Goal: Information Seeking & Learning: Learn about a topic

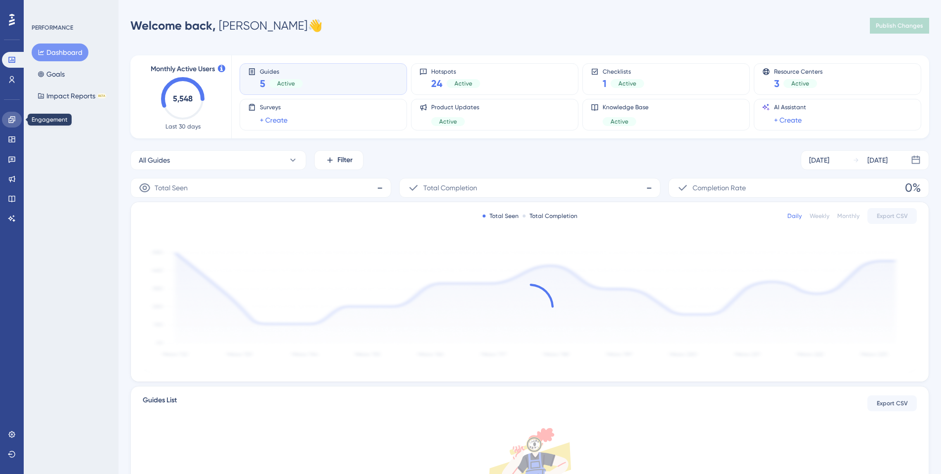
click at [8, 122] on icon at bounding box center [12, 120] width 8 height 8
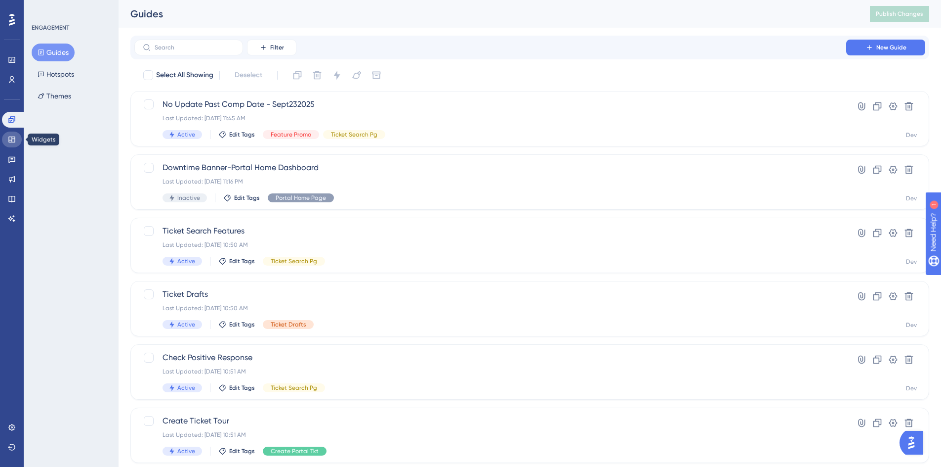
click at [8, 140] on icon at bounding box center [12, 139] width 8 height 8
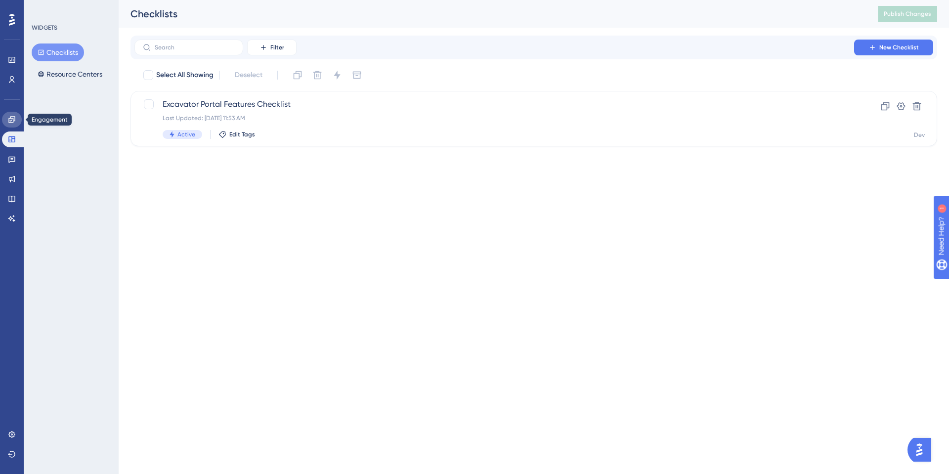
click at [13, 126] on link at bounding box center [12, 120] width 20 height 16
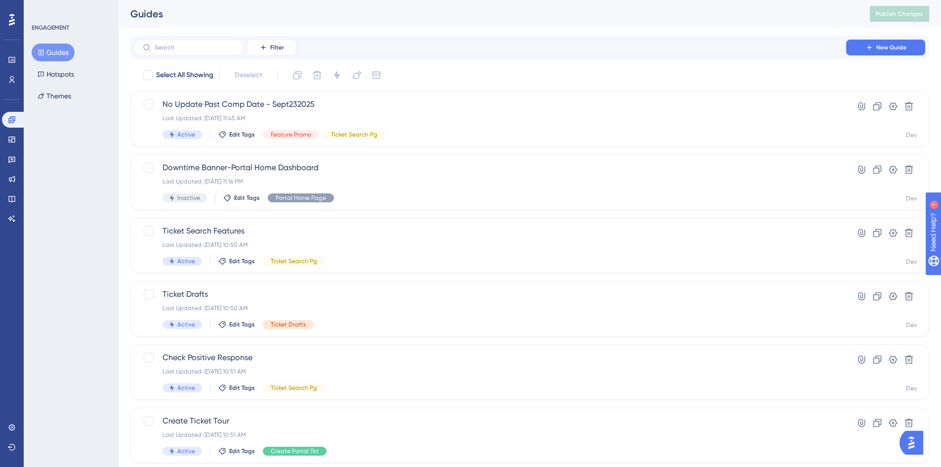
click at [55, 52] on button "Guides" at bounding box center [53, 52] width 43 height 18
click at [307, 103] on span "No Update Past Comp Date - Sept232025" at bounding box center [491, 104] width 656 height 12
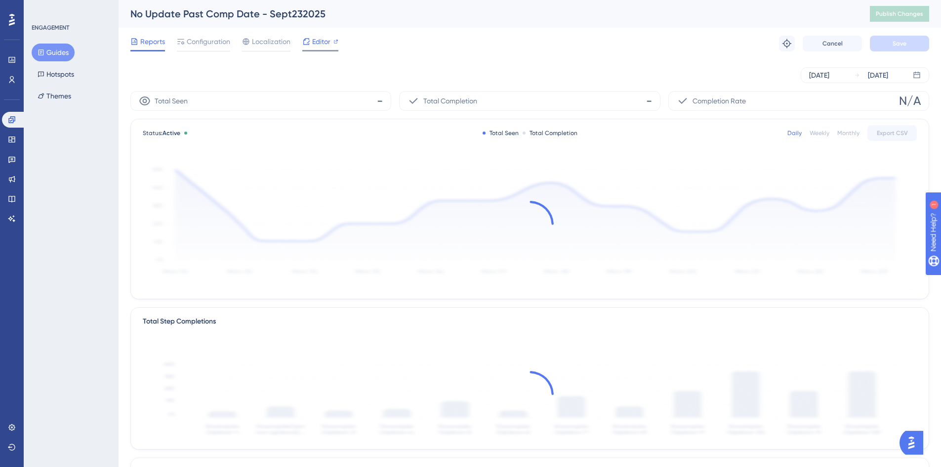
click at [312, 41] on span "Editor" at bounding box center [321, 42] width 18 height 12
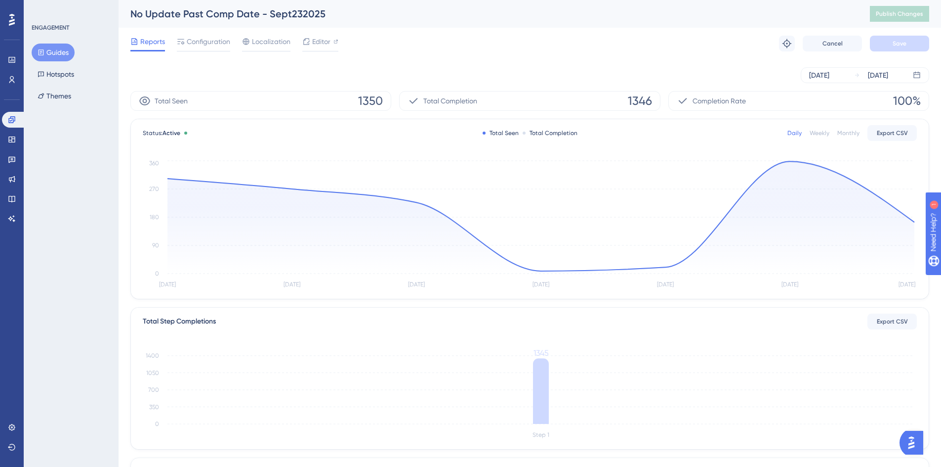
click at [51, 49] on button "Guides" at bounding box center [53, 52] width 43 height 18
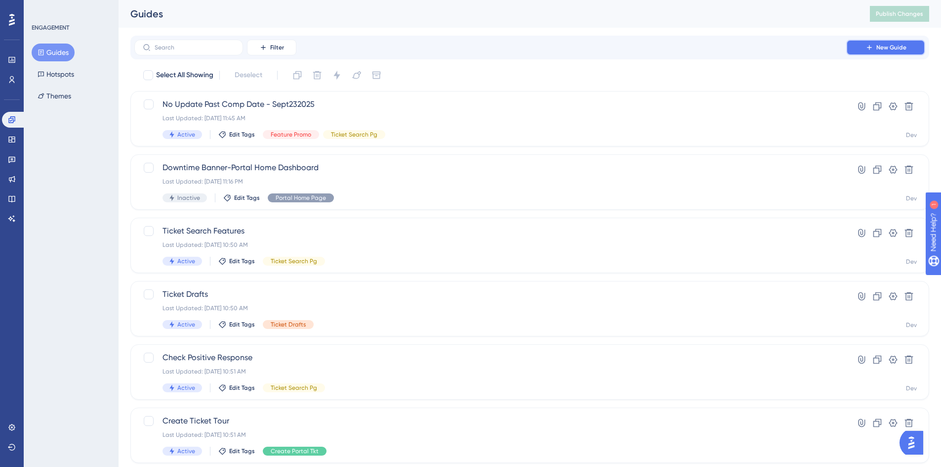
click at [874, 48] on button "New Guide" at bounding box center [886, 48] width 79 height 16
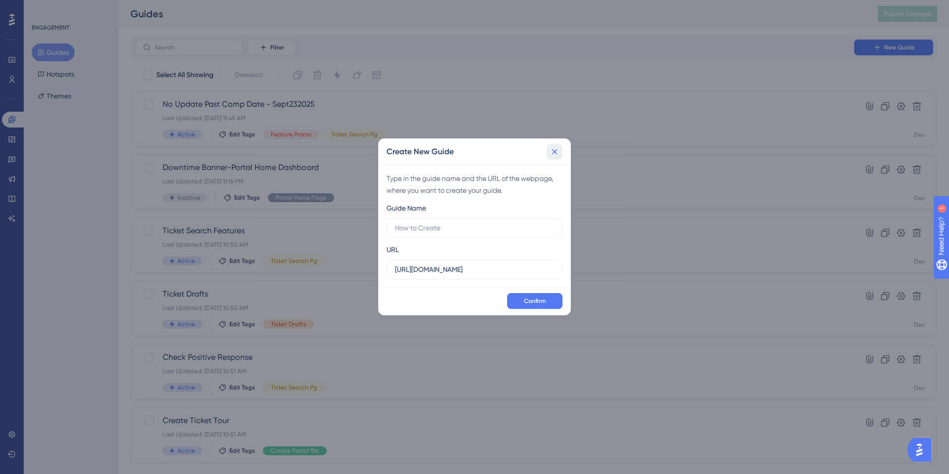
click at [558, 151] on icon at bounding box center [555, 152] width 10 height 10
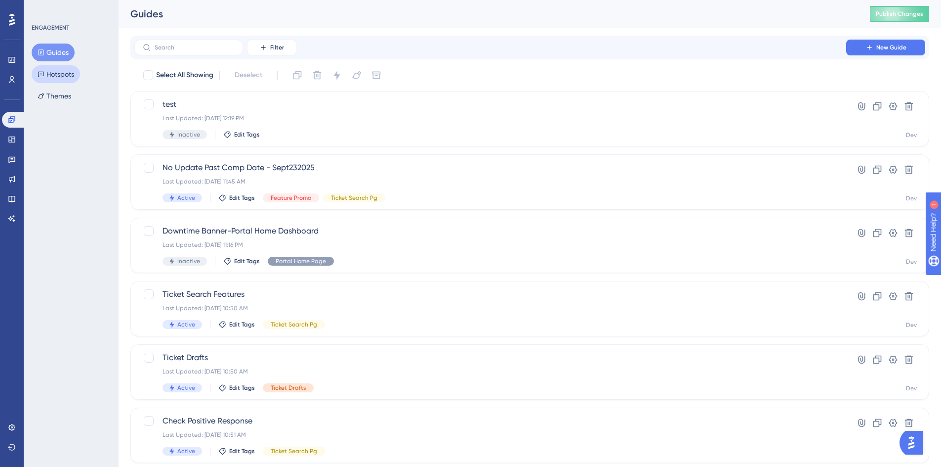
click at [68, 70] on button "Hotspots" at bounding box center [56, 74] width 48 height 18
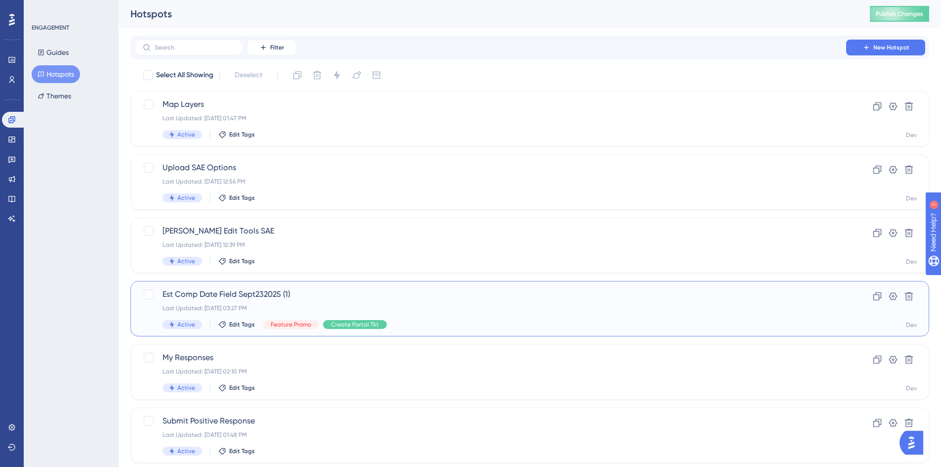
click at [271, 297] on span "Est Comp Date Field Sept232025 (1)" at bounding box center [491, 294] width 656 height 12
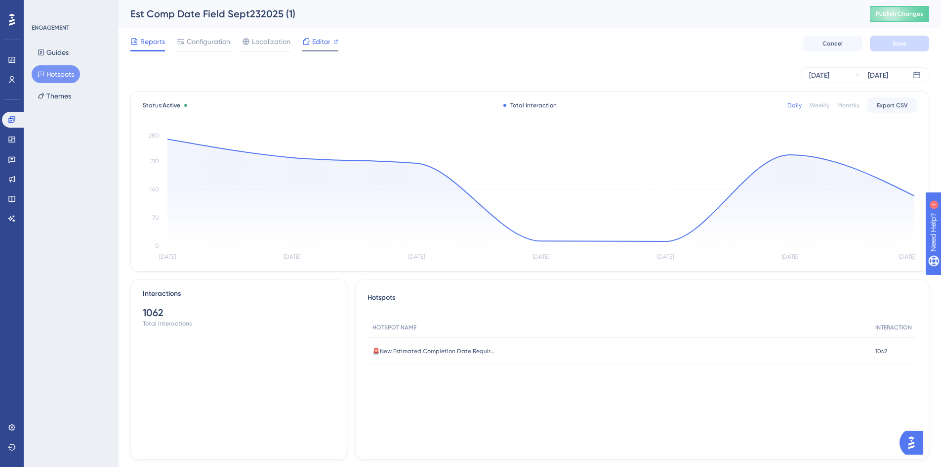
click at [326, 41] on span "Editor" at bounding box center [321, 42] width 18 height 12
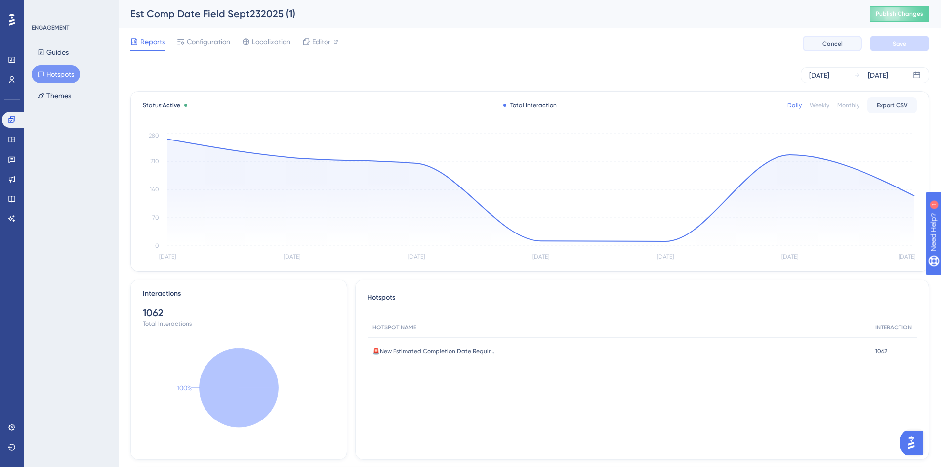
click at [821, 50] on button "Cancel" at bounding box center [832, 44] width 59 height 16
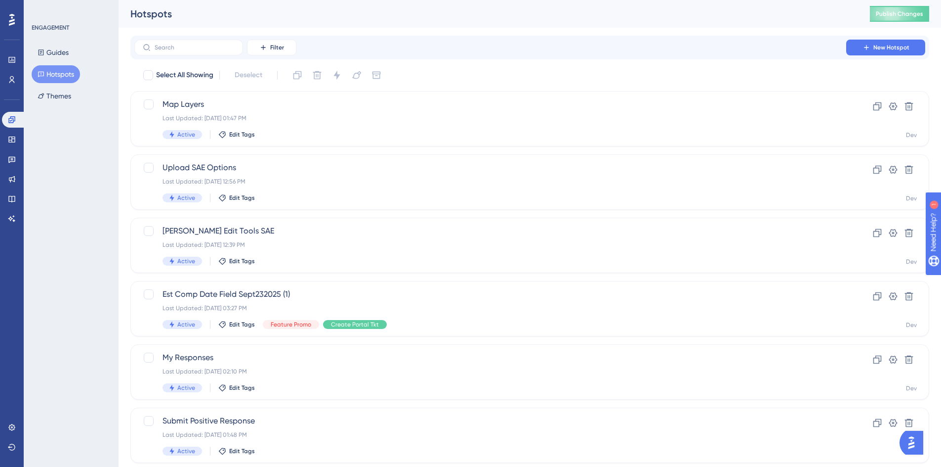
click at [69, 75] on button "Hotspots" at bounding box center [56, 74] width 48 height 18
click at [261, 296] on span "Est Comp Date Field Sept232025 (1)" at bounding box center [491, 294] width 656 height 12
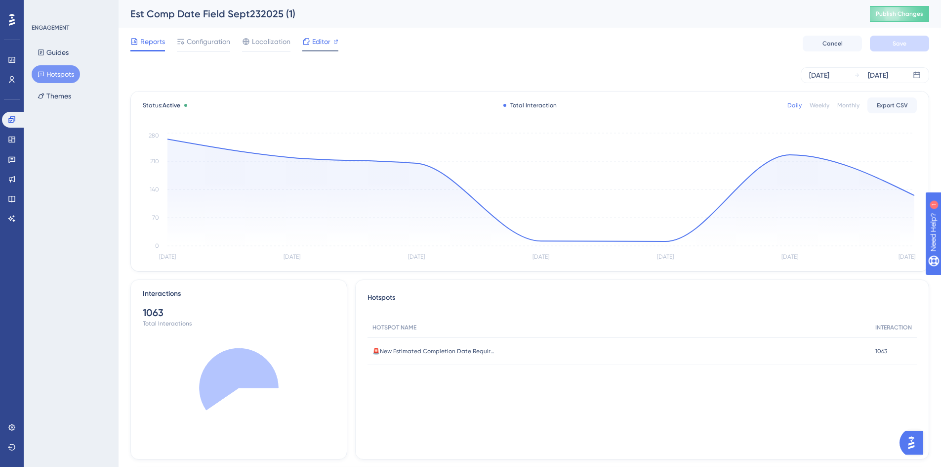
click at [312, 44] on span "Editor" at bounding box center [321, 42] width 18 height 12
click at [213, 42] on span "Configuration" at bounding box center [208, 42] width 43 height 12
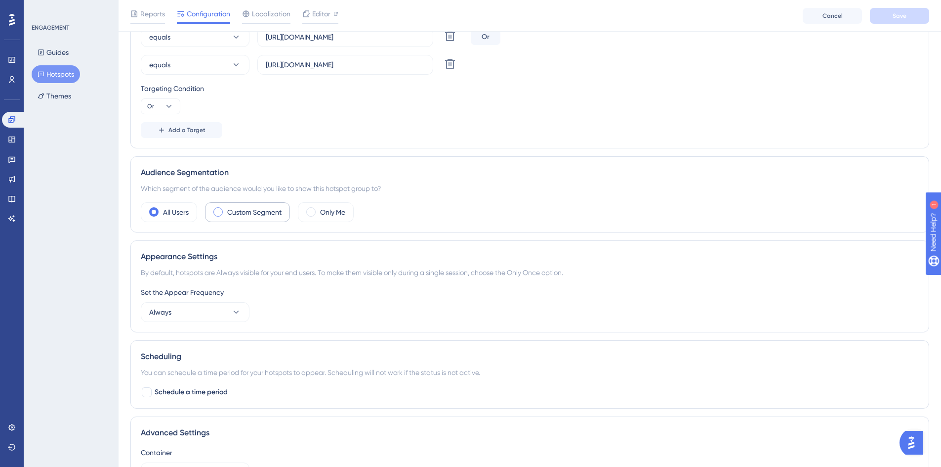
scroll to position [297, 0]
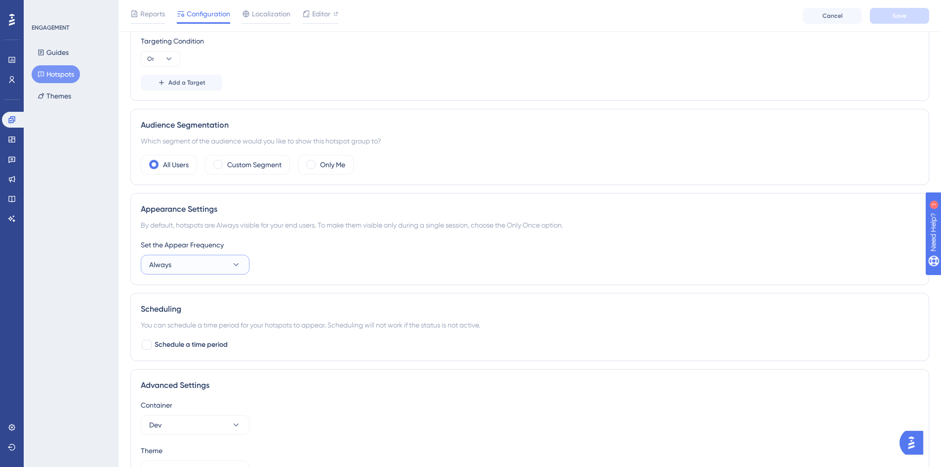
click at [191, 268] on button "Always" at bounding box center [195, 265] width 109 height 20
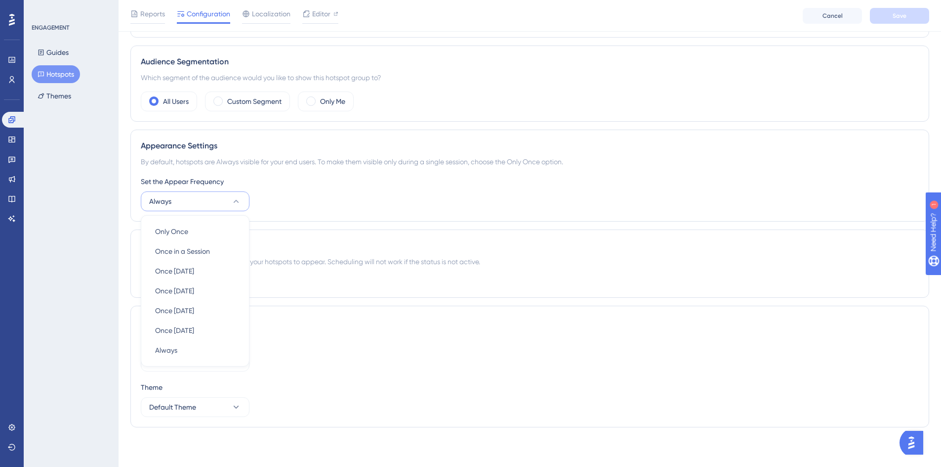
click at [323, 219] on div "Appearance Settings By default, hotspots are Always visible for your end users.…" at bounding box center [529, 175] width 799 height 92
click at [202, 201] on button "Always" at bounding box center [195, 201] width 109 height 20
click at [284, 207] on div "Set the Appear Frequency Always Only Once Only Once Once in a Session Once in a…" at bounding box center [530, 193] width 778 height 36
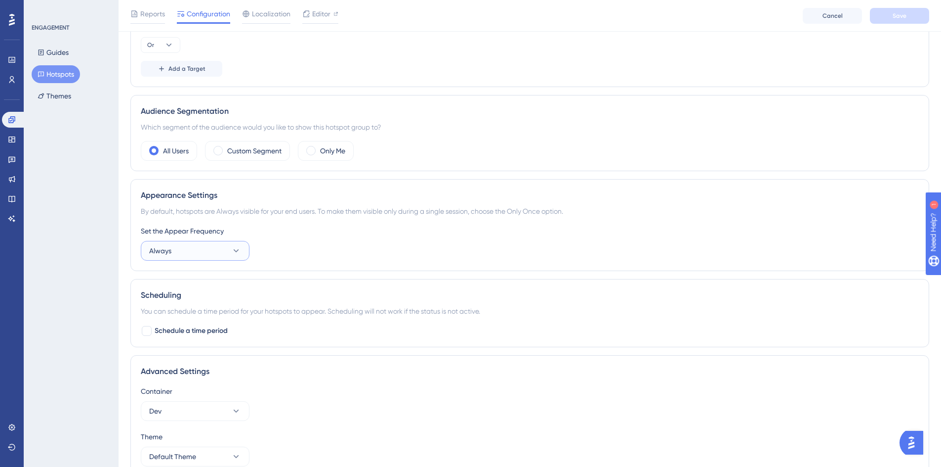
click at [209, 248] on button "Always" at bounding box center [195, 251] width 109 height 20
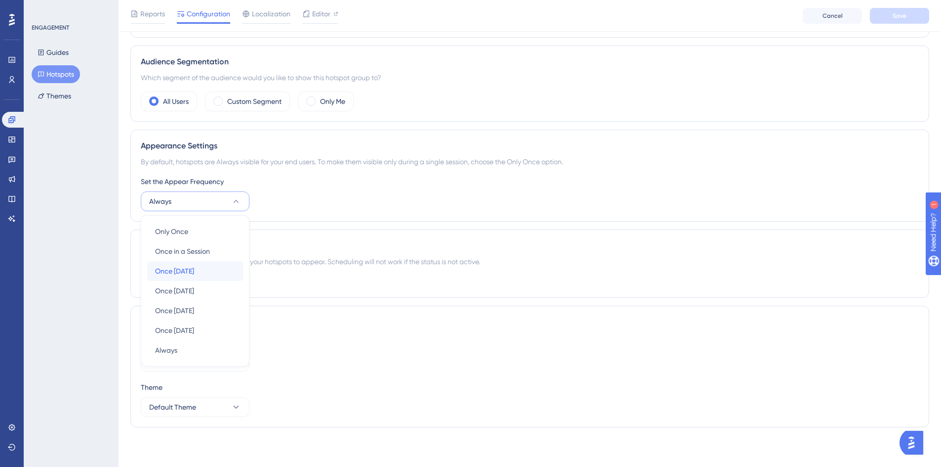
click at [188, 274] on span "Once in 1 day" at bounding box center [174, 271] width 39 height 12
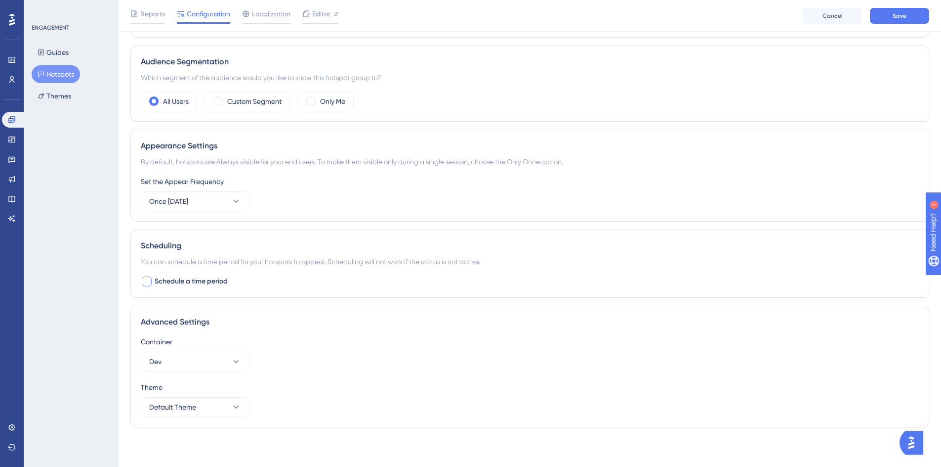
click at [213, 284] on span "Schedule a time period" at bounding box center [191, 281] width 73 height 12
click at [147, 283] on icon at bounding box center [146, 282] width 5 height 4
click at [173, 211] on div "Appearance Settings By default, hotspots are Always visible for your end users.…" at bounding box center [529, 175] width 799 height 92
click at [173, 205] on span "Once in 1 day" at bounding box center [168, 201] width 39 height 12
click at [176, 231] on span "Only Once" at bounding box center [171, 231] width 33 height 12
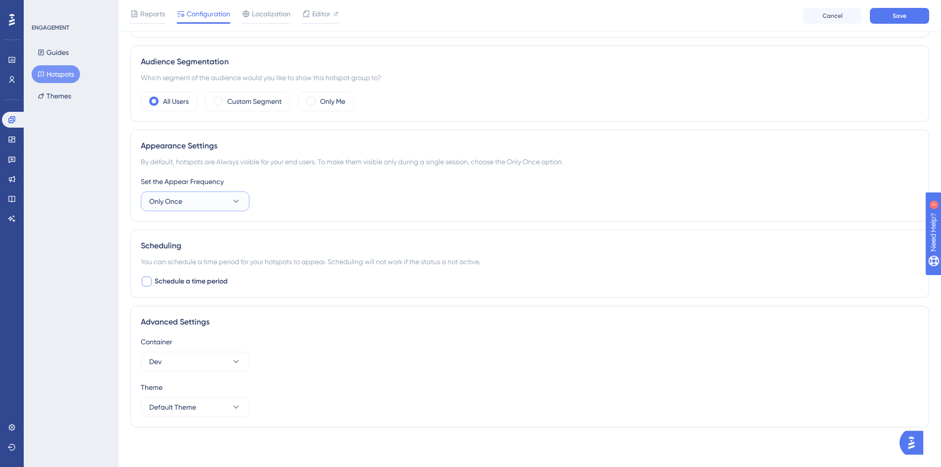
click at [243, 205] on button "Only Once" at bounding box center [195, 201] width 109 height 20
click at [172, 353] on span "Always" at bounding box center [166, 350] width 22 height 12
click at [287, 205] on div "Set the Appear Frequency Always" at bounding box center [530, 193] width 778 height 36
click at [186, 202] on button "Always" at bounding box center [195, 201] width 109 height 20
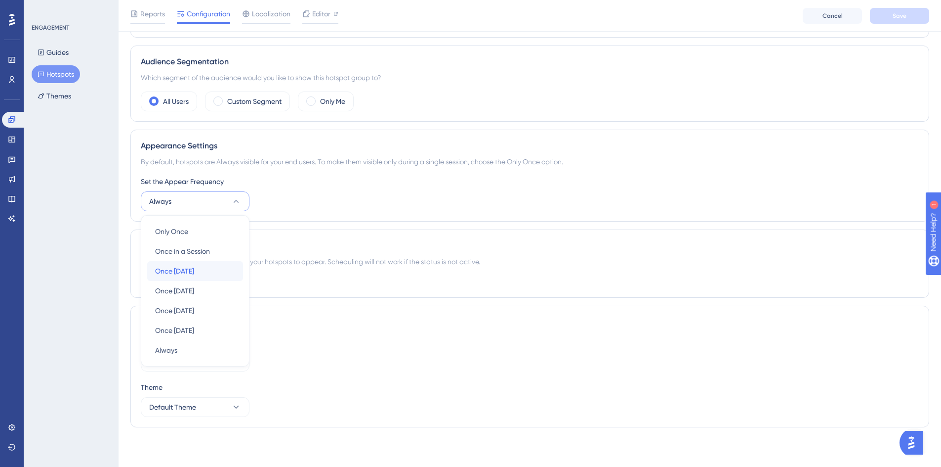
click at [184, 270] on span "Once in 1 day" at bounding box center [174, 271] width 39 height 12
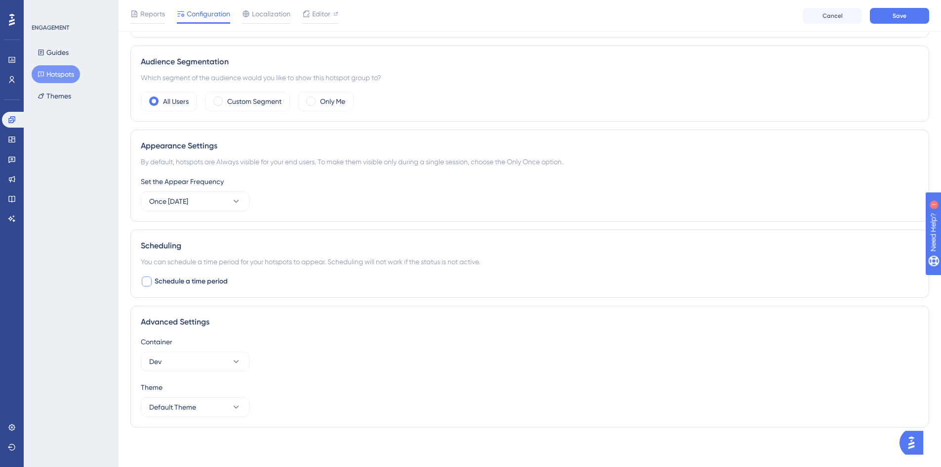
click at [180, 281] on span "Schedule a time period" at bounding box center [191, 281] width 73 height 12
checkbox input "true"
click at [358, 321] on icon at bounding box center [357, 323] width 10 height 10
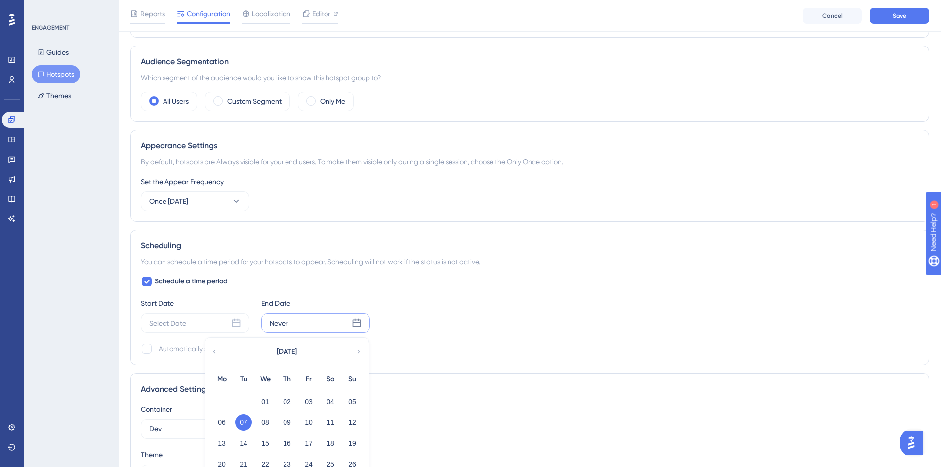
scroll to position [409, 0]
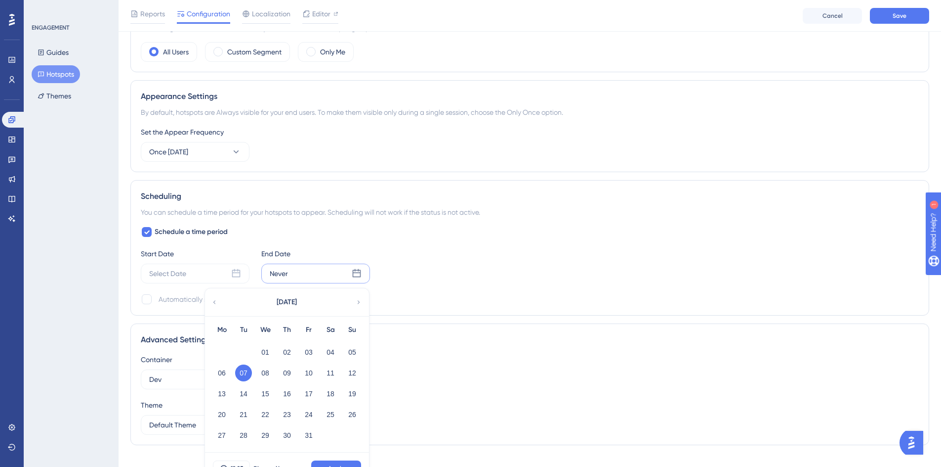
click at [355, 300] on icon at bounding box center [358, 302] width 7 height 9
click at [538, 409] on div "Theme" at bounding box center [530, 405] width 778 height 12
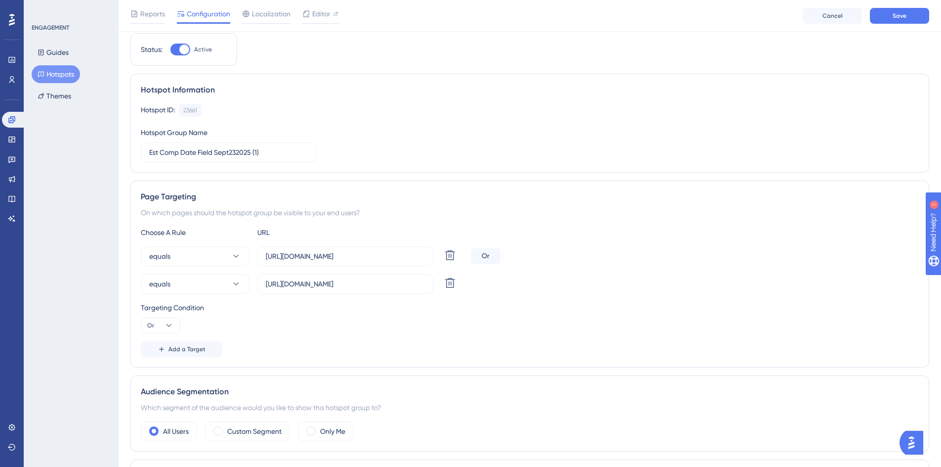
scroll to position [0, 0]
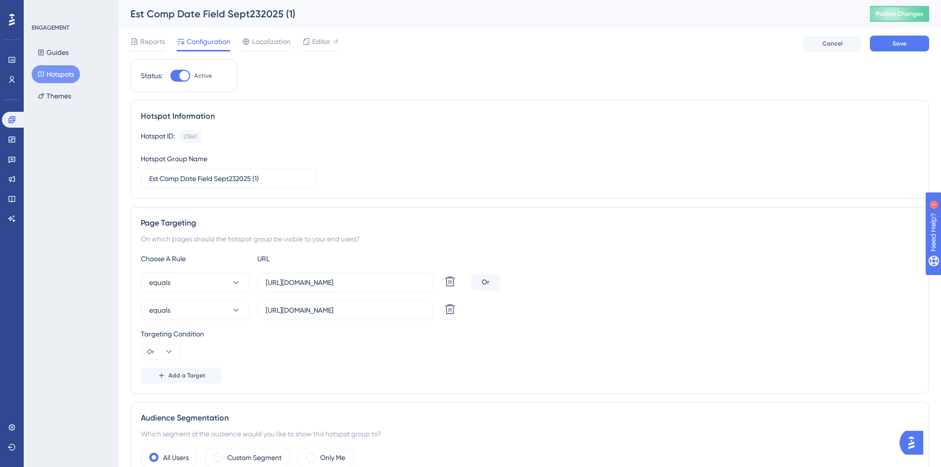
click at [49, 73] on button "Hotspots" at bounding box center [56, 74] width 48 height 18
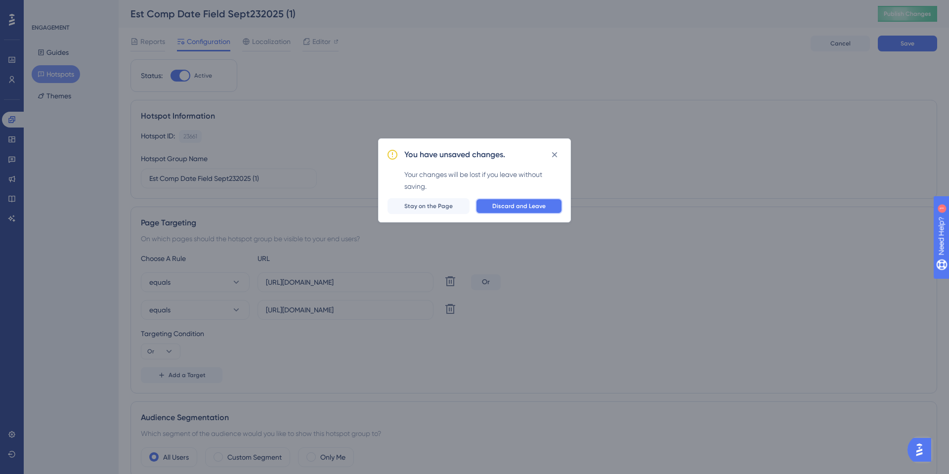
click at [501, 211] on button "Discard and Leave" at bounding box center [518, 206] width 87 height 16
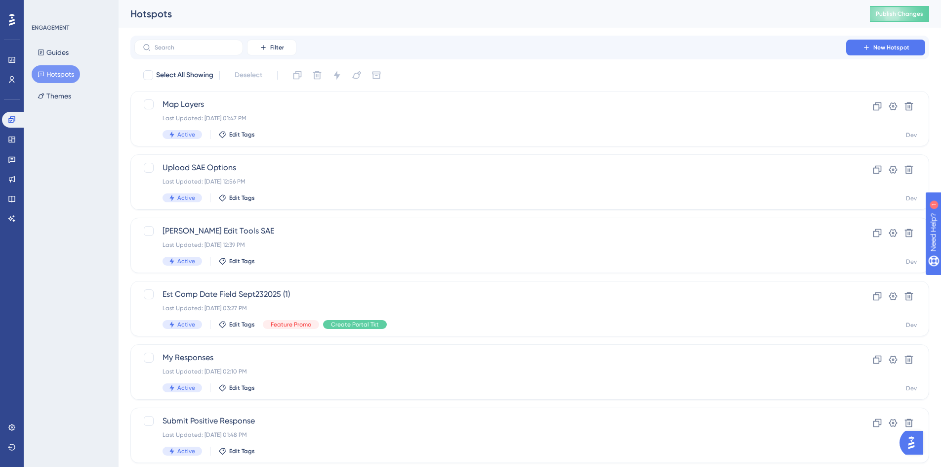
click at [56, 73] on button "Hotspots" at bounding box center [56, 74] width 48 height 18
click at [54, 51] on button "Guides" at bounding box center [53, 52] width 43 height 18
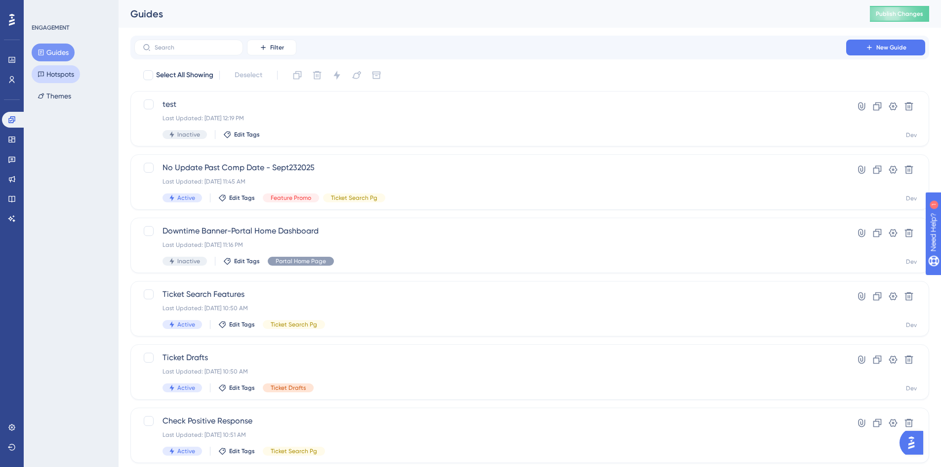
click at [46, 77] on button "Hotspots" at bounding box center [56, 74] width 48 height 18
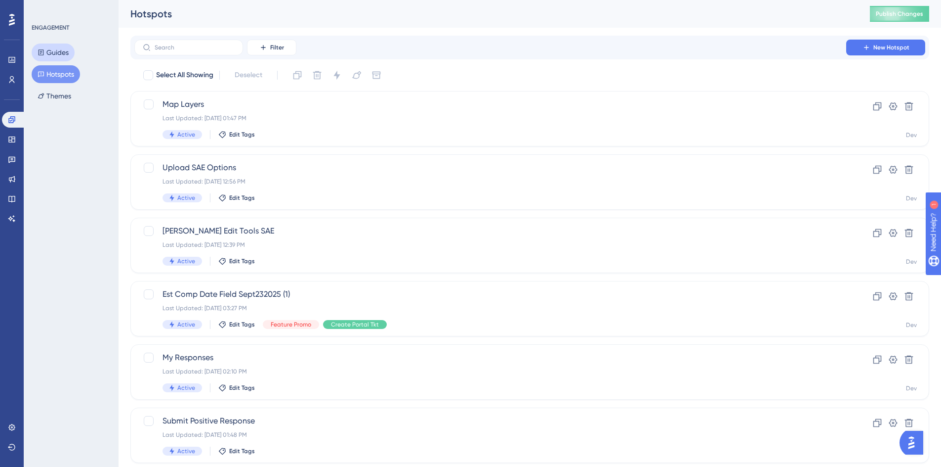
click at [46, 55] on button "Guides" at bounding box center [53, 52] width 43 height 18
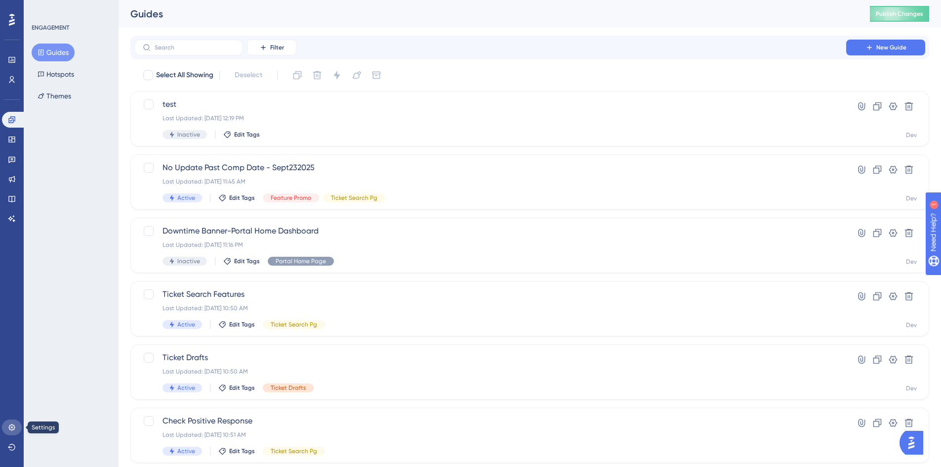
click at [15, 420] on link at bounding box center [12, 427] width 20 height 16
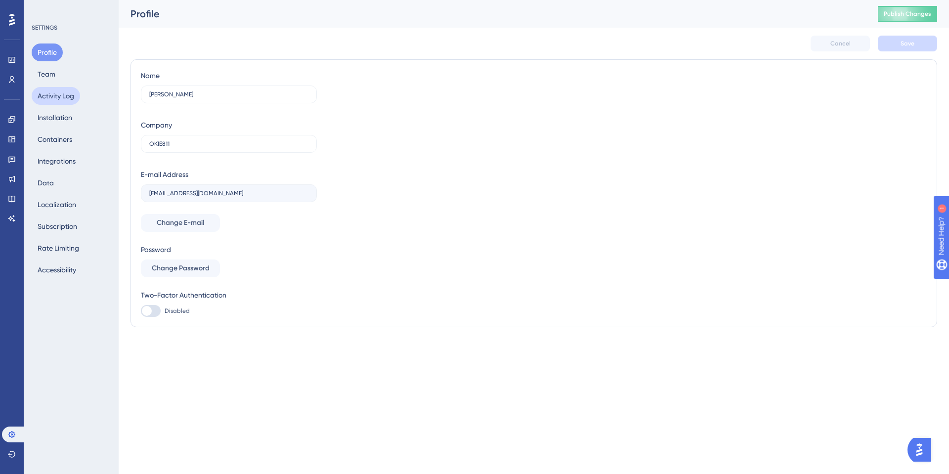
click at [55, 101] on button "Activity Log" at bounding box center [56, 96] width 48 height 18
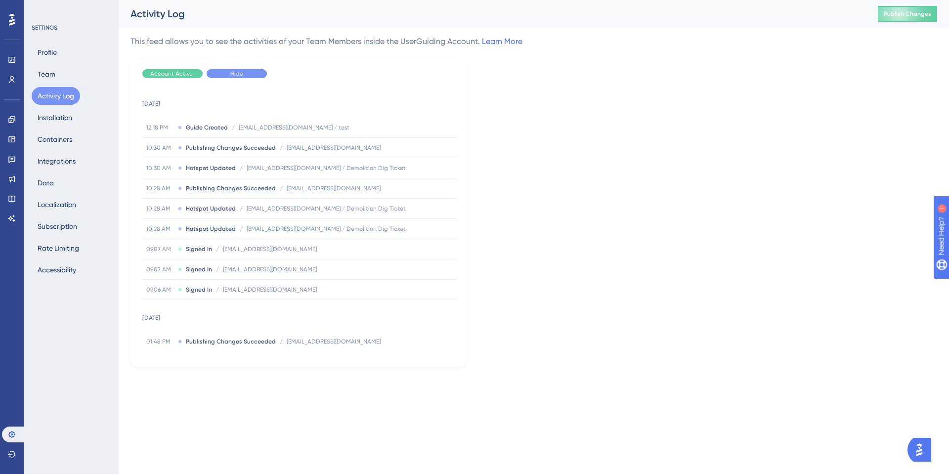
click at [221, 75] on div "Hide" at bounding box center [237, 73] width 60 height 9
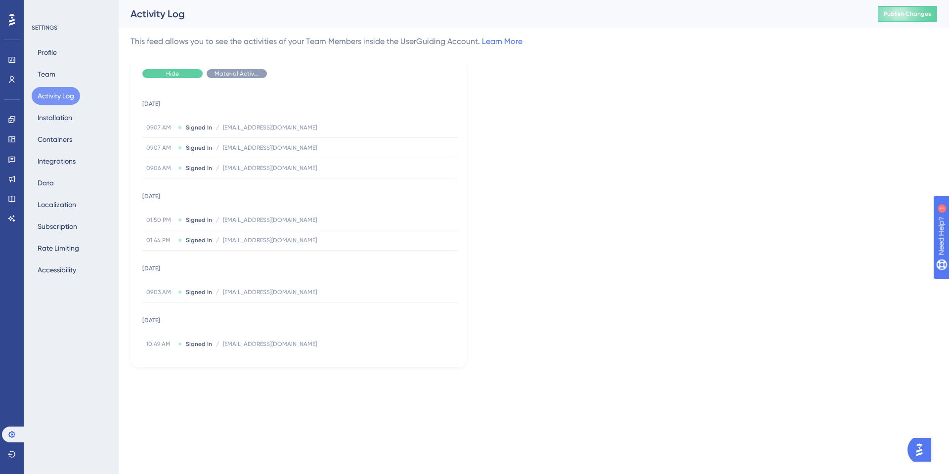
click at [180, 75] on div "Hide" at bounding box center [172, 73] width 60 height 9
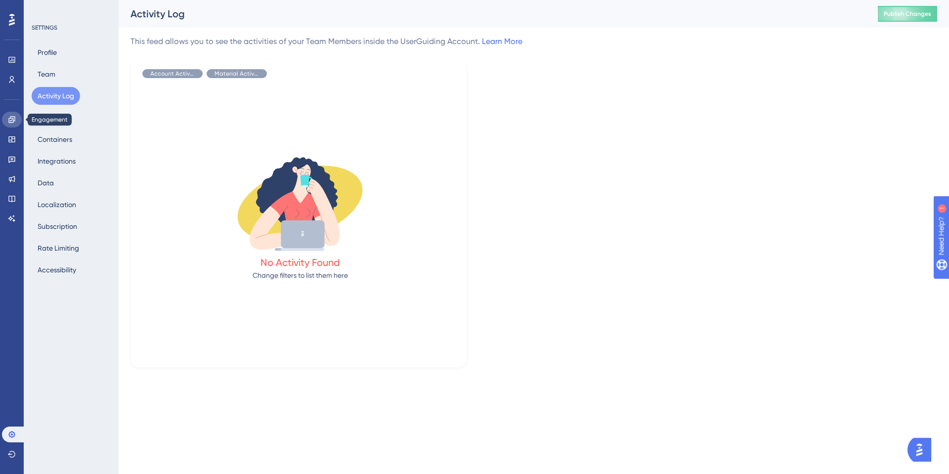
click at [11, 122] on icon at bounding box center [12, 120] width 8 height 8
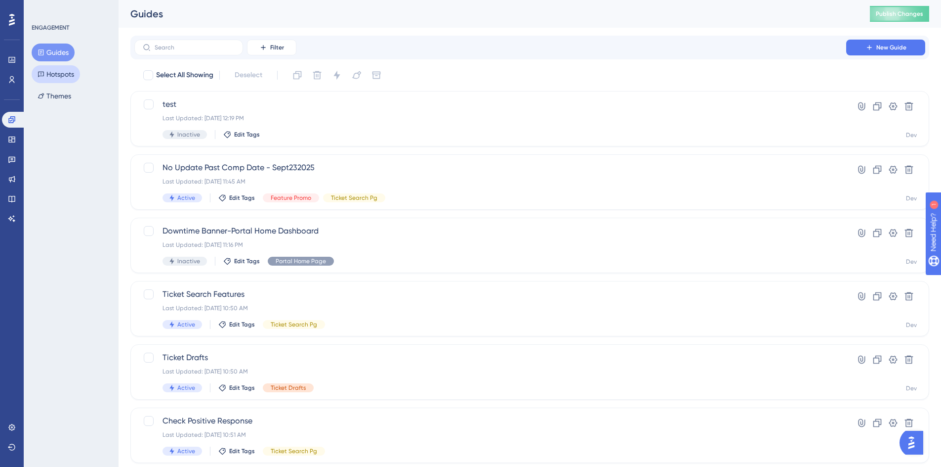
click at [53, 78] on button "Hotspots" at bounding box center [56, 74] width 48 height 18
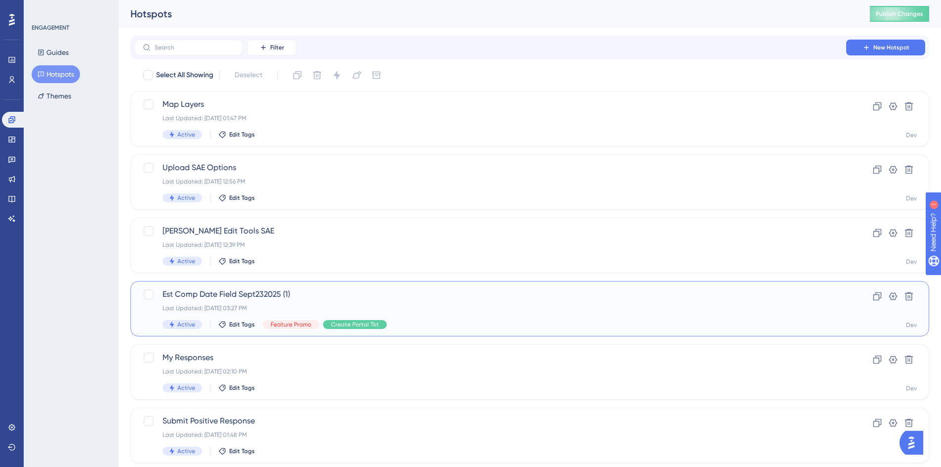
click at [258, 298] on span "Est Comp Date Field Sept232025 (1)" at bounding box center [491, 294] width 656 height 12
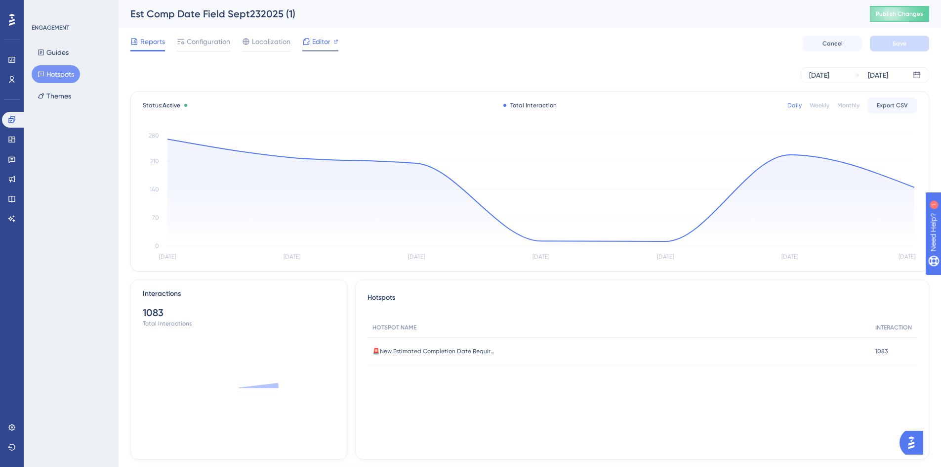
click at [323, 45] on span "Editor" at bounding box center [321, 42] width 18 height 12
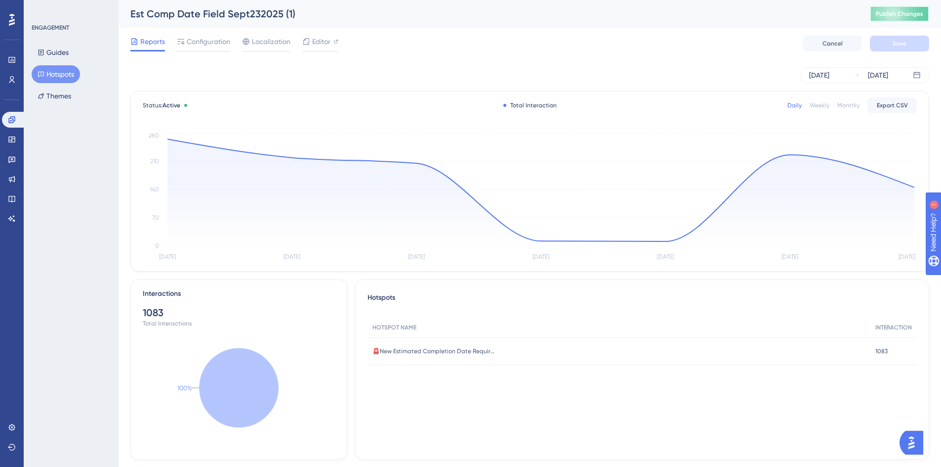
drag, startPoint x: 892, startPoint y: 11, endPoint x: 819, endPoint y: 103, distance: 116.9
click at [892, 11] on span "Publish Changes" at bounding box center [899, 14] width 47 height 8
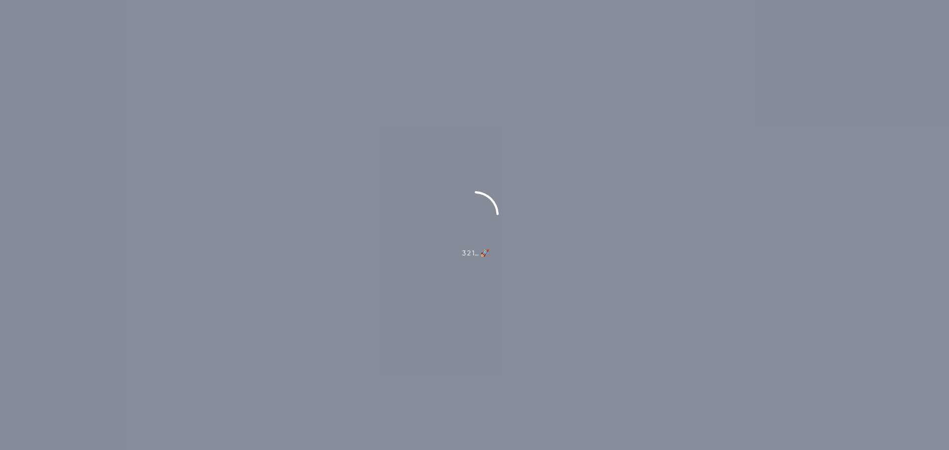
click at [513, 35] on div "3 2 1… 🚀" at bounding box center [474, 225] width 949 height 450
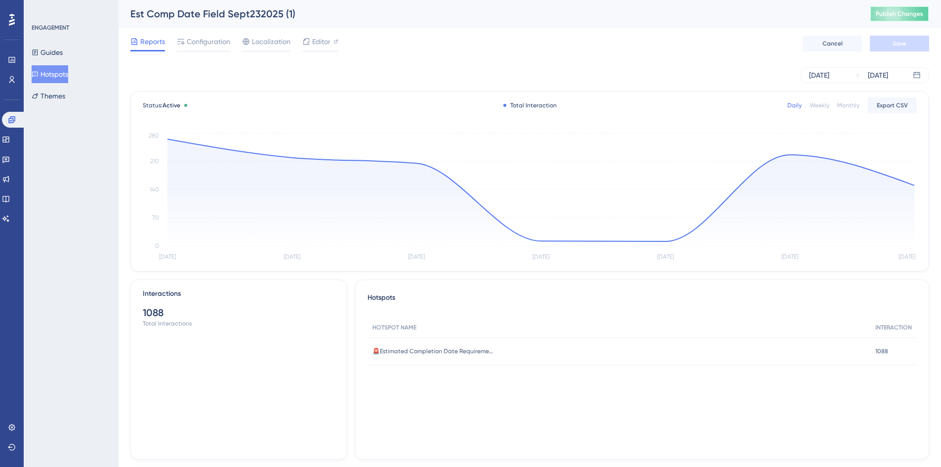
click at [892, 19] on button "Publish Changes" at bounding box center [899, 14] width 59 height 16
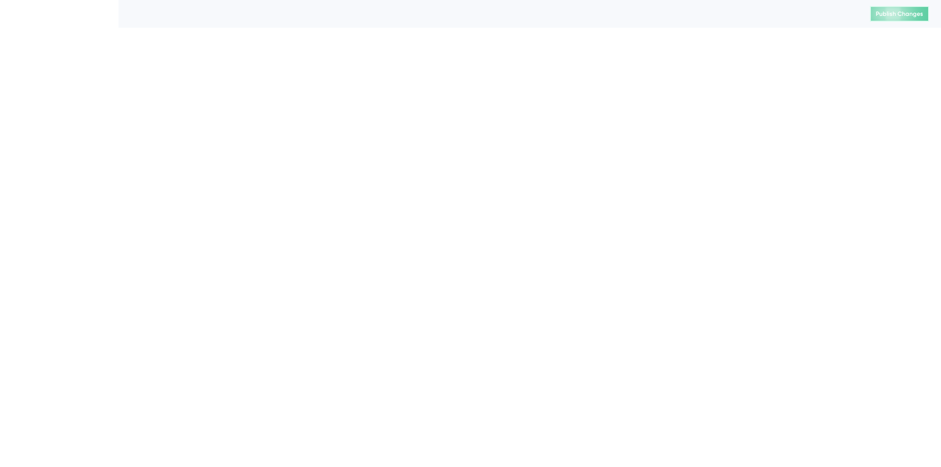
click at [888, 13] on span "Publish Changes" at bounding box center [899, 14] width 47 height 8
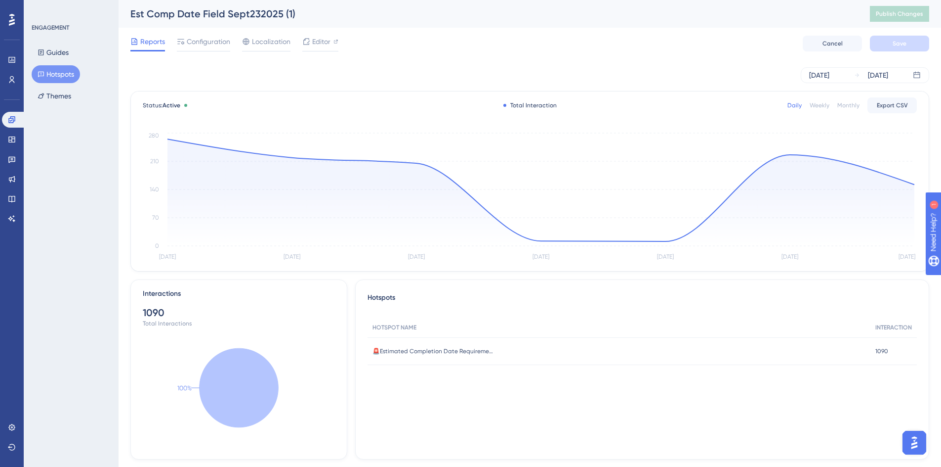
click at [42, 72] on icon at bounding box center [41, 74] width 6 height 5
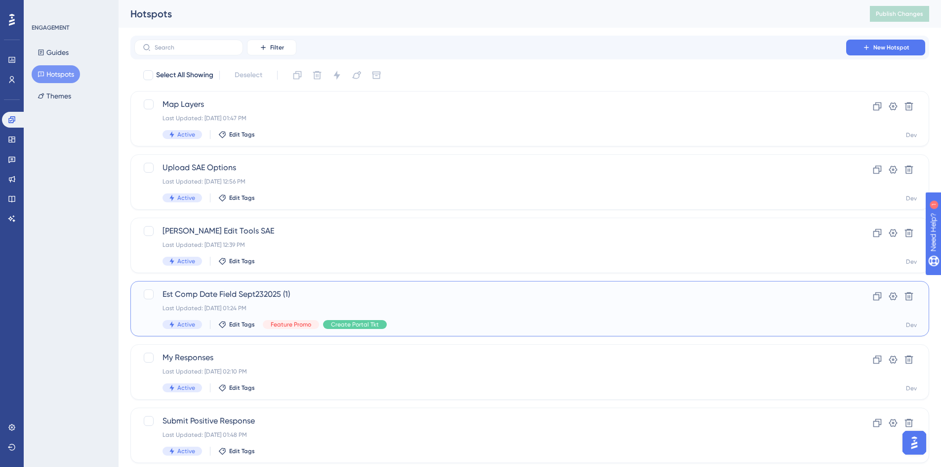
click at [301, 295] on span "Est Comp Date Field Sept232025 (1)" at bounding box center [491, 294] width 656 height 12
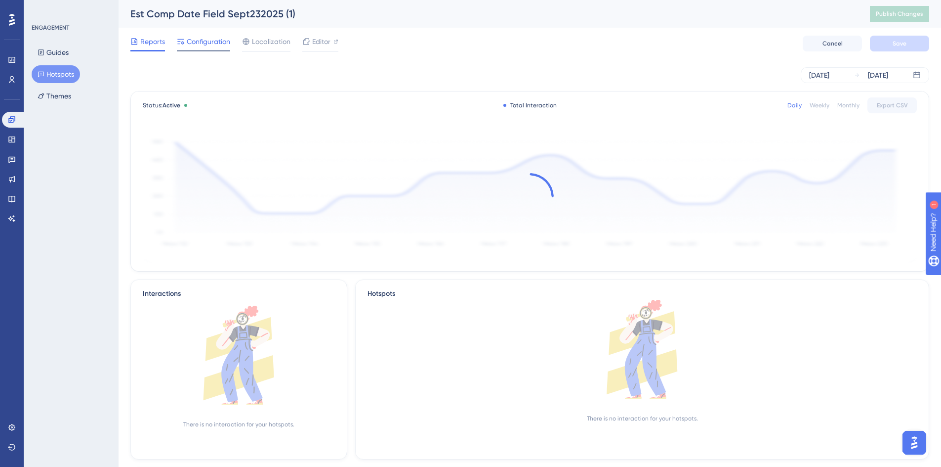
click at [196, 48] on div "Configuration" at bounding box center [203, 44] width 53 height 16
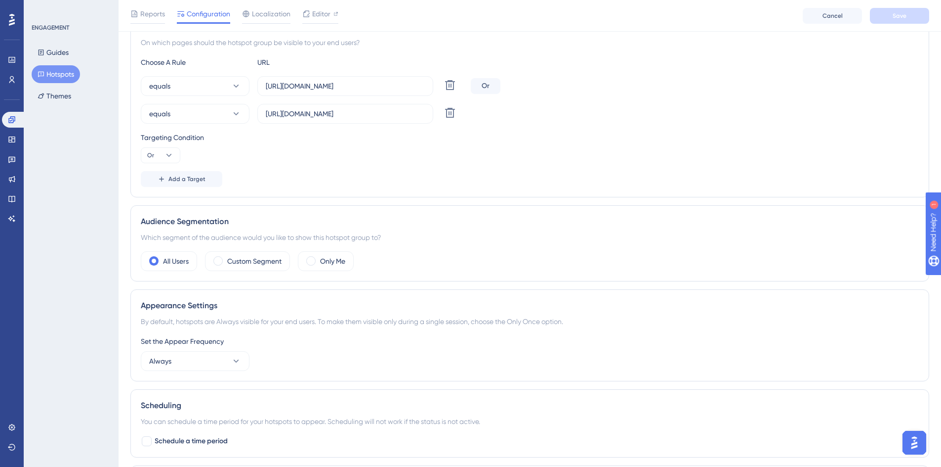
scroll to position [247, 0]
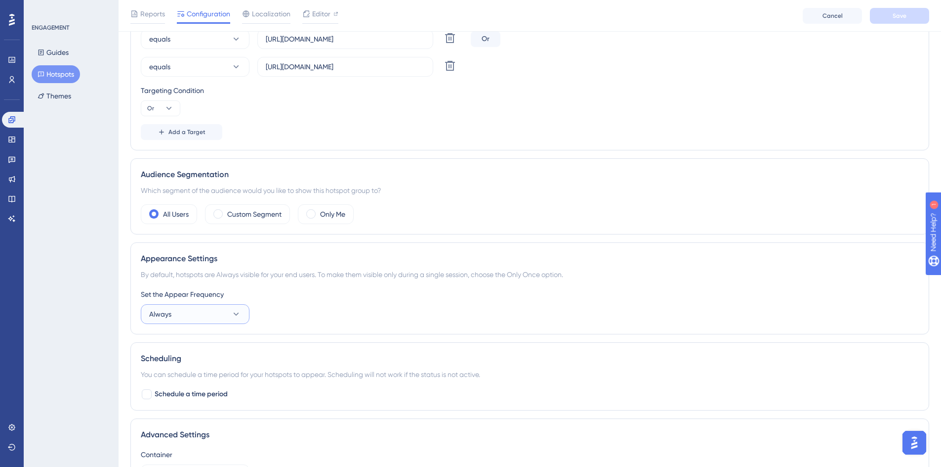
click at [205, 320] on button "Always" at bounding box center [195, 314] width 109 height 20
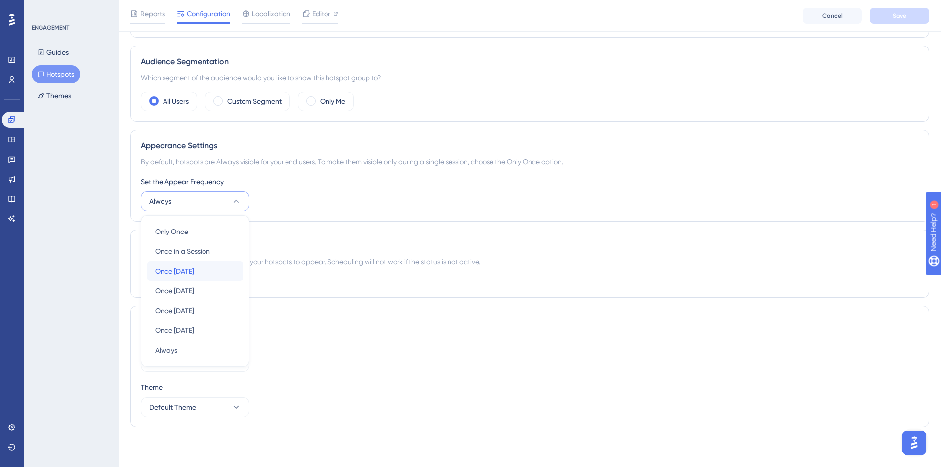
click at [178, 269] on span "Once in 1 day" at bounding box center [174, 271] width 39 height 12
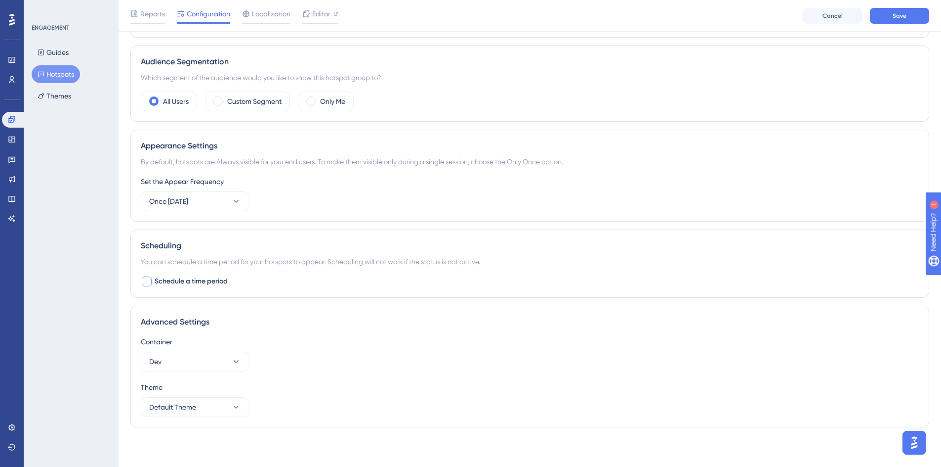
click at [179, 281] on span "Schedule a time period" at bounding box center [191, 281] width 73 height 12
checkbox input "true"
click at [235, 326] on icon at bounding box center [236, 322] width 8 height 8
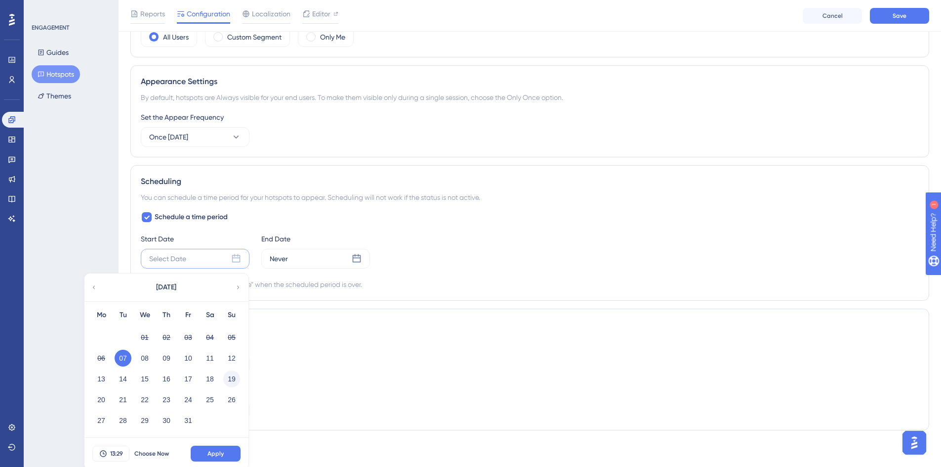
scroll to position [427, 0]
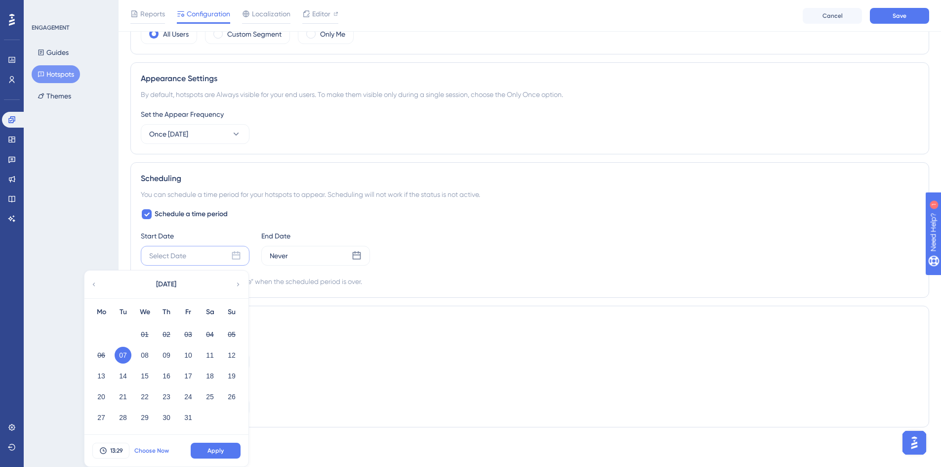
click at [142, 452] on span "Choose Now" at bounding box center [151, 450] width 35 height 8
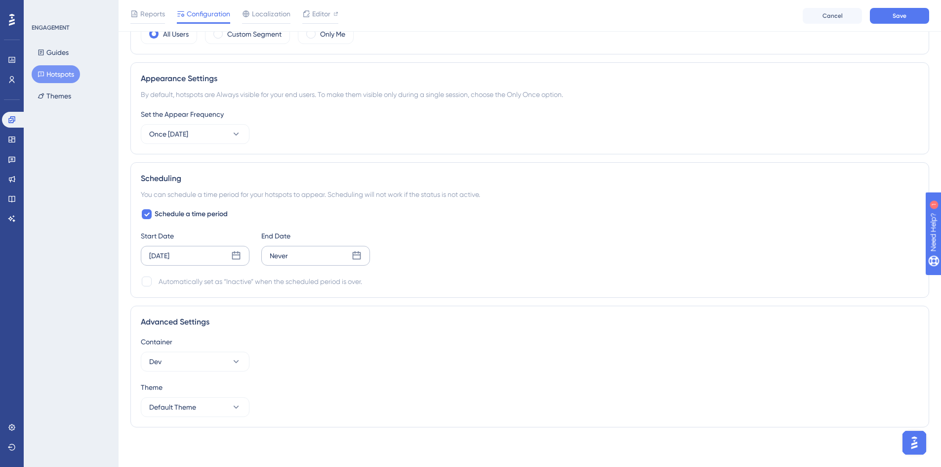
click at [358, 251] on icon at bounding box center [357, 256] width 10 height 10
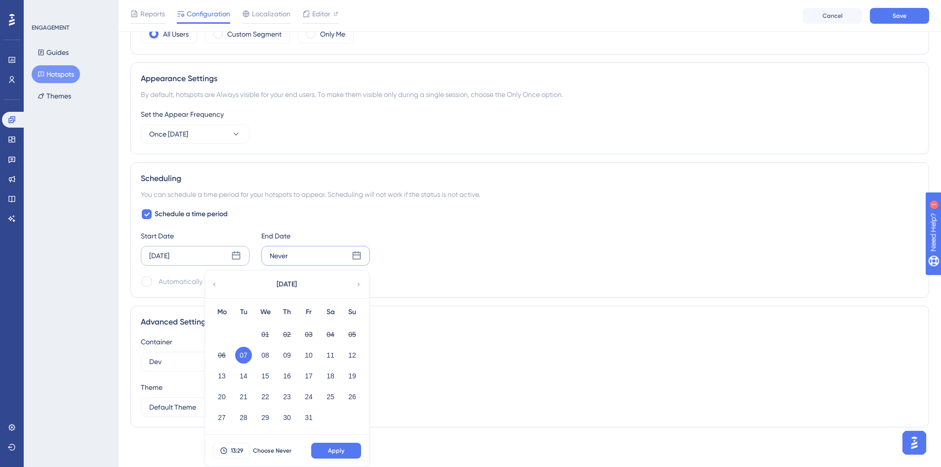
click at [357, 279] on div "October 2025" at bounding box center [286, 284] width 163 height 28
click at [354, 283] on div "October 2025" at bounding box center [286, 284] width 163 height 28
click at [358, 282] on icon at bounding box center [358, 284] width 7 height 9
click at [248, 359] on button "04" at bounding box center [243, 354] width 17 height 17
click at [333, 449] on span "Apply" at bounding box center [336, 450] width 16 height 8
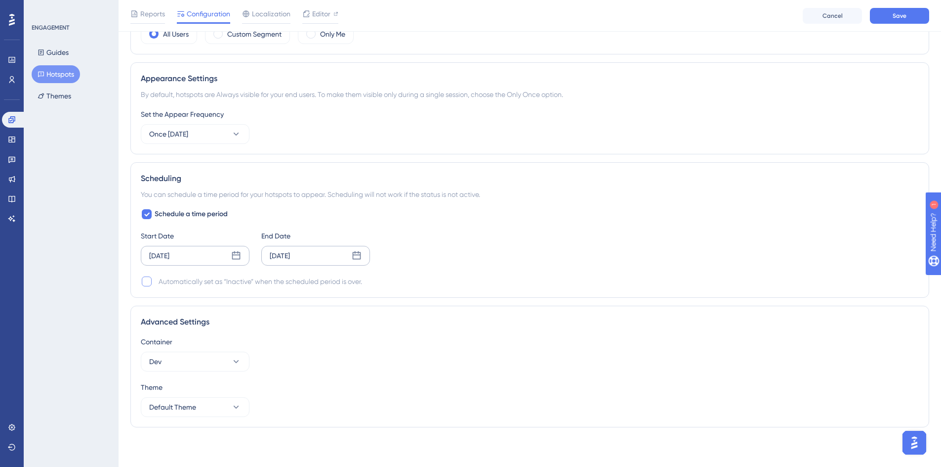
click at [148, 281] on div at bounding box center [147, 281] width 10 height 10
checkbox input "true"
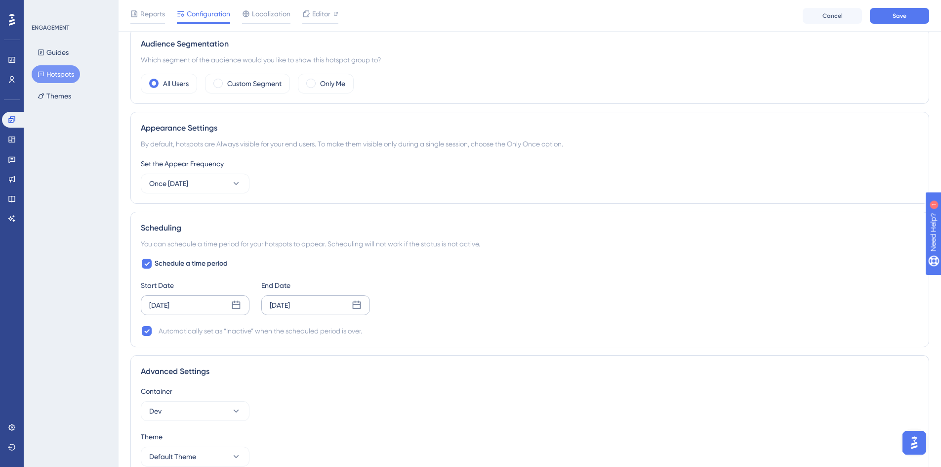
scroll to position [328, 0]
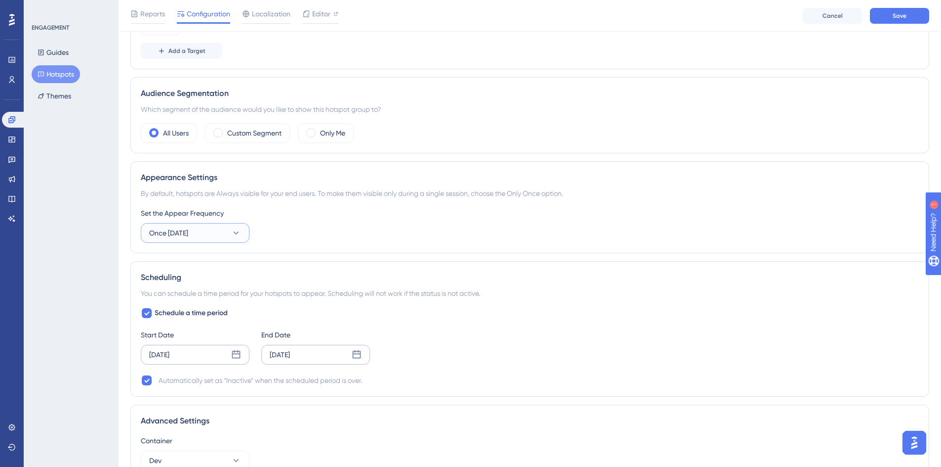
click at [231, 230] on button "Once [DATE]" at bounding box center [195, 233] width 109 height 20
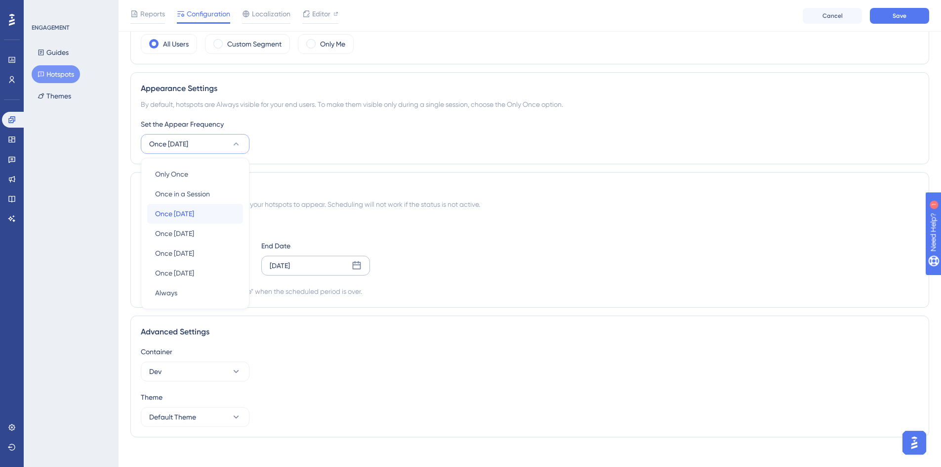
click at [194, 215] on span "Once in 1 day" at bounding box center [174, 214] width 39 height 12
click at [494, 301] on div "Scheduling You can schedule a time period for your hotspots to appear. Scheduli…" at bounding box center [529, 239] width 799 height 135
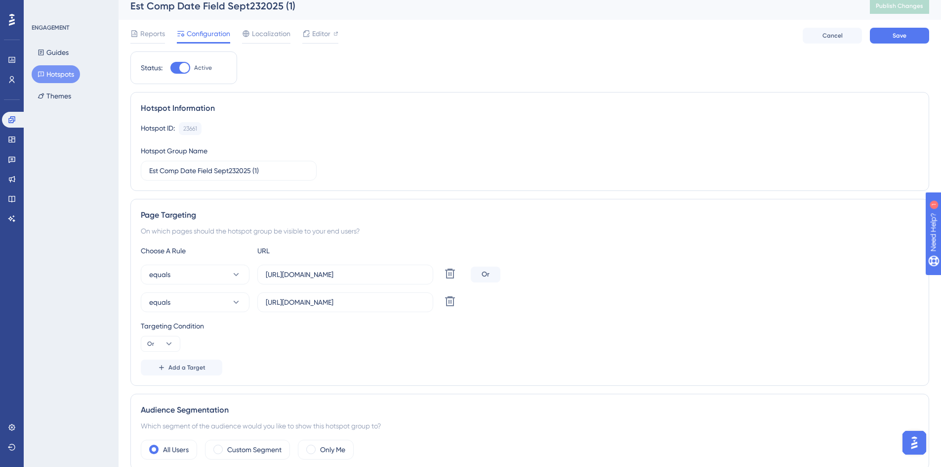
scroll to position [0, 0]
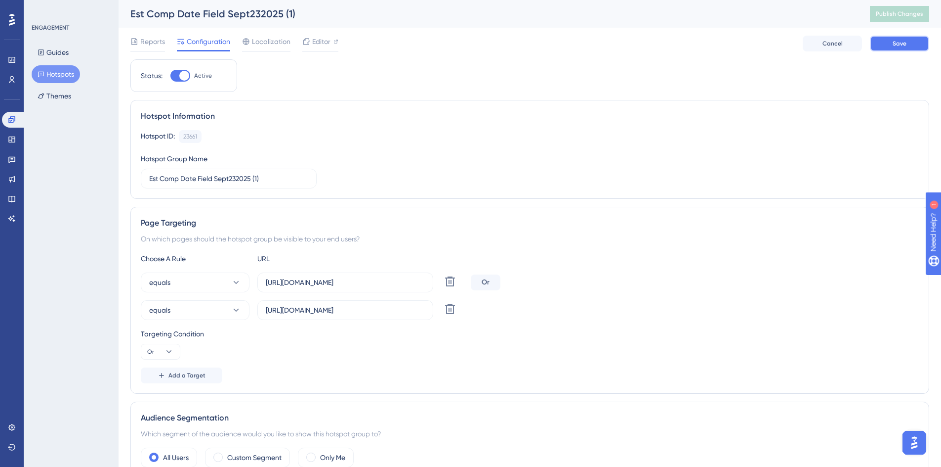
click at [887, 42] on button "Save" at bounding box center [899, 44] width 59 height 16
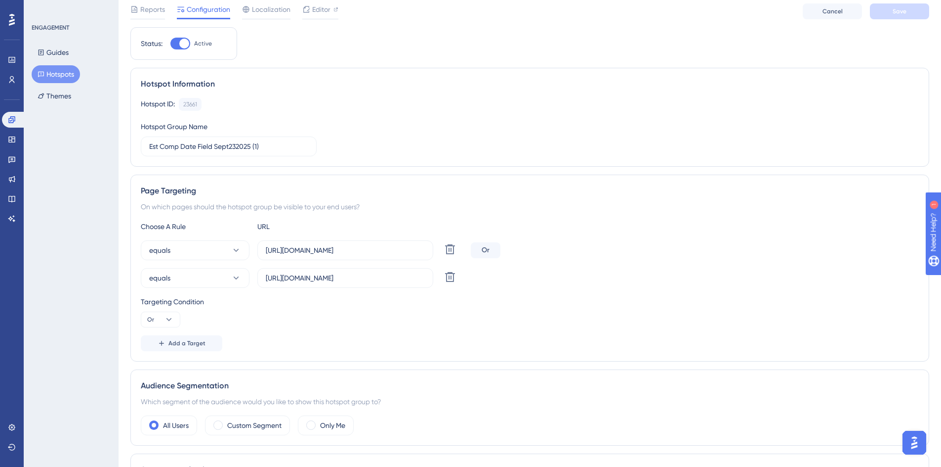
scroll to position [49, 0]
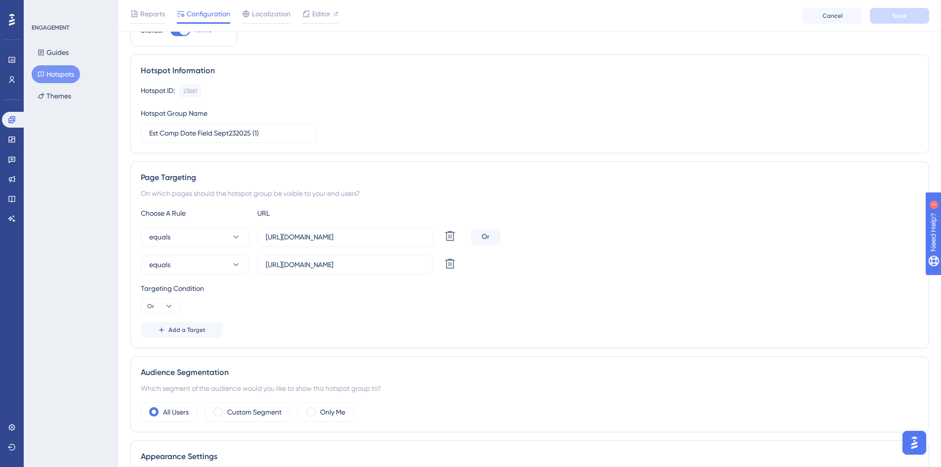
click at [918, 446] on img "Open AI Assistant Launcher" at bounding box center [915, 442] width 18 height 18
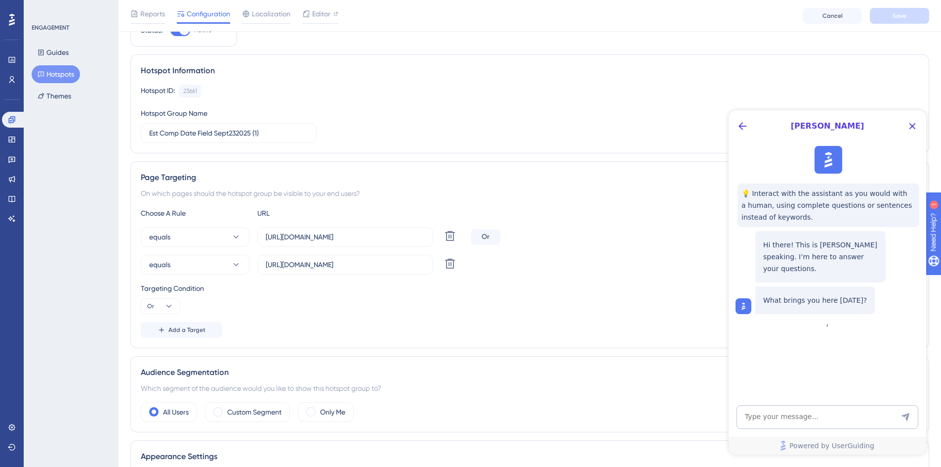
scroll to position [0, 0]
click at [774, 418] on textarea "AI Assistant Text Input" at bounding box center [828, 417] width 182 height 24
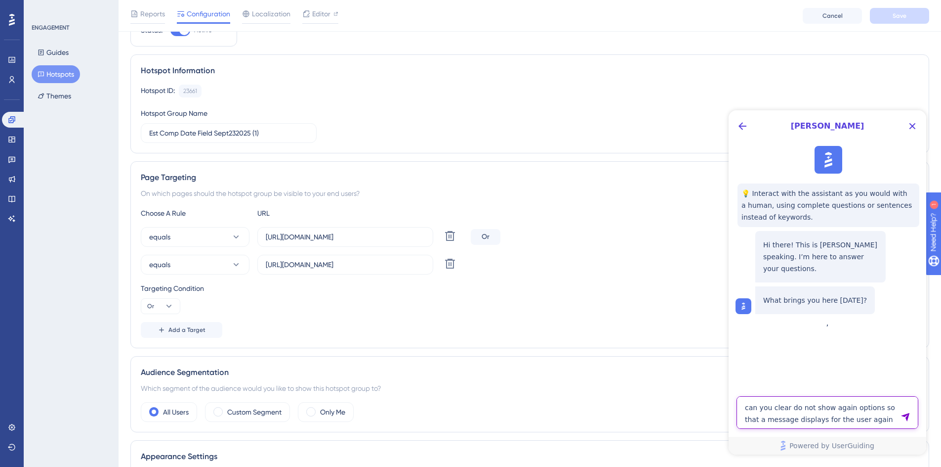
type textarea "can you clear do not show again options so that a message displays for the user…"
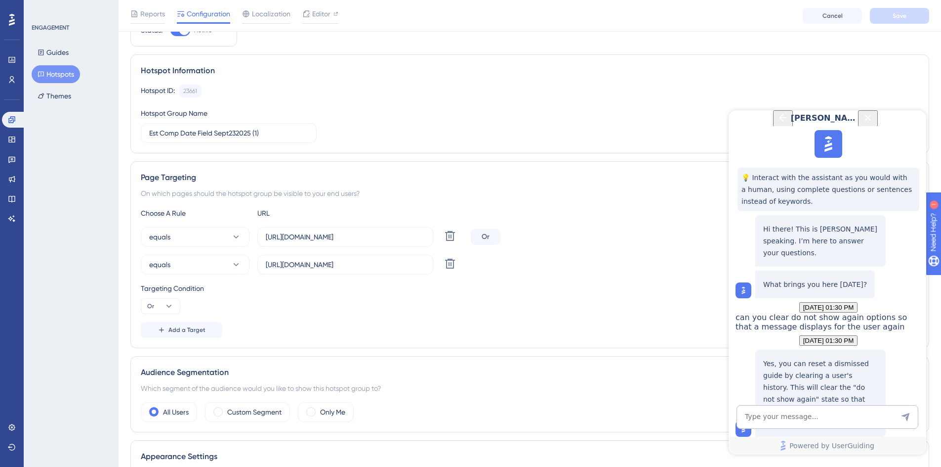
scroll to position [111, 0]
click at [807, 414] on textarea "AI Assistant Text Input" at bounding box center [828, 417] width 182 height 24
type textarea "can you tell me how to do that"
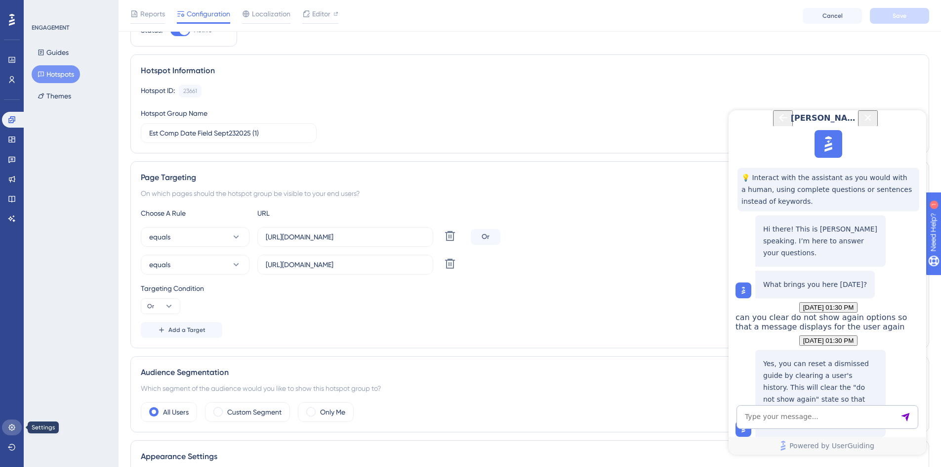
click at [13, 424] on icon at bounding box center [12, 427] width 8 height 8
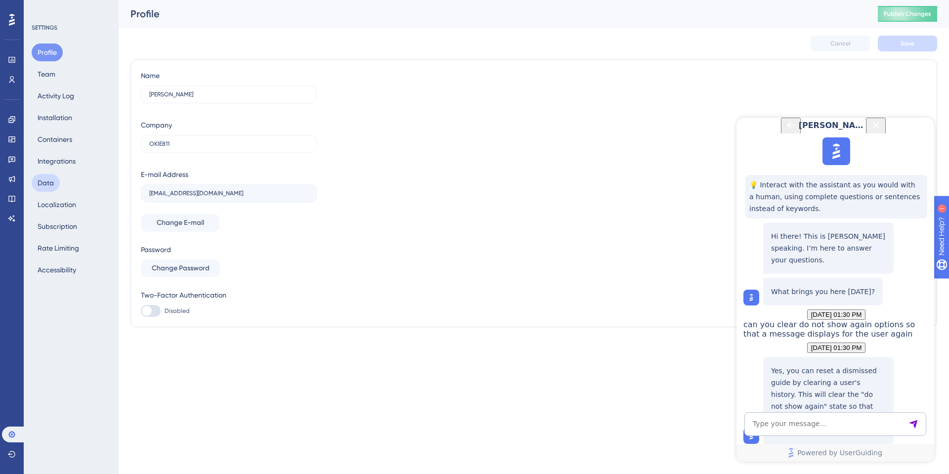
click at [49, 186] on button "Data" at bounding box center [46, 183] width 28 height 18
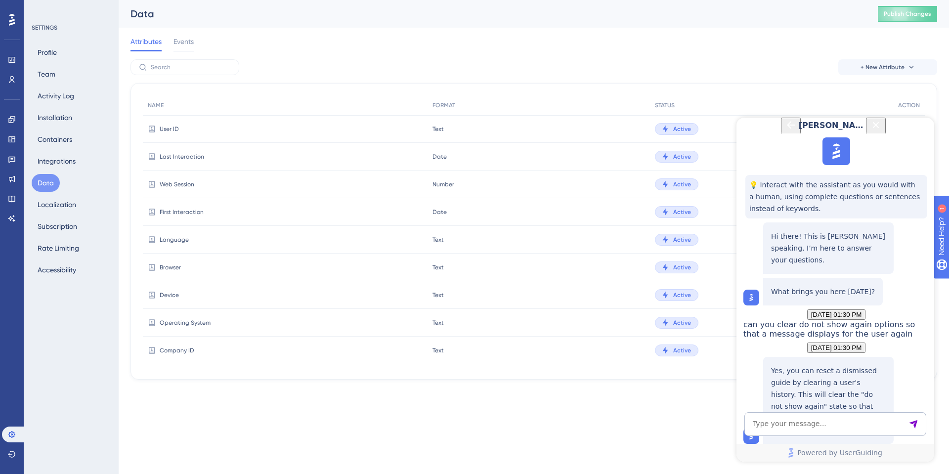
click at [882, 131] on icon "Close Button" at bounding box center [876, 125] width 12 height 12
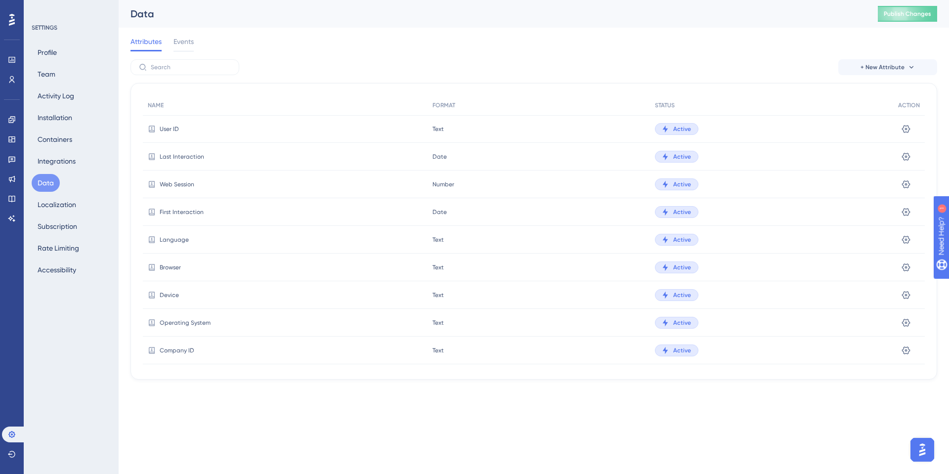
click at [56, 108] on div "Profile Team Activity Log Installation Containers Integrations Data Localizatio…" at bounding box center [72, 160] width 80 height 235
click at [55, 110] on button "Installation" at bounding box center [55, 118] width 46 height 18
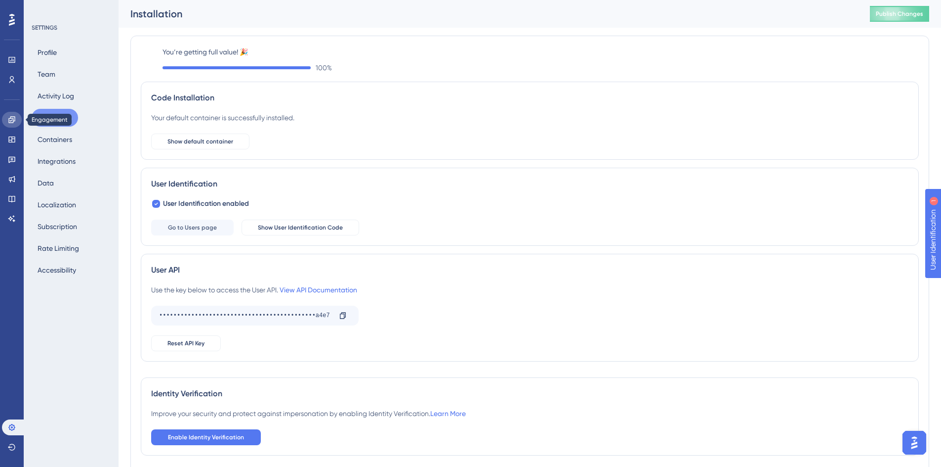
click at [7, 121] on link at bounding box center [12, 120] width 20 height 16
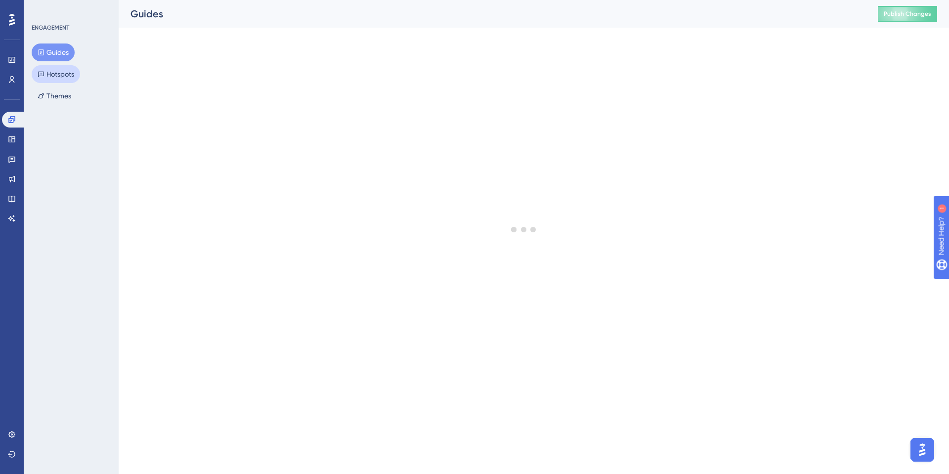
click at [54, 70] on button "Hotspots" at bounding box center [56, 74] width 48 height 18
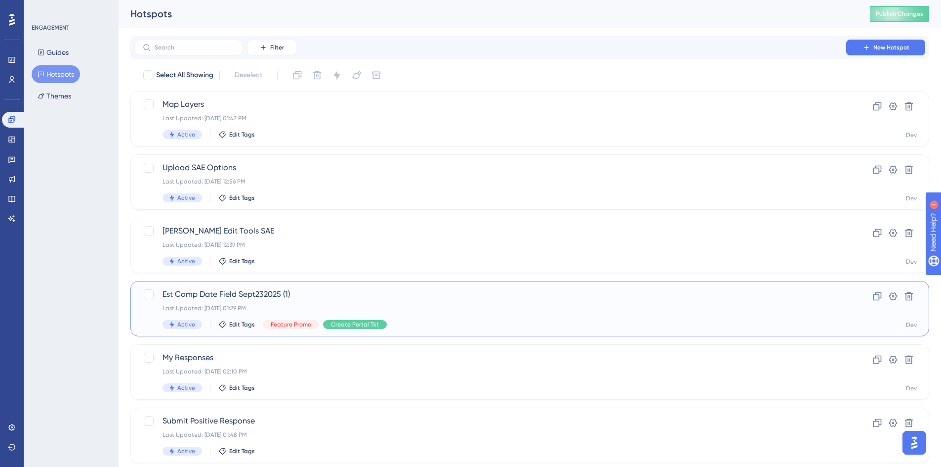
click at [168, 294] on span "Est Comp Date Field Sept232025 (1)" at bounding box center [491, 294] width 656 height 12
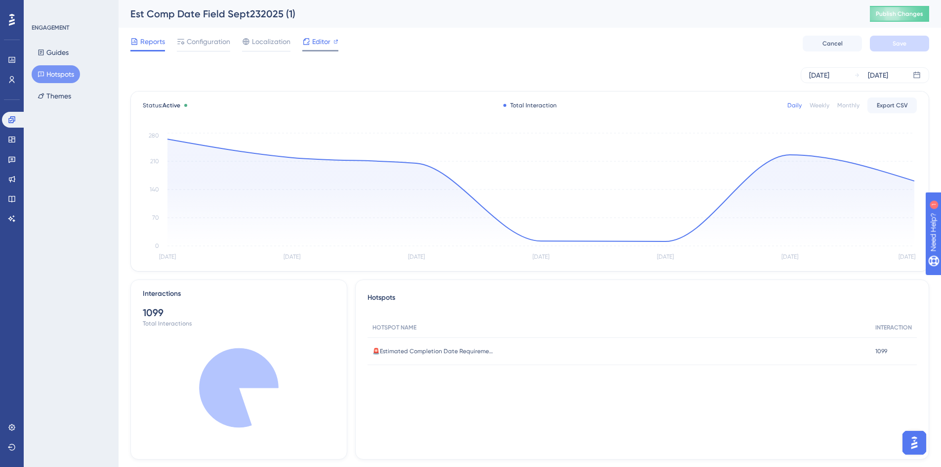
click at [322, 45] on span "Editor" at bounding box center [321, 42] width 18 height 12
click at [68, 70] on button "Hotspots" at bounding box center [56, 74] width 48 height 18
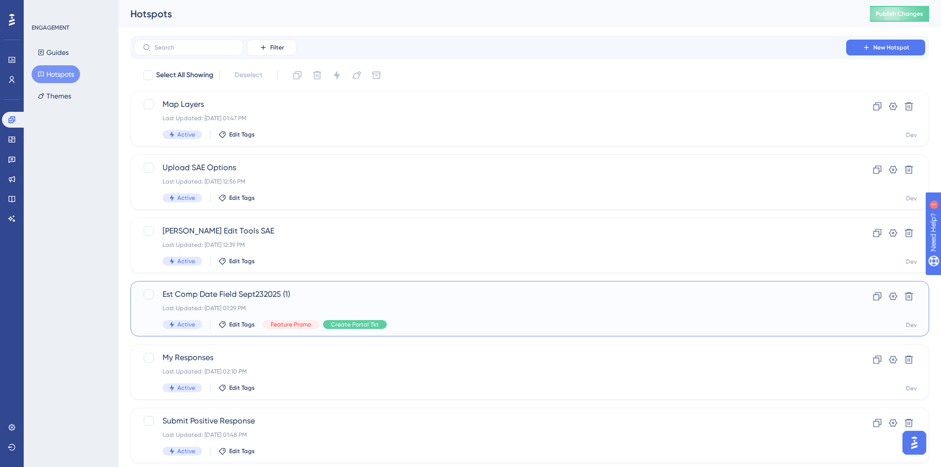
click at [184, 325] on span "Active" at bounding box center [186, 324] width 18 height 8
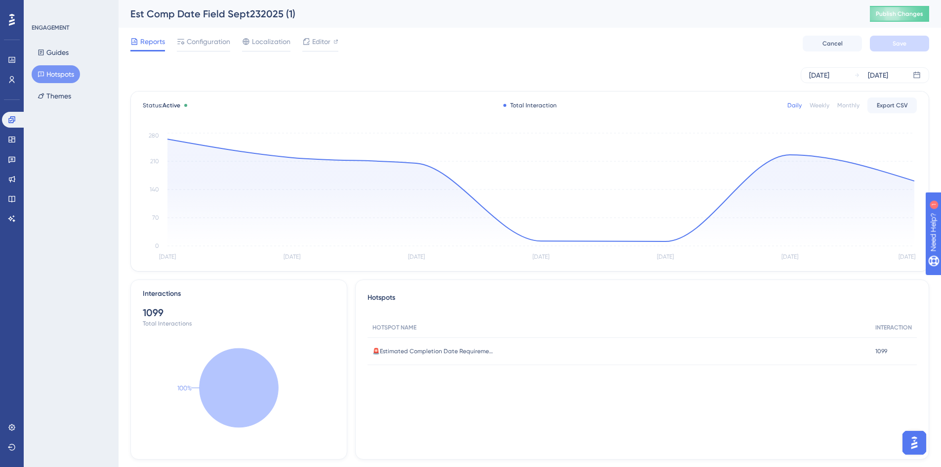
click at [68, 73] on button "Hotspots" at bounding box center [56, 74] width 48 height 18
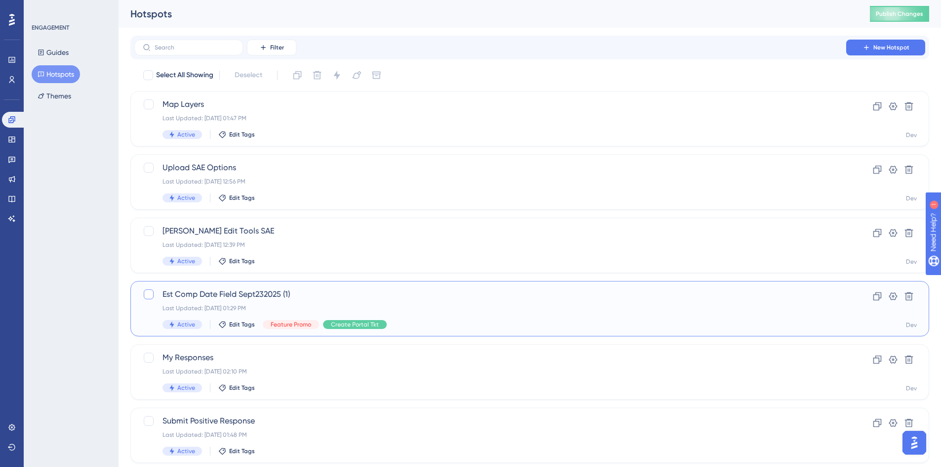
click at [151, 294] on div at bounding box center [149, 294] width 10 height 10
checkbox input "true"
click at [340, 75] on icon at bounding box center [337, 75] width 6 height 9
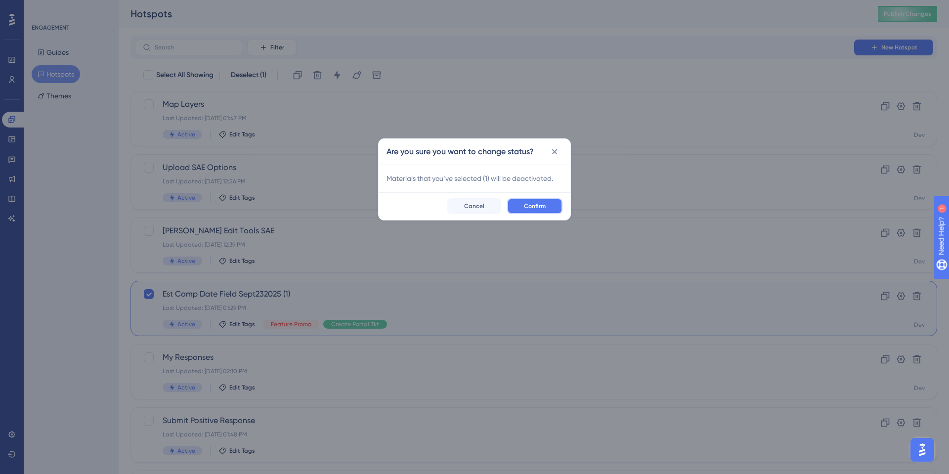
click at [526, 206] on span "Confirm" at bounding box center [535, 206] width 22 height 8
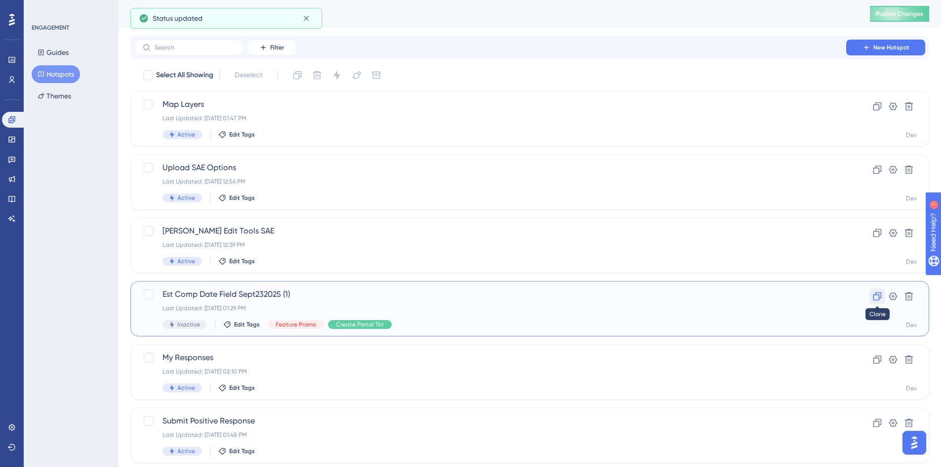
click at [872, 294] on button at bounding box center [878, 296] width 16 height 16
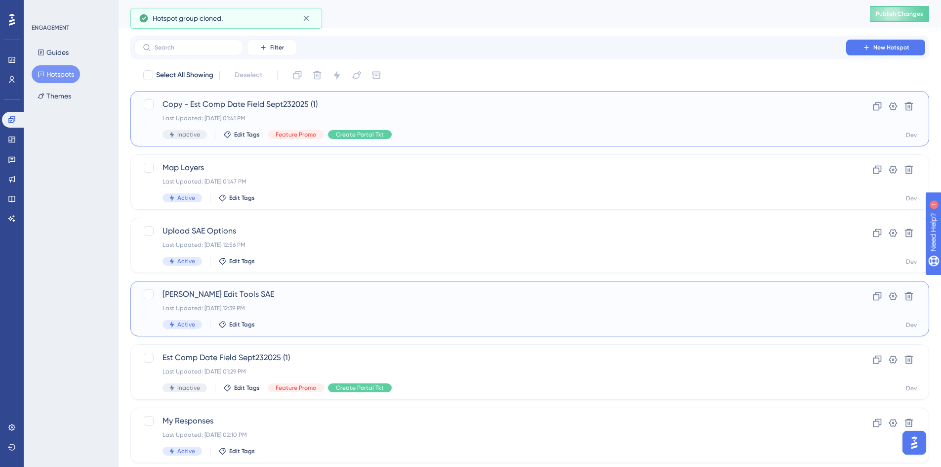
click at [306, 107] on span "Copy - Est Comp Date Field Sept232025 (1)" at bounding box center [491, 104] width 656 height 12
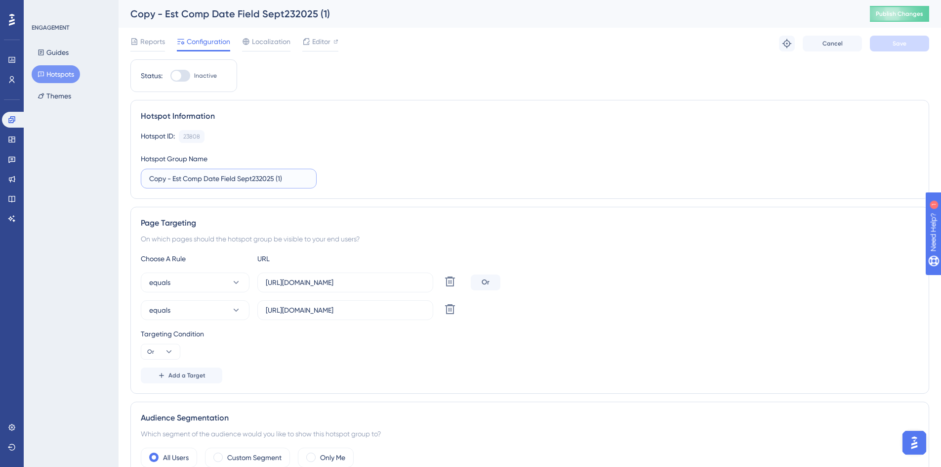
drag, startPoint x: 240, startPoint y: 176, endPoint x: 287, endPoint y: 181, distance: 47.2
click at [287, 181] on input "Copy - Est Comp Date Field Sept232025 (1)" at bounding box center [228, 178] width 159 height 11
drag, startPoint x: 174, startPoint y: 179, endPoint x: 99, endPoint y: 176, distance: 75.2
click at [119, 176] on div "Performance Users Engagement Widgets Feedback Product Updates Knowledge Base AI…" at bounding box center [530, 437] width 823 height 874
type input "Est Comp Date Field Oct72025"
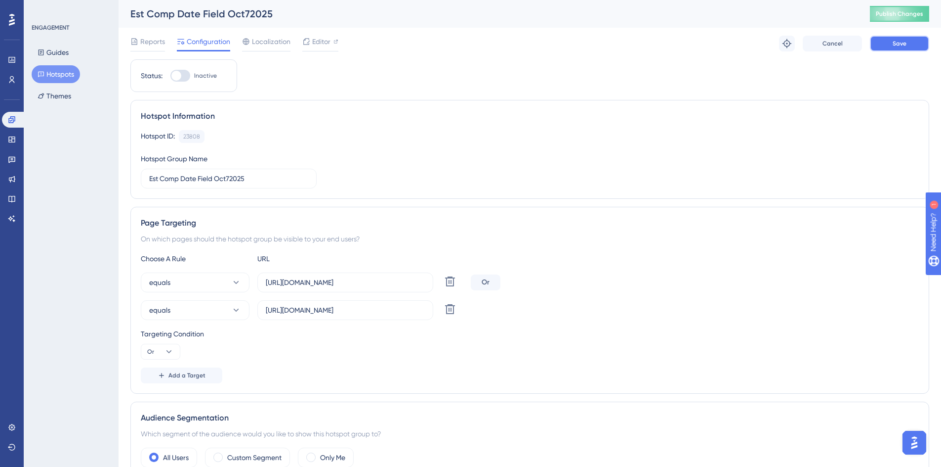
click at [884, 46] on button "Save" at bounding box center [899, 44] width 59 height 16
click at [315, 41] on span "Editor" at bounding box center [321, 42] width 18 height 12
click at [178, 73] on div at bounding box center [176, 76] width 10 height 10
click at [170, 76] on input "Inactive" at bounding box center [170, 76] width 0 height 0
checkbox input "true"
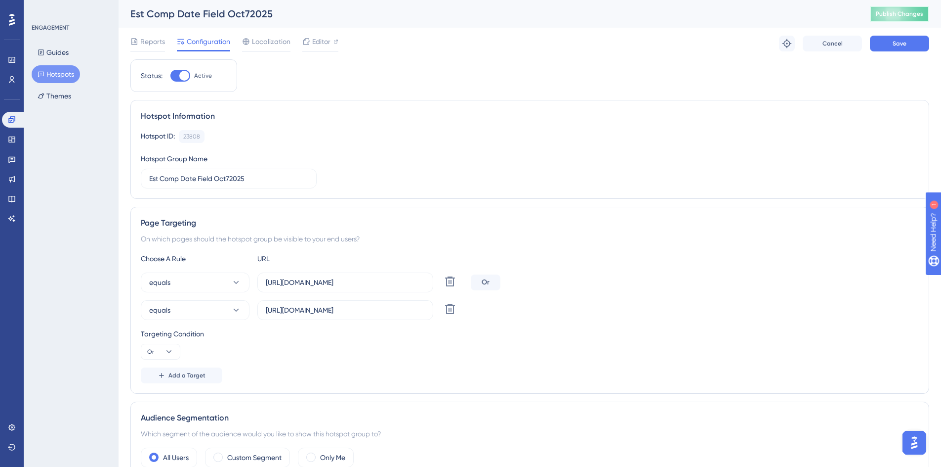
click at [898, 12] on span "Publish Changes" at bounding box center [899, 14] width 47 height 8
click at [897, 41] on span "Save" at bounding box center [900, 44] width 14 height 8
click at [918, 9] on button "Publish Changes" at bounding box center [899, 14] width 59 height 16
click at [52, 55] on button "Guides" at bounding box center [53, 52] width 43 height 18
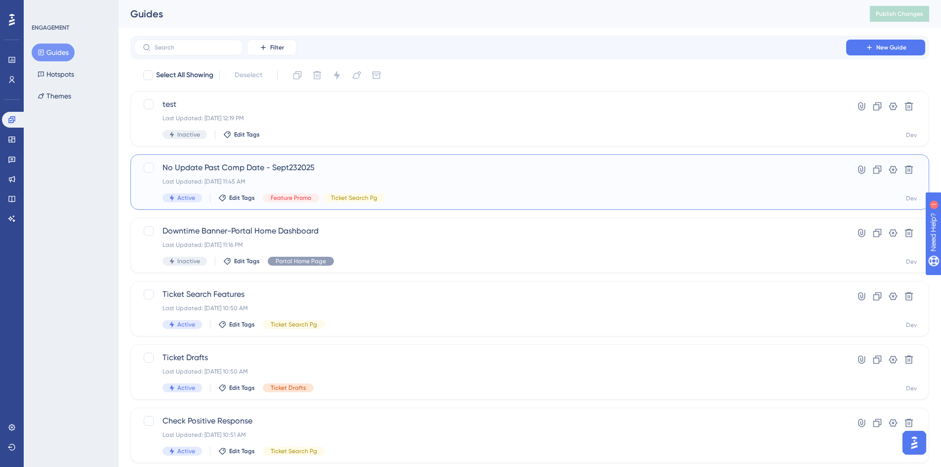
click at [287, 170] on span "No Update Past Comp Date - Sept232025" at bounding box center [491, 168] width 656 height 12
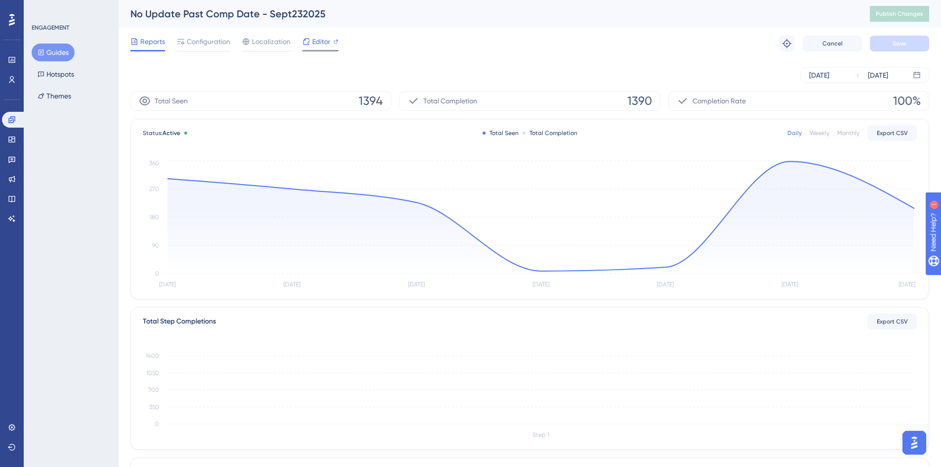
click at [316, 46] on span "Editor" at bounding box center [321, 42] width 18 height 12
click at [60, 58] on button "Guides" at bounding box center [53, 52] width 43 height 18
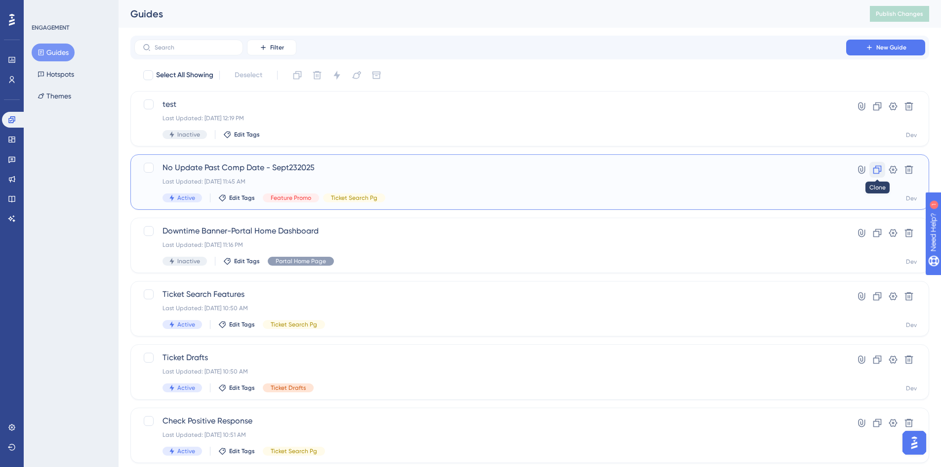
click at [872, 170] on button at bounding box center [878, 170] width 16 height 16
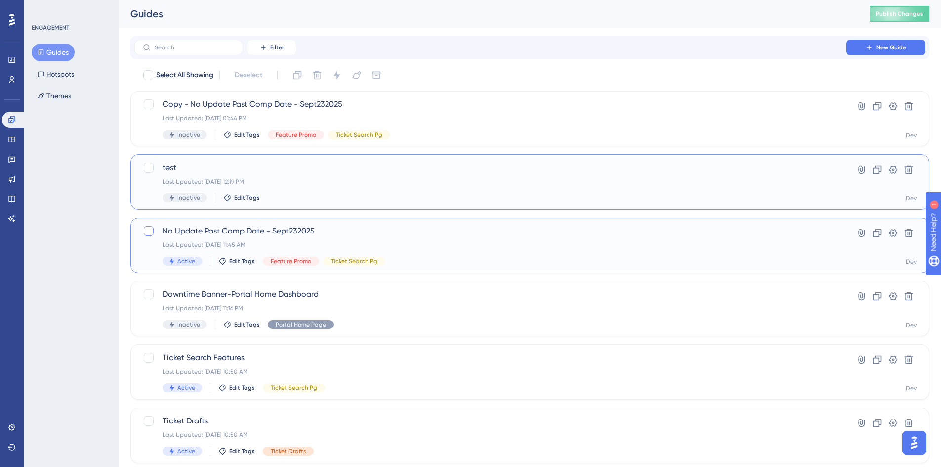
click at [151, 228] on div at bounding box center [149, 231] width 10 height 10
checkbox input "true"
click at [333, 76] on icon at bounding box center [337, 75] width 10 height 10
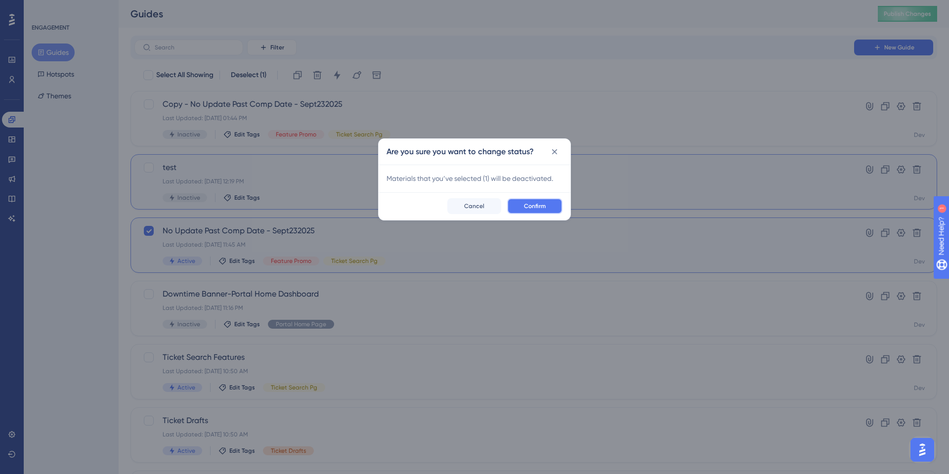
click at [532, 203] on span "Confirm" at bounding box center [535, 206] width 22 height 8
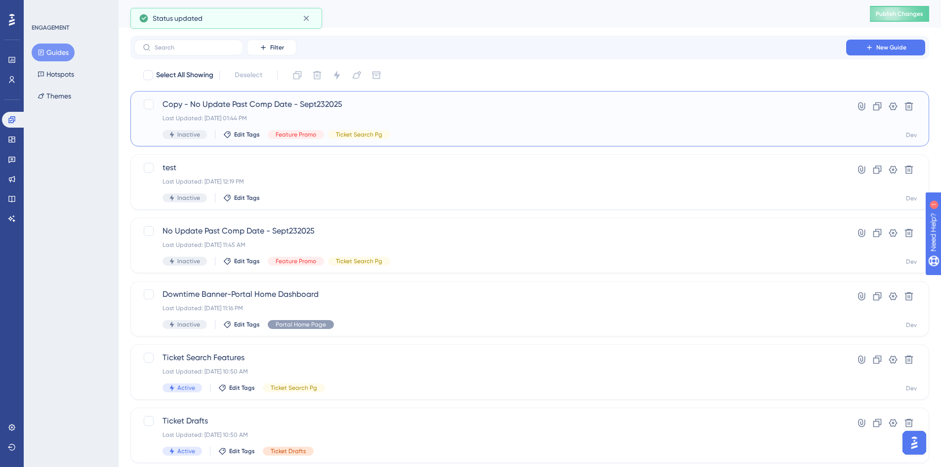
click at [262, 106] on span "Copy - No Update Past Comp Date - Sept232025" at bounding box center [491, 104] width 656 height 12
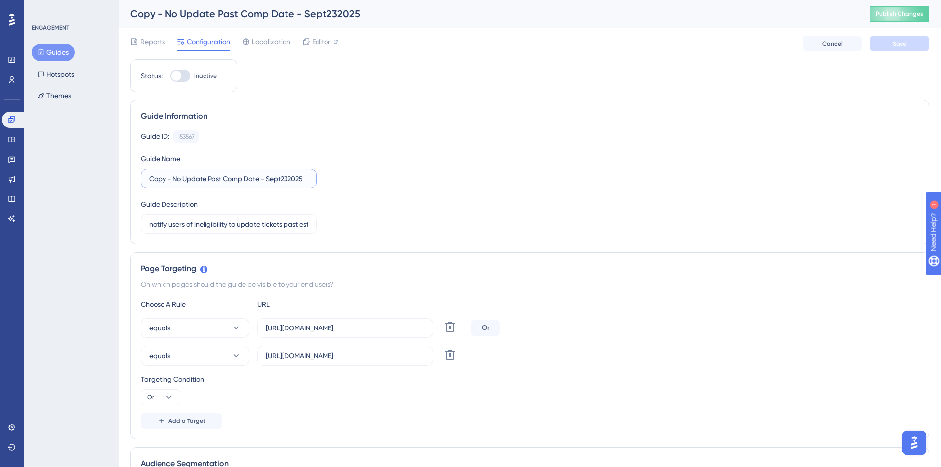
drag, startPoint x: 175, startPoint y: 177, endPoint x: 88, endPoint y: 179, distance: 87.0
drag, startPoint x: 245, startPoint y: 178, endPoint x: 281, endPoint y: 179, distance: 36.6
click at [281, 179] on input "No Update Past Comp Date - Sept232025" at bounding box center [228, 178] width 159 height 11
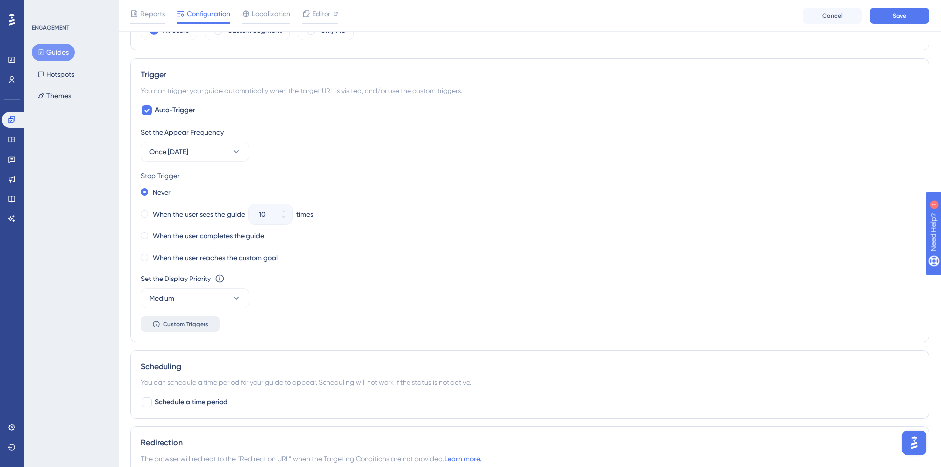
scroll to position [494, 0]
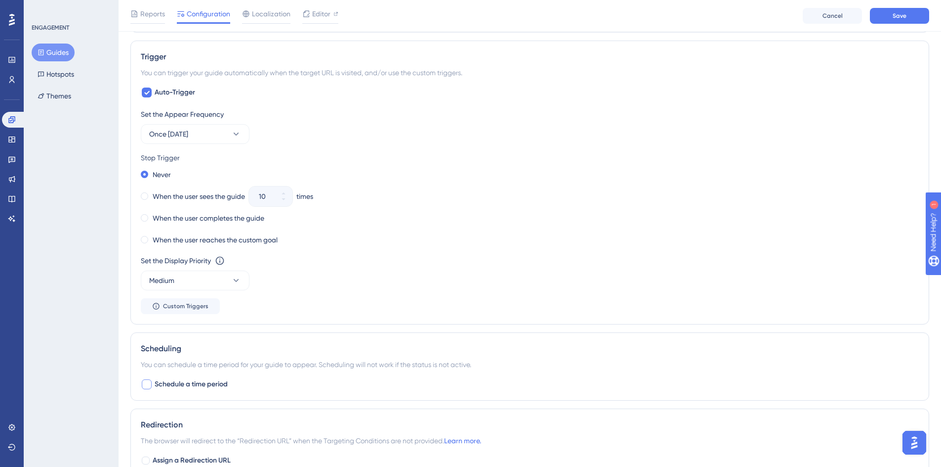
type input "No Update Past Comp Date - Oct72025"
click at [144, 384] on div at bounding box center [147, 384] width 10 height 10
checkbox input "true"
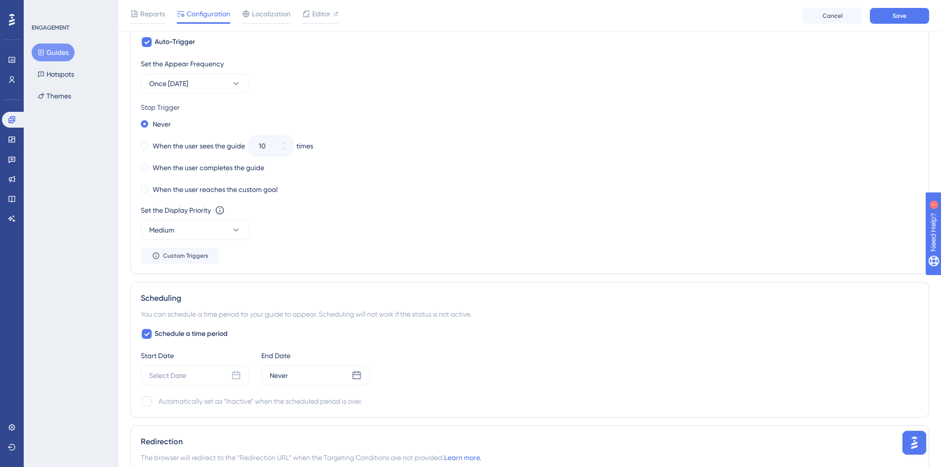
scroll to position [593, 0]
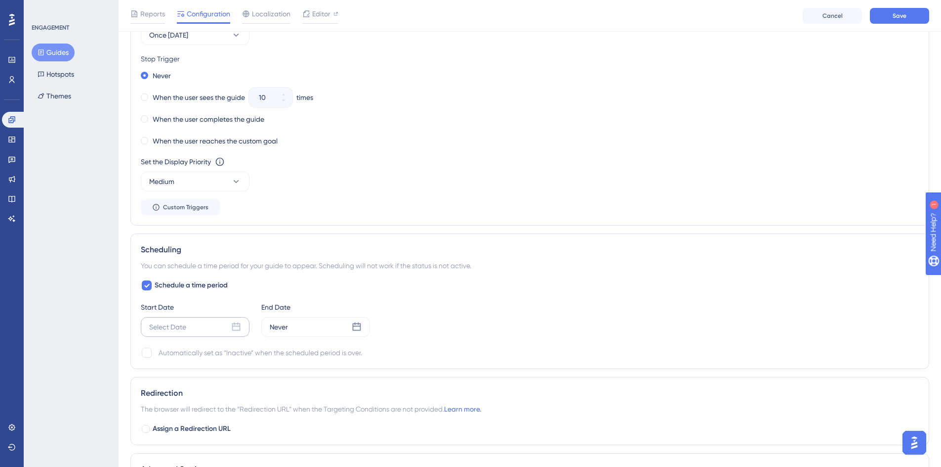
click at [237, 328] on icon at bounding box center [236, 327] width 10 height 10
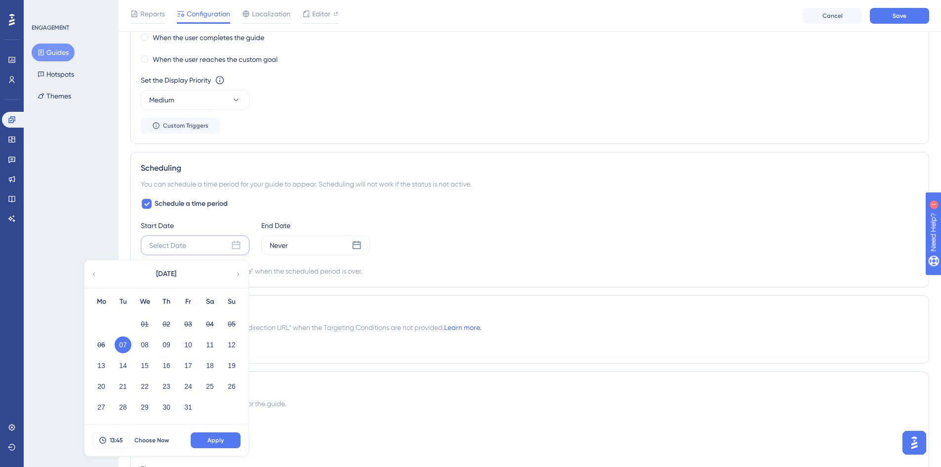
scroll to position [692, 0]
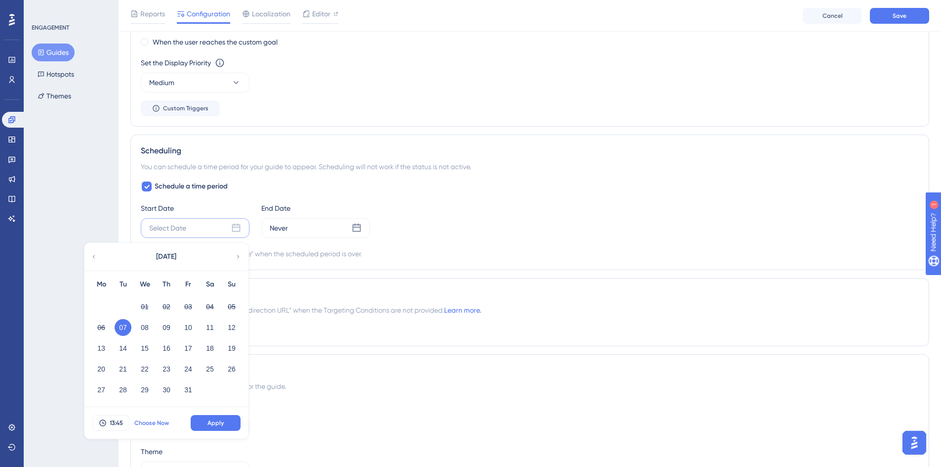
click at [157, 423] on span "Choose Now" at bounding box center [151, 423] width 35 height 8
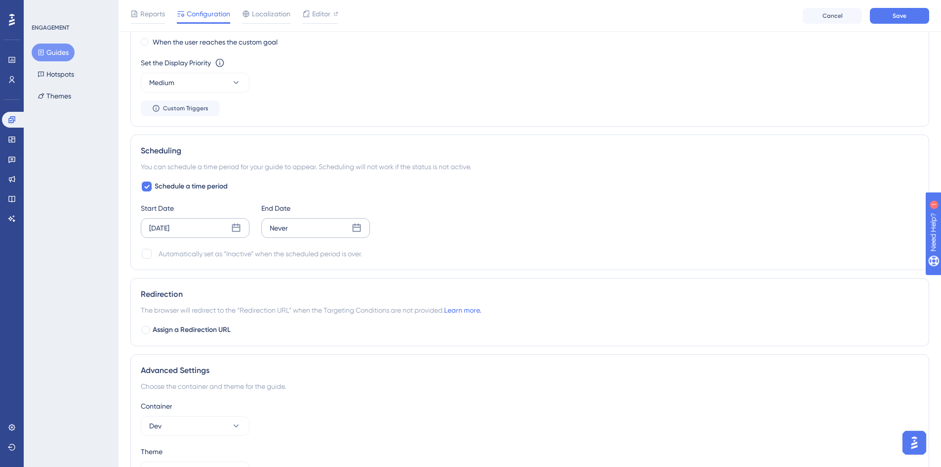
click at [352, 227] on icon at bounding box center [357, 228] width 10 height 10
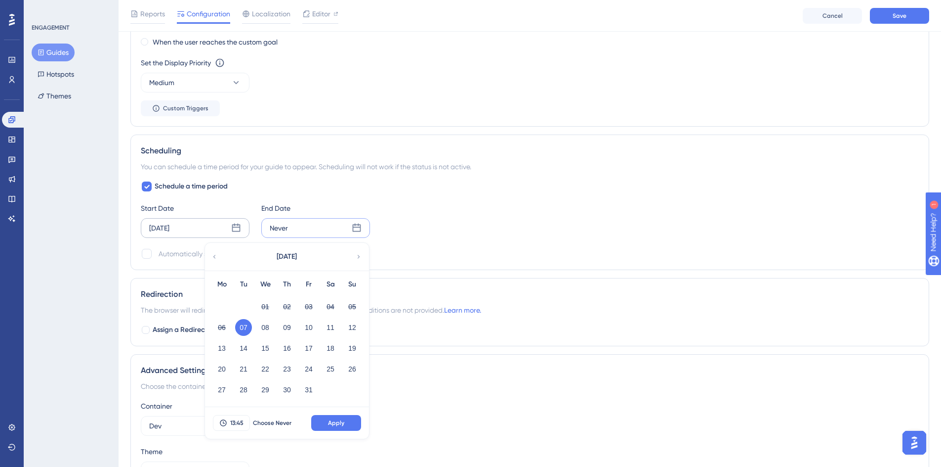
click at [354, 258] on div "[DATE]" at bounding box center [286, 257] width 163 height 28
click at [355, 257] on icon at bounding box center [358, 256] width 7 height 9
click at [244, 326] on button "04" at bounding box center [243, 327] width 17 height 17
click at [337, 424] on span "Apply" at bounding box center [336, 423] width 16 height 8
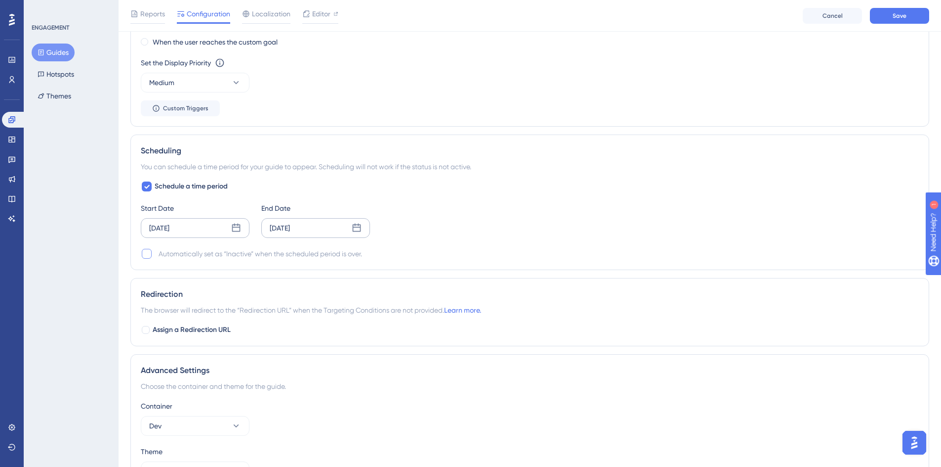
click at [148, 256] on div at bounding box center [147, 254] width 10 height 10
checkbox input "true"
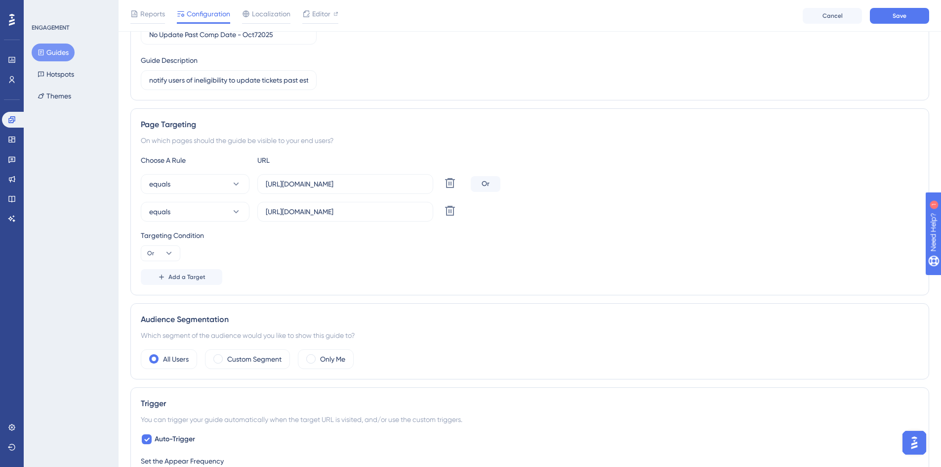
scroll to position [49, 0]
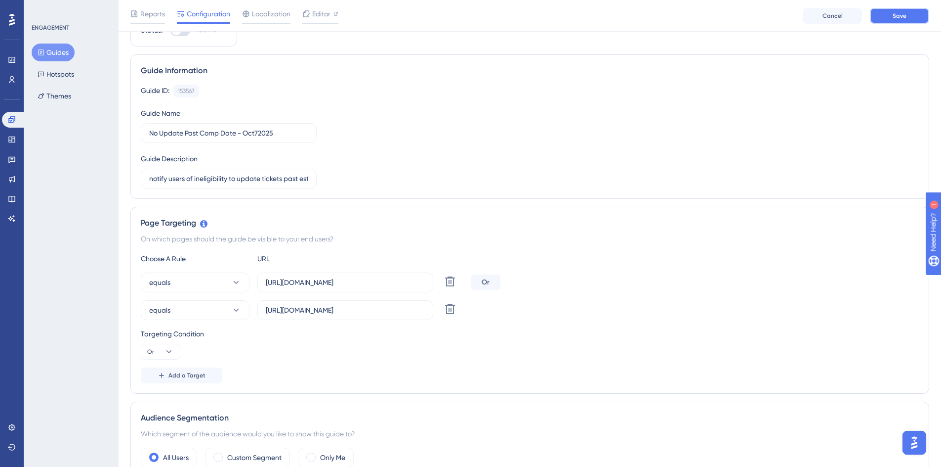
click at [889, 19] on button "Save" at bounding box center [899, 16] width 59 height 16
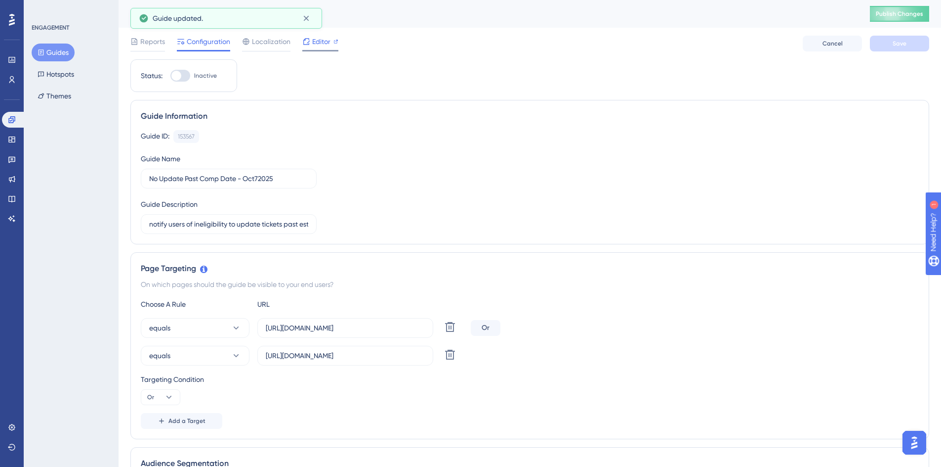
click at [322, 43] on span "Editor" at bounding box center [321, 42] width 18 height 12
click at [176, 76] on div at bounding box center [176, 76] width 10 height 10
click at [170, 76] on input "Inactive" at bounding box center [170, 76] width 0 height 0
checkbox input "true"
click at [879, 46] on button "Save" at bounding box center [899, 44] width 59 height 16
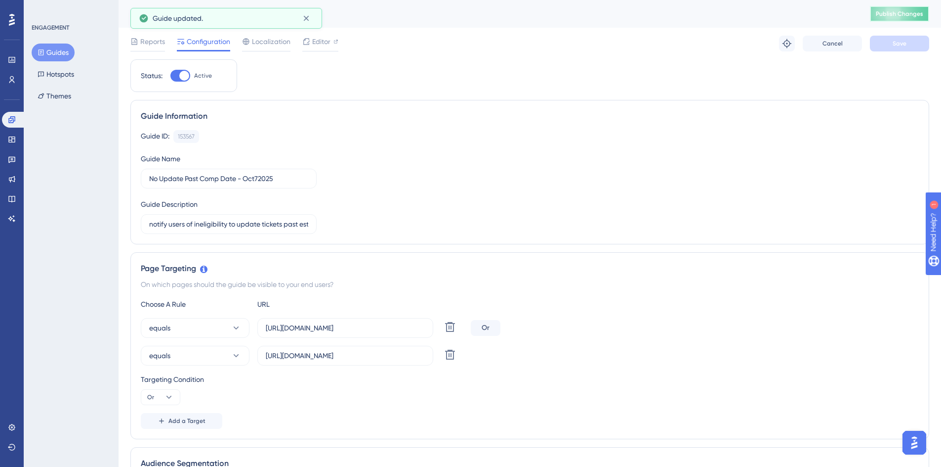
click at [907, 12] on span "Publish Changes" at bounding box center [899, 14] width 47 height 8
click at [56, 46] on button "Guides" at bounding box center [53, 52] width 43 height 18
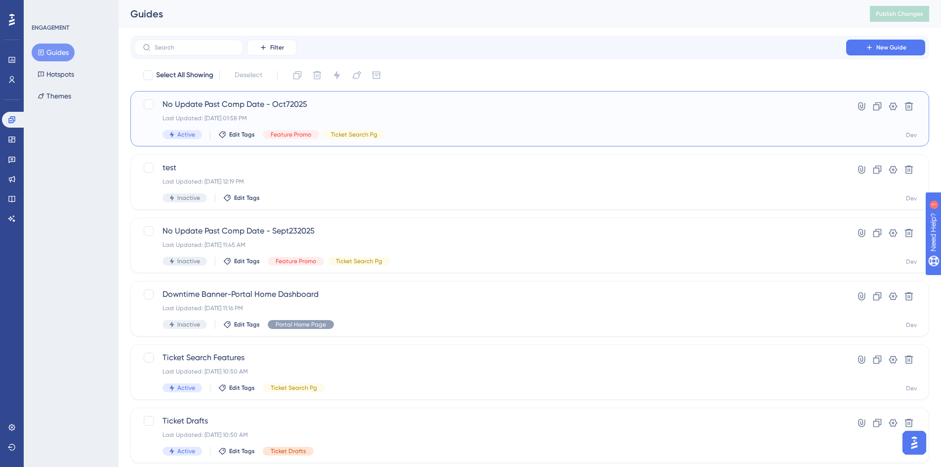
click at [243, 106] on span "No Update Past Comp Date - Oct72025" at bounding box center [491, 104] width 656 height 12
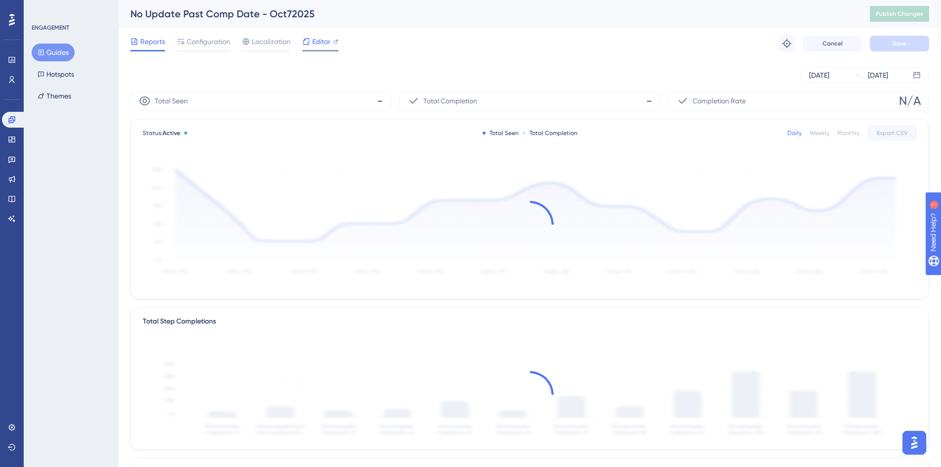
click at [331, 44] on div "Editor" at bounding box center [320, 42] width 36 height 12
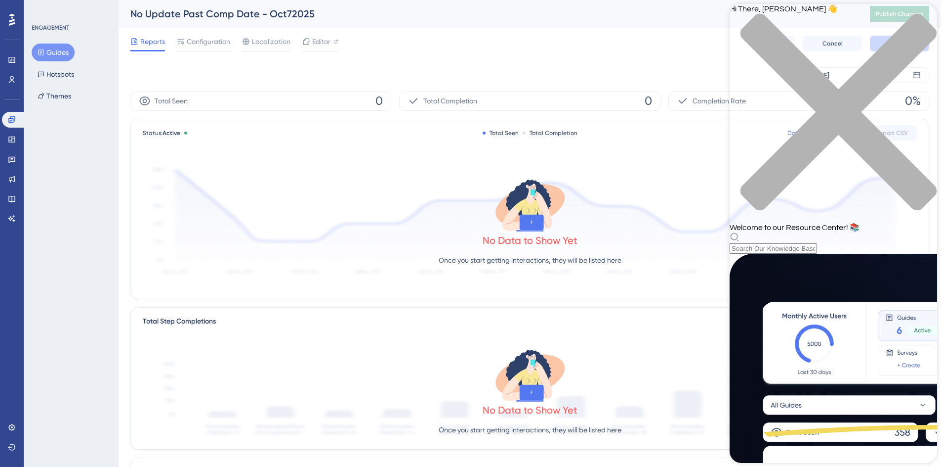
click at [772, 56] on div "Hi There, Renelle 👋 Welcome to our Resource Center! 📚" at bounding box center [834, 129] width 208 height 250
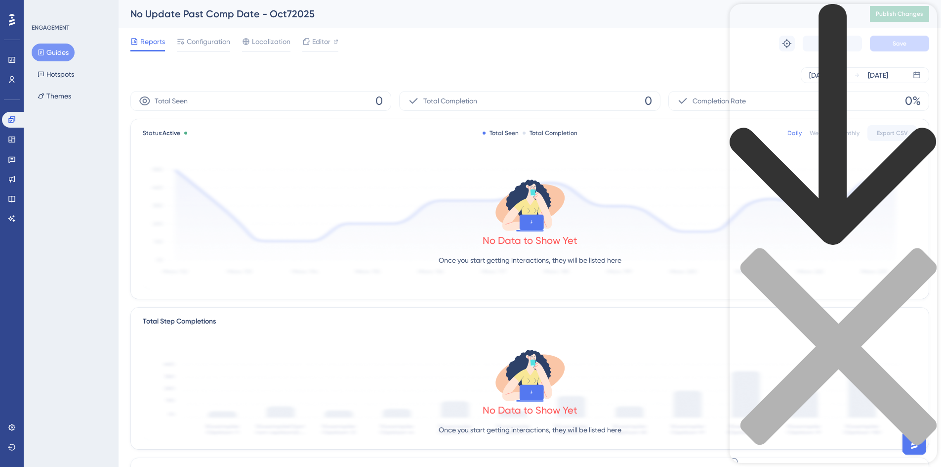
type input "guides"
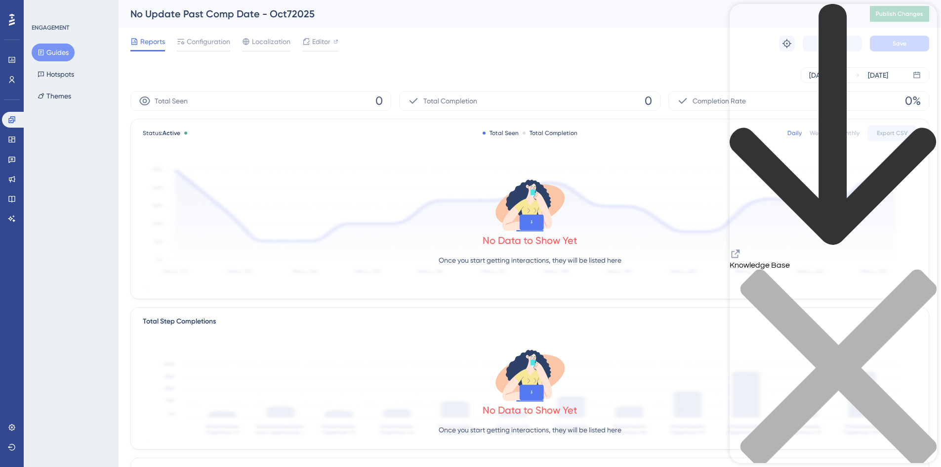
click at [915, 269] on div "close resource center" at bounding box center [834, 373] width 208 height 209
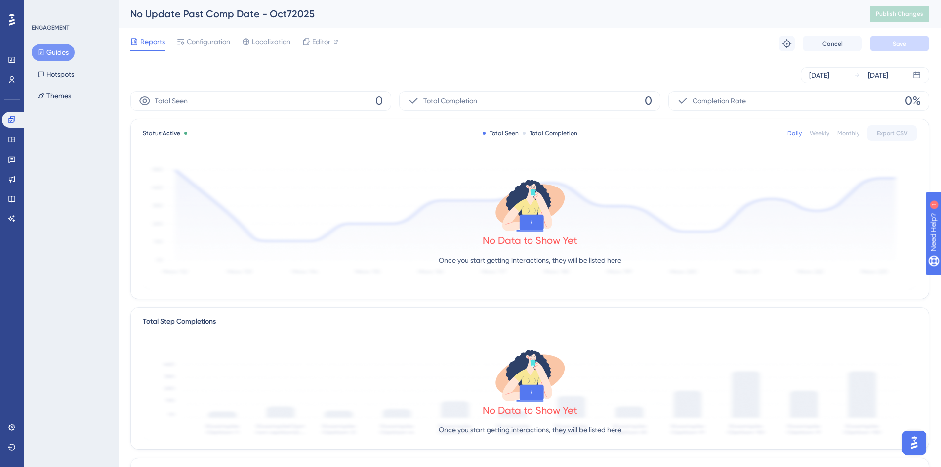
click at [51, 49] on button "Guides" at bounding box center [53, 52] width 43 height 18
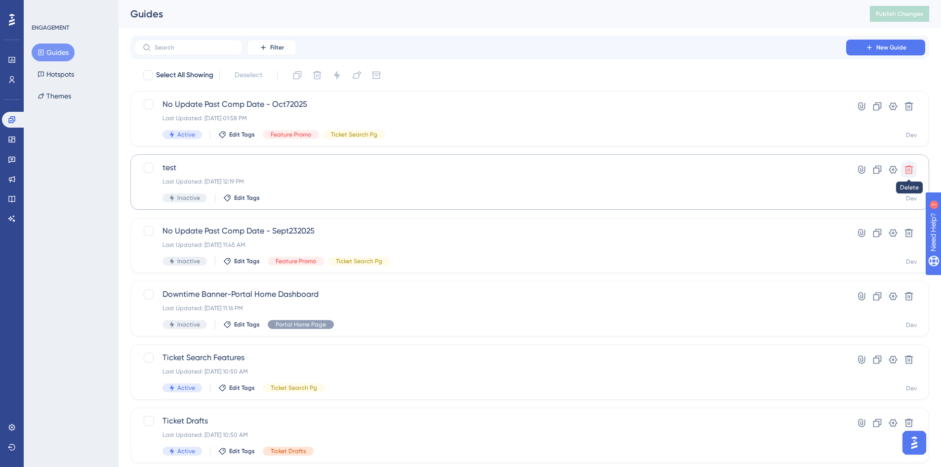
click at [908, 168] on icon at bounding box center [909, 170] width 10 height 10
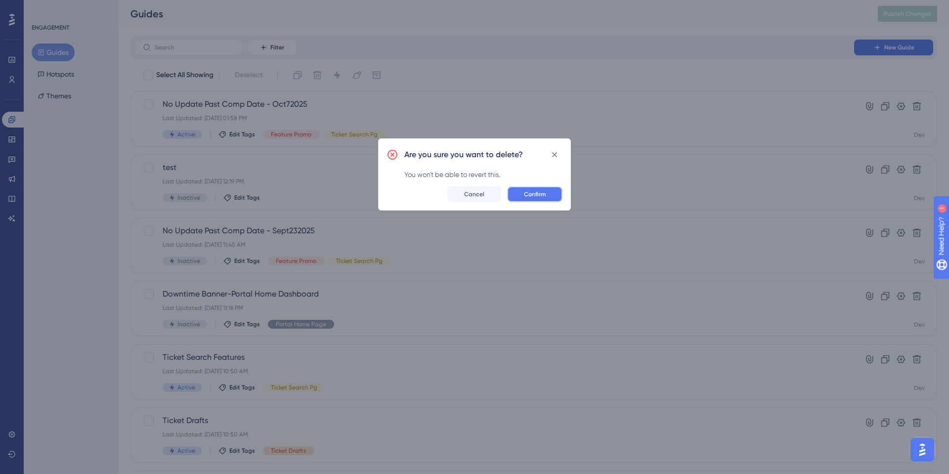
click at [548, 192] on button "Confirm" at bounding box center [534, 194] width 55 height 16
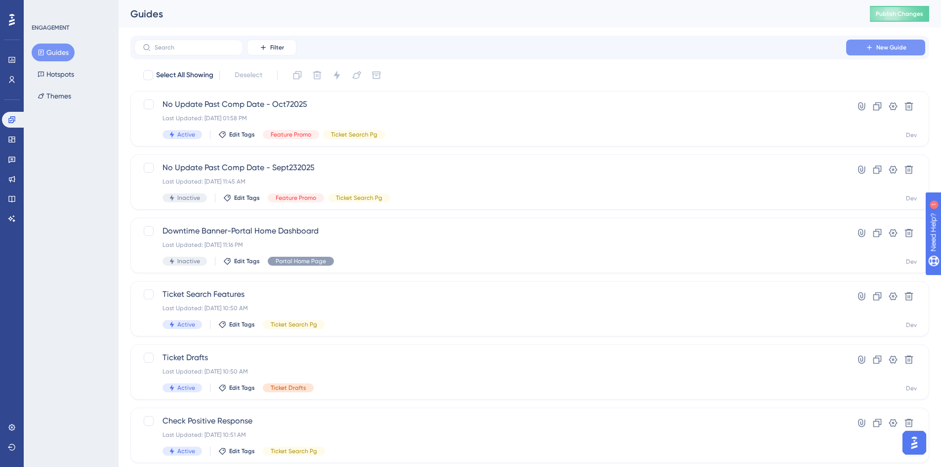
click at [881, 52] on button "New Guide" at bounding box center [886, 48] width 79 height 16
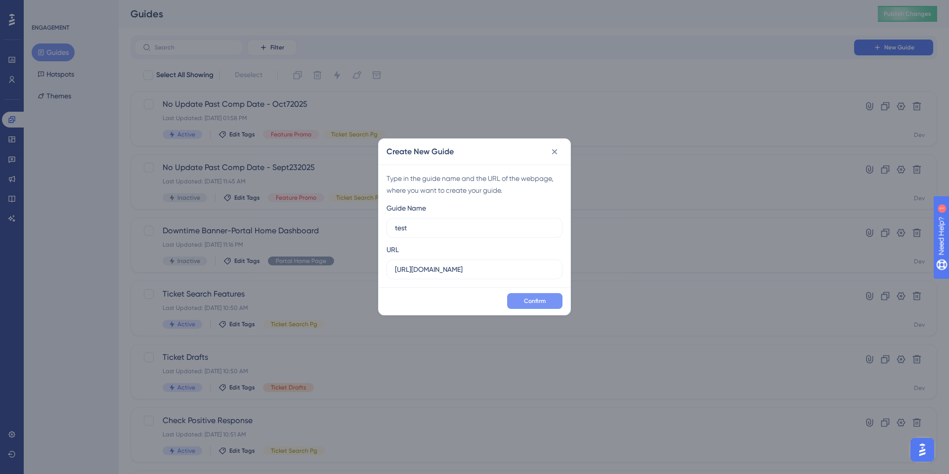
type input "test"
click at [522, 297] on button "Confirm" at bounding box center [534, 301] width 55 height 16
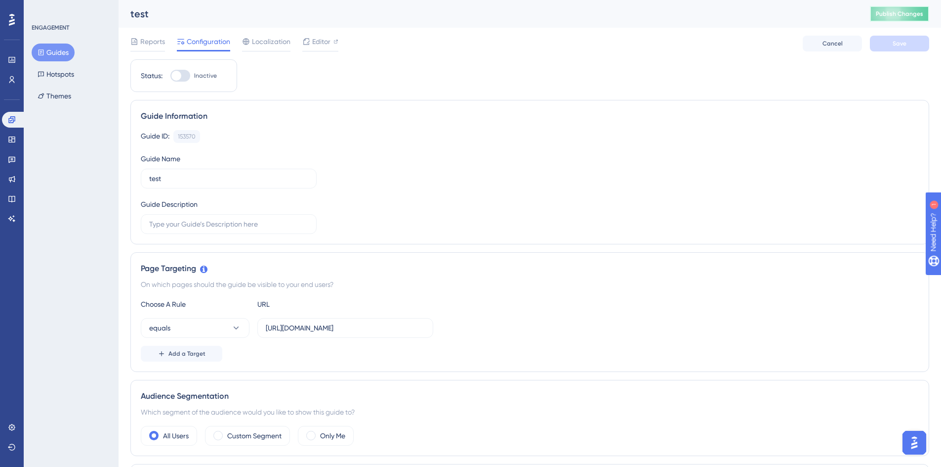
click at [888, 12] on button "Publish Changes" at bounding box center [899, 14] width 59 height 16
click at [312, 45] on span "Editor" at bounding box center [321, 42] width 18 height 12
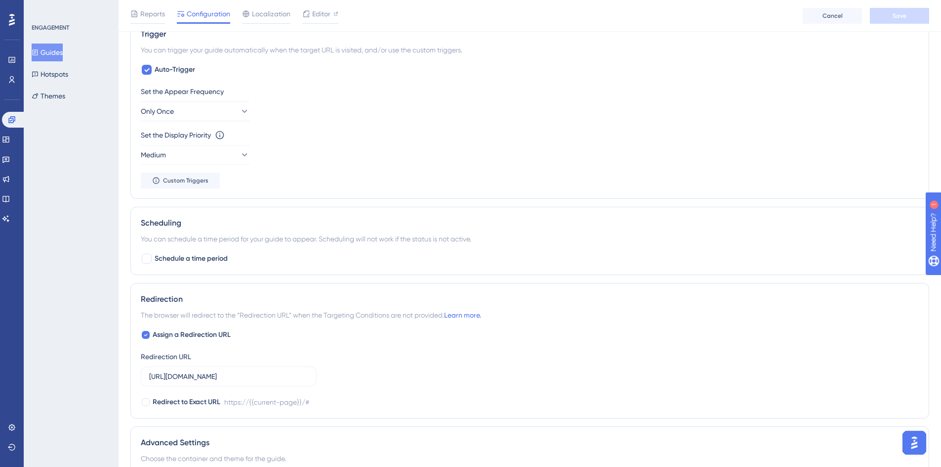
scroll to position [586, 0]
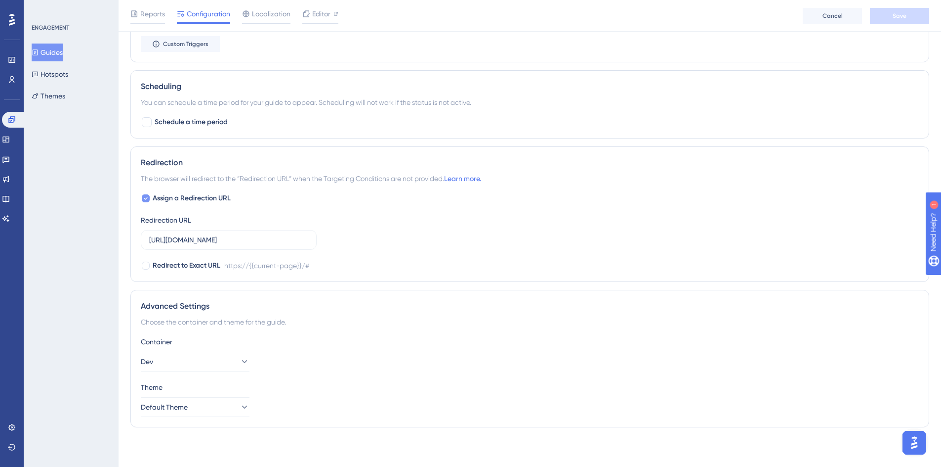
click at [143, 195] on div at bounding box center [146, 198] width 8 height 8
checkbox input "false"
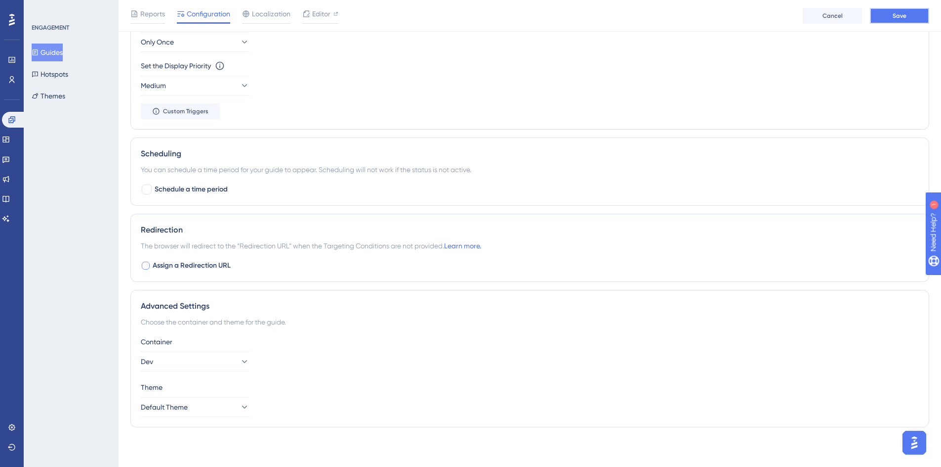
click at [905, 16] on span "Save" at bounding box center [900, 16] width 14 height 8
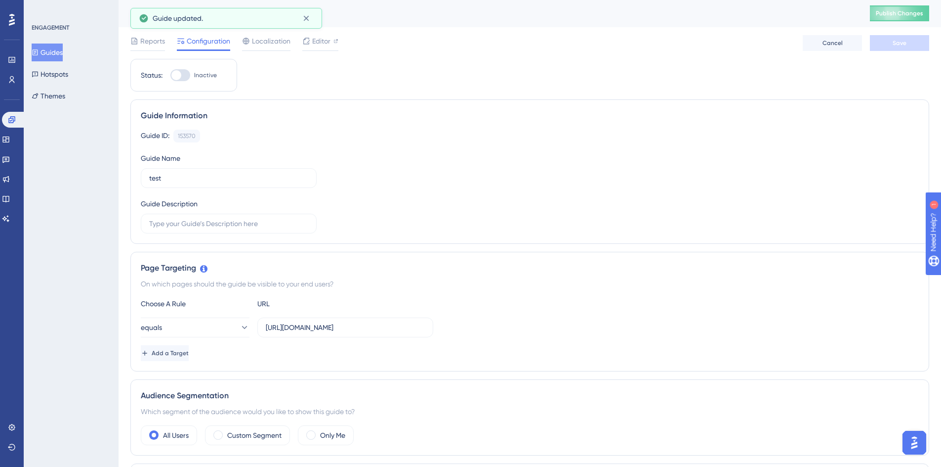
scroll to position [0, 0]
click at [898, 15] on span "Publish Changes" at bounding box center [899, 14] width 47 height 8
click at [320, 42] on span "Editor" at bounding box center [321, 42] width 18 height 12
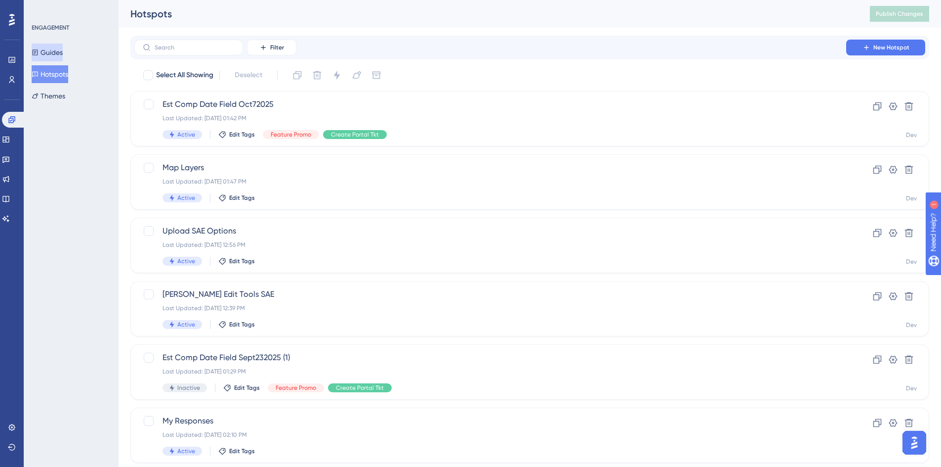
click at [59, 50] on button "Guides" at bounding box center [47, 52] width 31 height 18
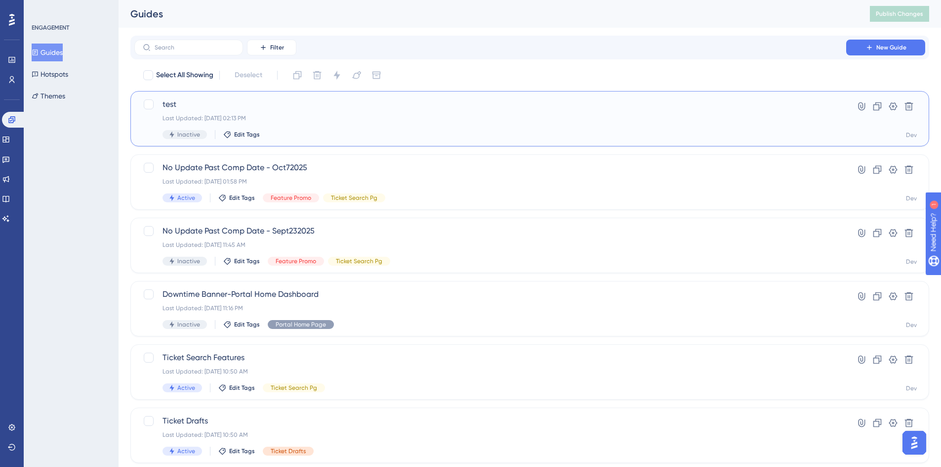
click at [215, 106] on span "test" at bounding box center [491, 104] width 656 height 12
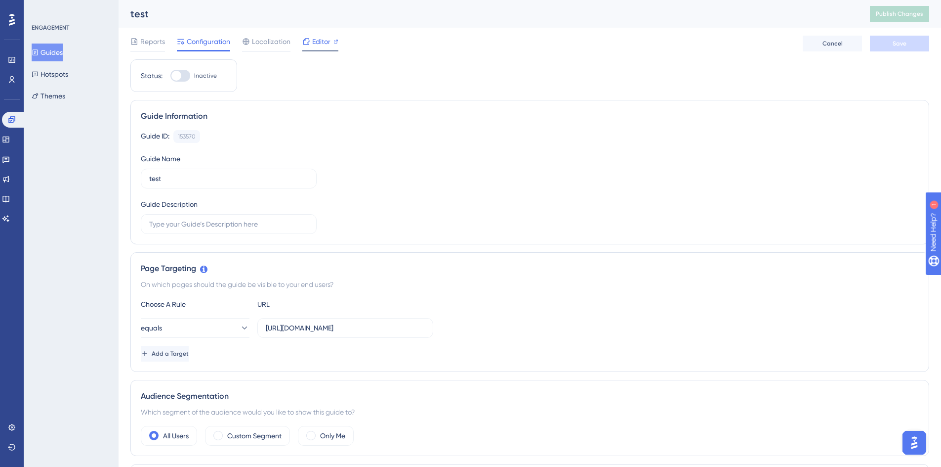
click at [309, 40] on icon at bounding box center [306, 42] width 8 height 8
click at [924, 15] on span "Publish Changes" at bounding box center [899, 14] width 47 height 8
click at [307, 40] on icon at bounding box center [306, 42] width 8 height 8
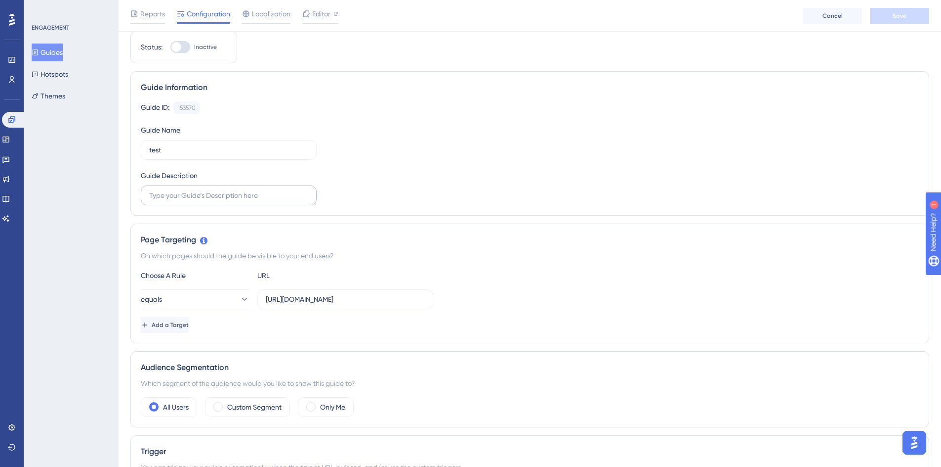
scroll to position [49, 0]
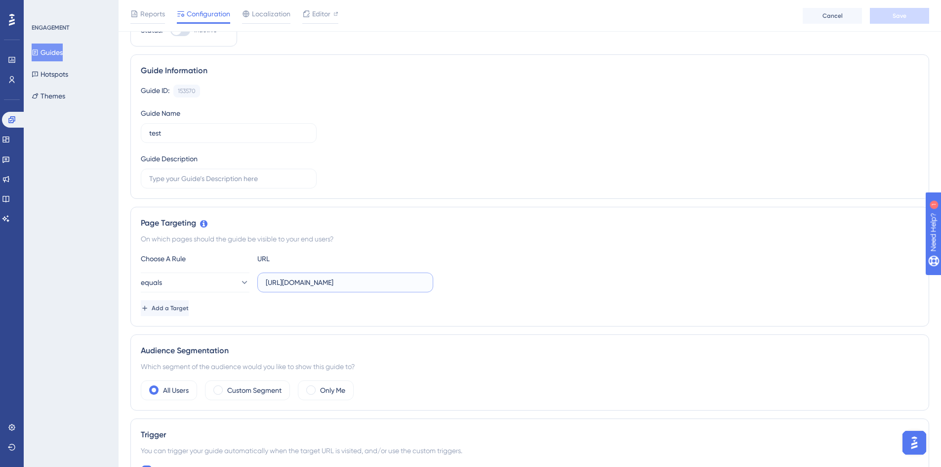
click at [412, 284] on input "[URL][DOMAIN_NAME]" at bounding box center [345, 282] width 159 height 11
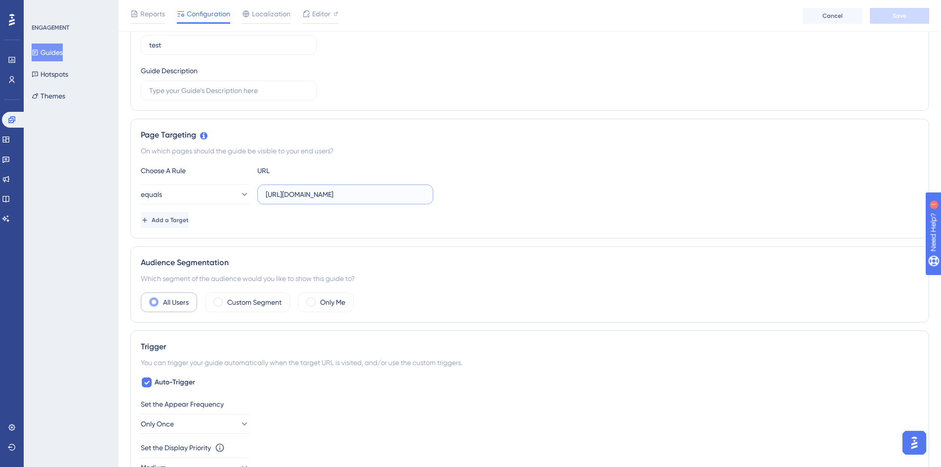
scroll to position [198, 0]
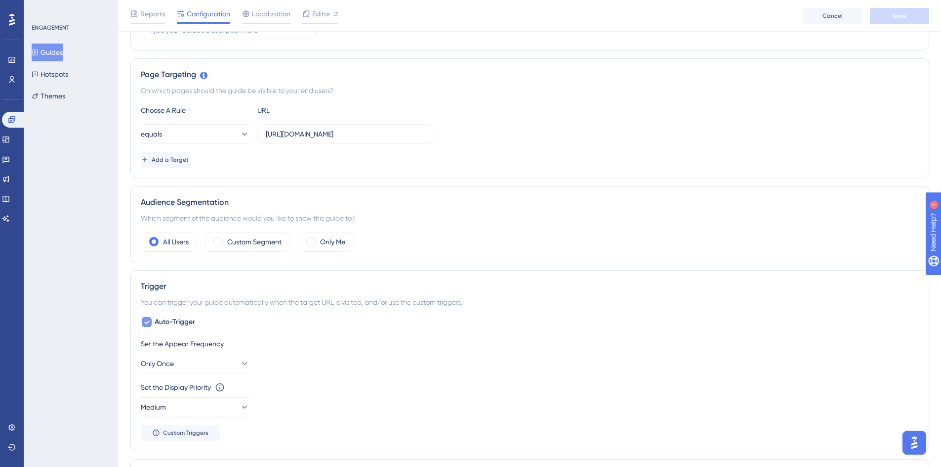
click at [150, 322] on div at bounding box center [147, 322] width 10 height 10
checkbox input "false"
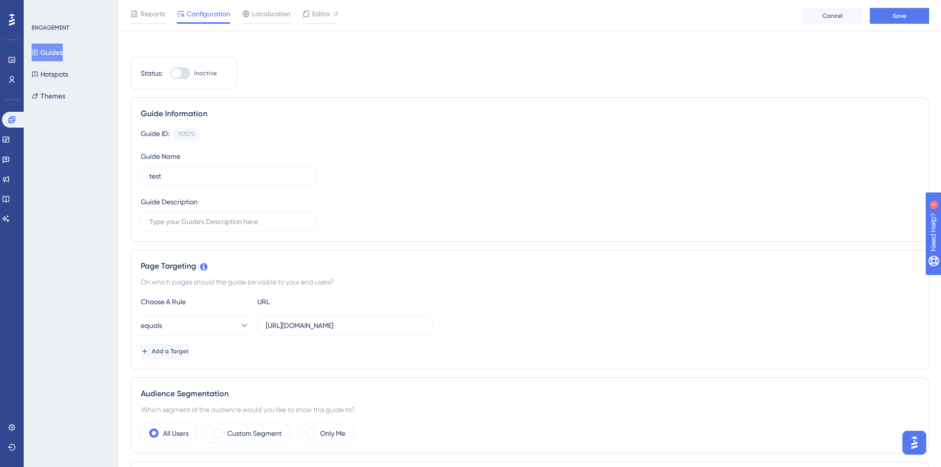
scroll to position [0, 0]
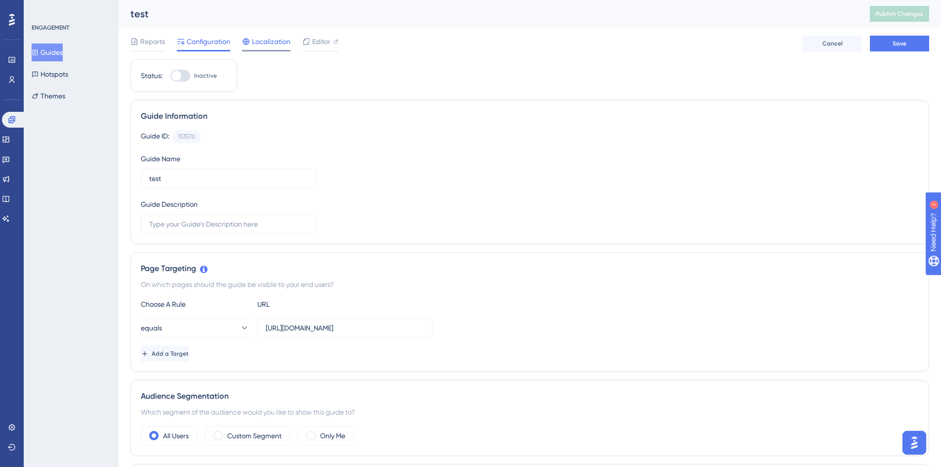
click at [286, 40] on span "Localization" at bounding box center [271, 42] width 39 height 12
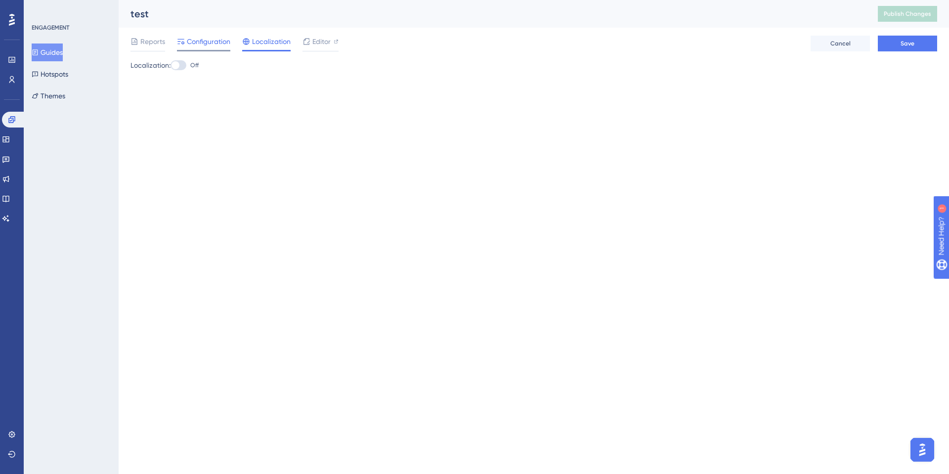
click at [217, 40] on span "Configuration" at bounding box center [208, 42] width 43 height 12
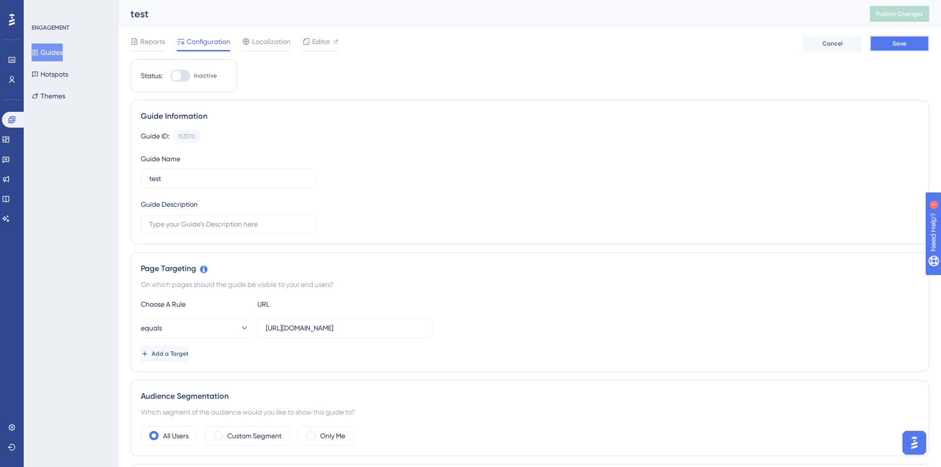
click at [904, 40] on span "Save" at bounding box center [900, 44] width 14 height 8
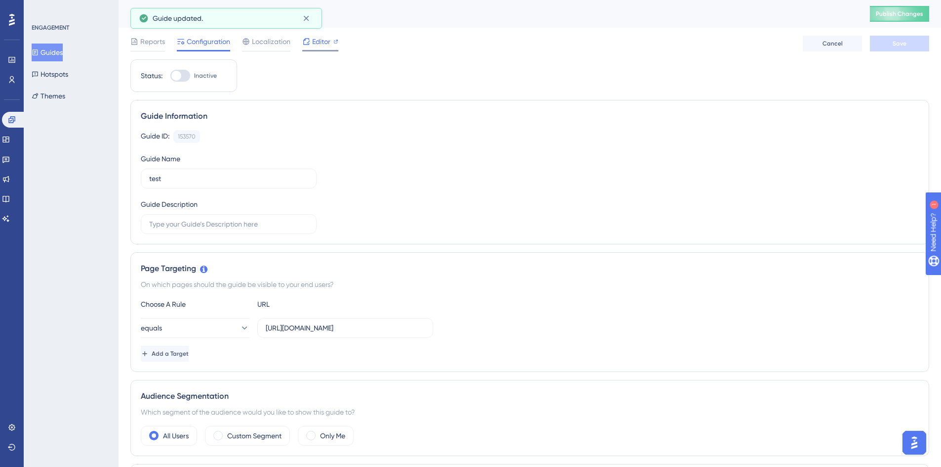
click at [328, 41] on span "Editor" at bounding box center [321, 42] width 18 height 12
click at [909, 11] on span "Publish Changes" at bounding box center [899, 14] width 47 height 8
click at [835, 45] on span "Cancel" at bounding box center [833, 44] width 20 height 8
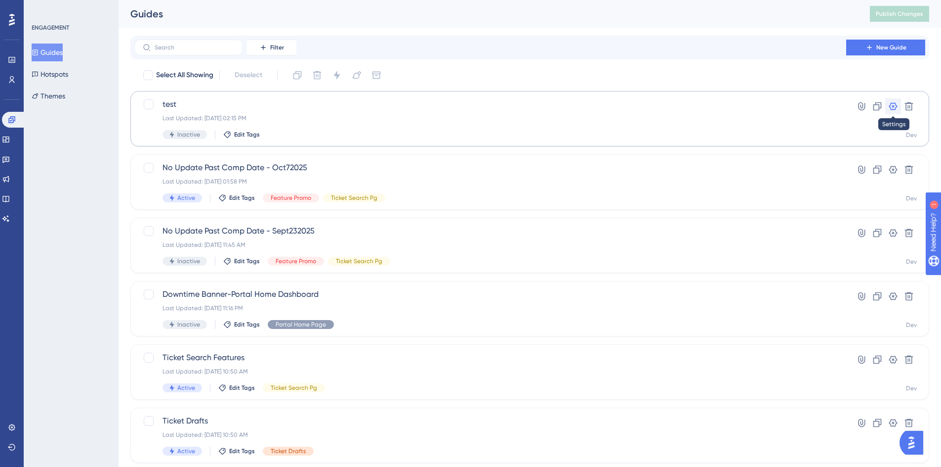
click at [897, 107] on icon at bounding box center [894, 106] width 8 height 8
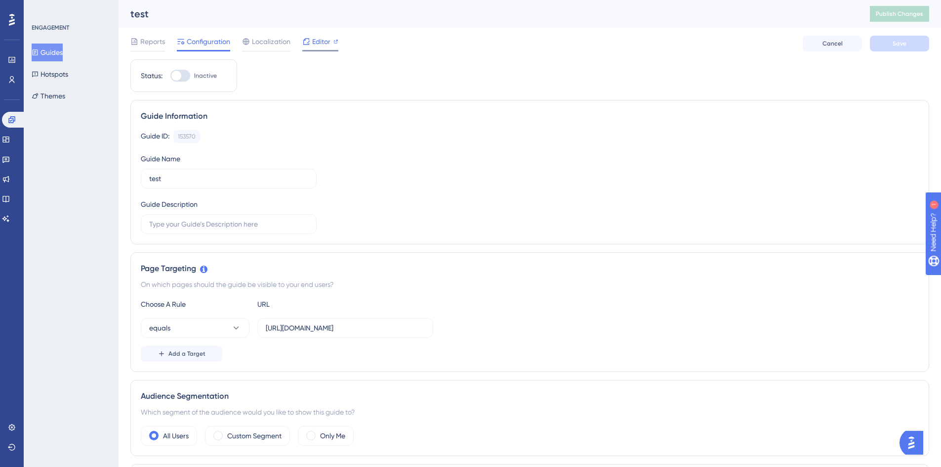
click at [328, 45] on span "Editor" at bounding box center [321, 42] width 18 height 12
click at [57, 56] on button "Guides" at bounding box center [47, 52] width 31 height 18
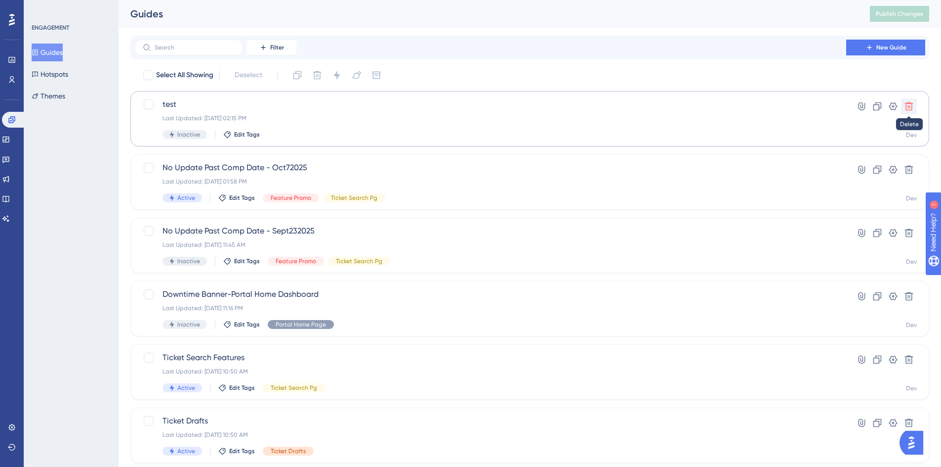
click at [902, 108] on button at bounding box center [909, 106] width 16 height 16
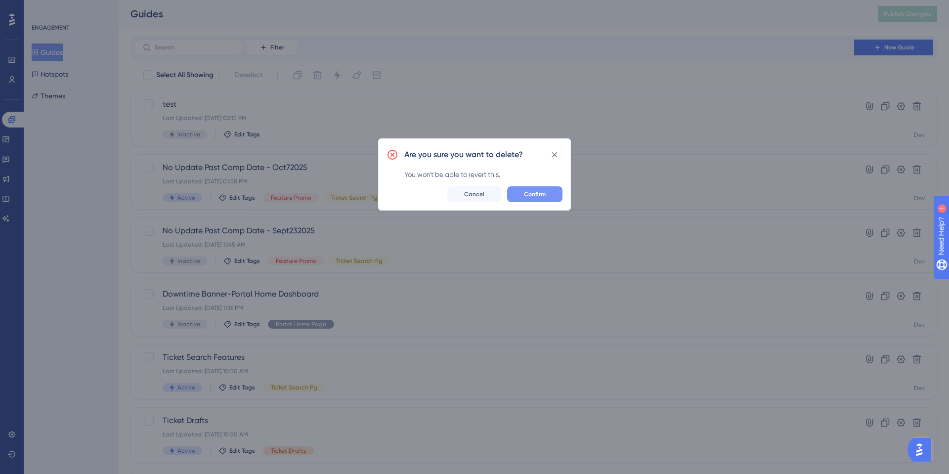
click at [549, 193] on button "Confirm" at bounding box center [534, 194] width 55 height 16
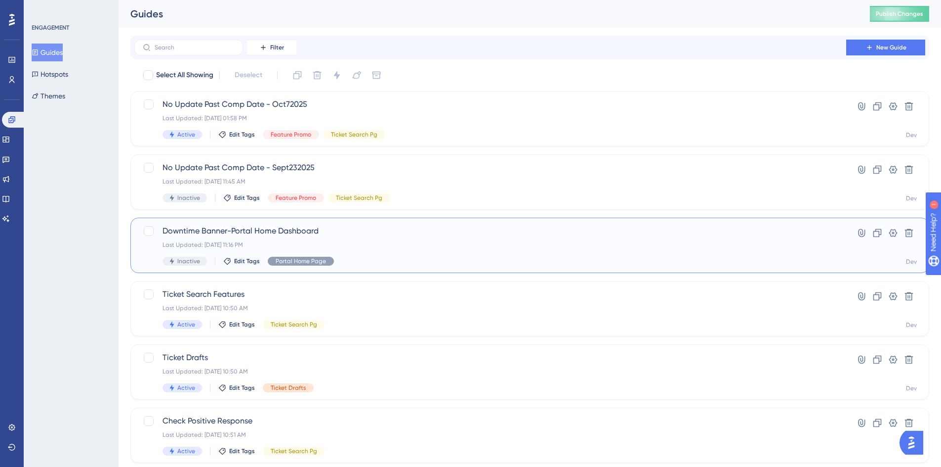
click at [207, 232] on span "Downtime Banner-Portal Home Dashboard" at bounding box center [491, 231] width 656 height 12
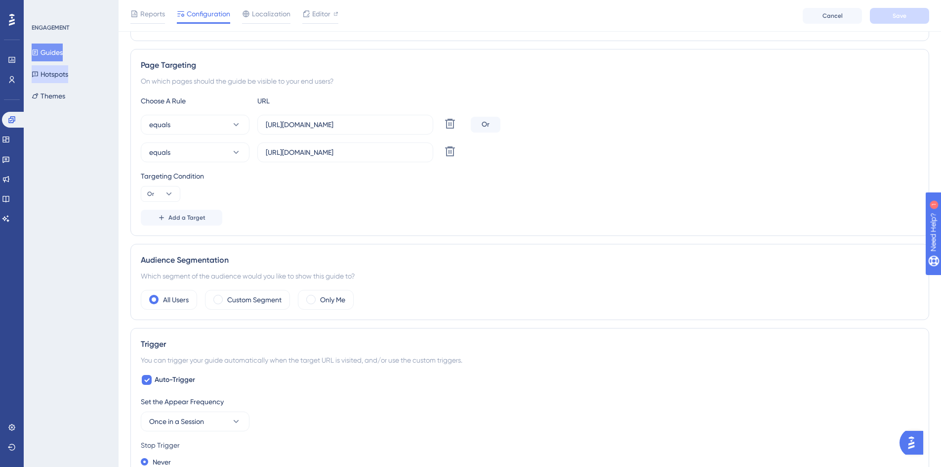
scroll to position [148, 0]
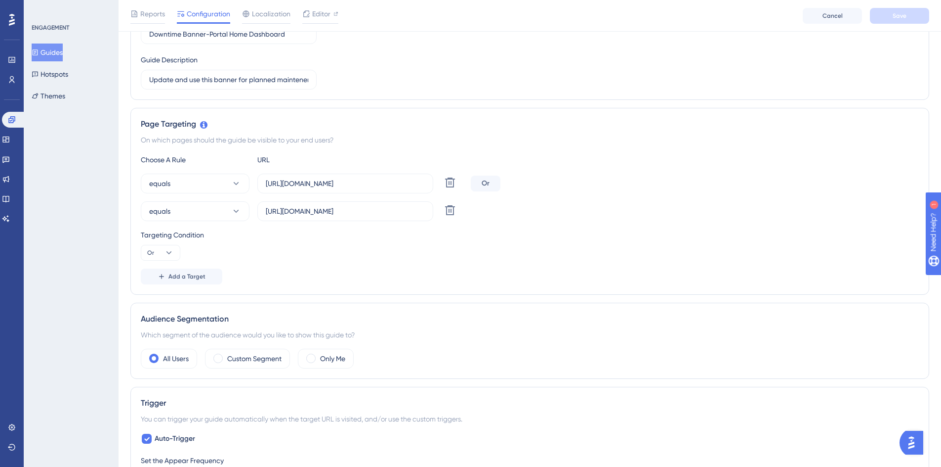
click at [56, 48] on button "Guides" at bounding box center [47, 52] width 31 height 18
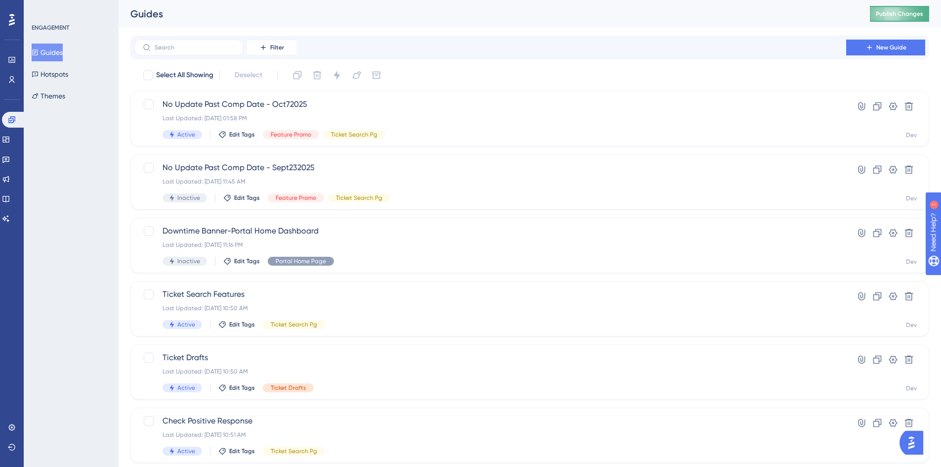
click at [900, 12] on span "Publish Changes" at bounding box center [899, 14] width 47 height 8
click at [879, 237] on icon at bounding box center [878, 233] width 10 height 10
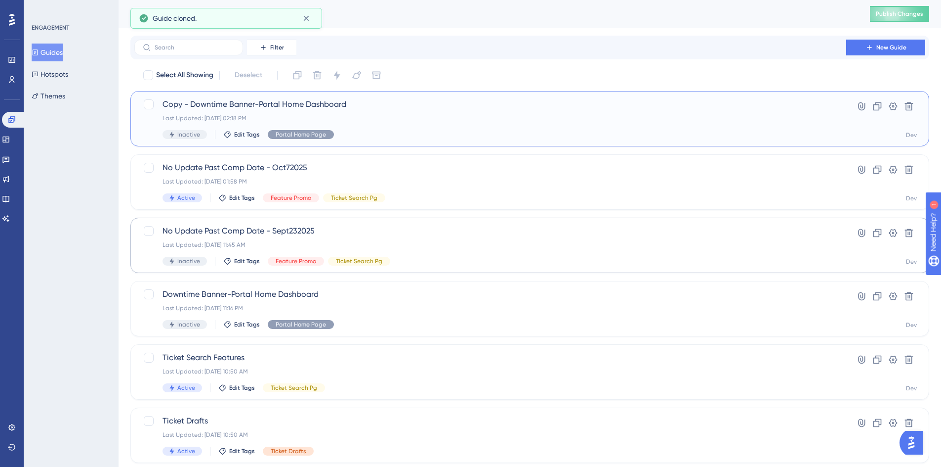
click at [328, 106] on span "Copy - Downtime Banner-Portal Home Dashboard" at bounding box center [491, 104] width 656 height 12
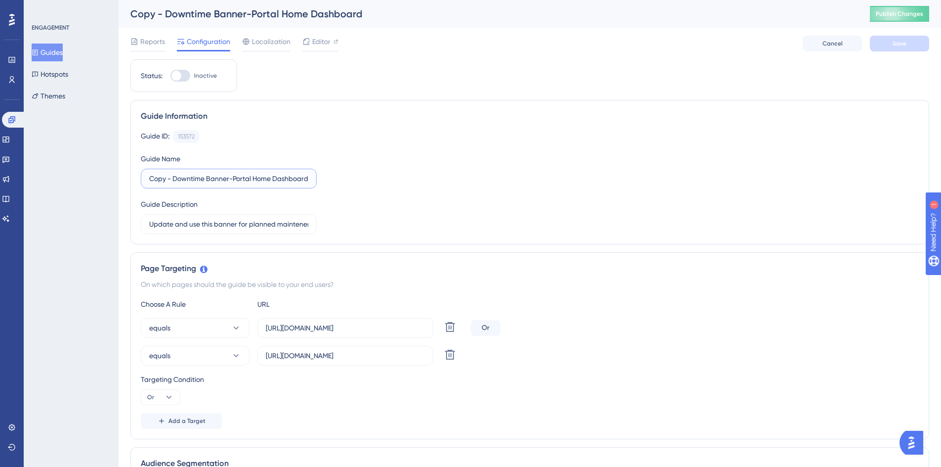
scroll to position [0, 2]
drag, startPoint x: 151, startPoint y: 178, endPoint x: 325, endPoint y: 184, distance: 174.5
click at [325, 184] on div "Guide ID: 153572 Copy Guide Name Copy - Downtime Banner-Portal Home Dashboard G…" at bounding box center [530, 182] width 778 height 104
type input "A"
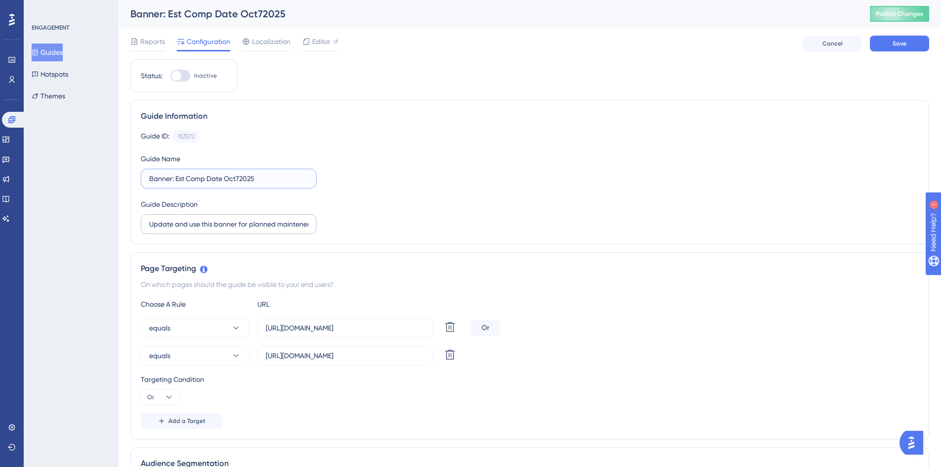
type input "Banner: Est Comp Date Oct72025"
drag, startPoint x: 146, startPoint y: 223, endPoint x: 335, endPoint y: 229, distance: 188.4
click at [335, 229] on div "Guide ID: 153572 Copy Guide Name Banner: Est Comp Date Oct72025 Guide Descripti…" at bounding box center [530, 182] width 778 height 104
click at [326, 229] on div "Guide ID: 153572 Copy Guide Name Banner: Est Comp Date Oct72025 Guide Descripti…" at bounding box center [530, 182] width 778 height 104
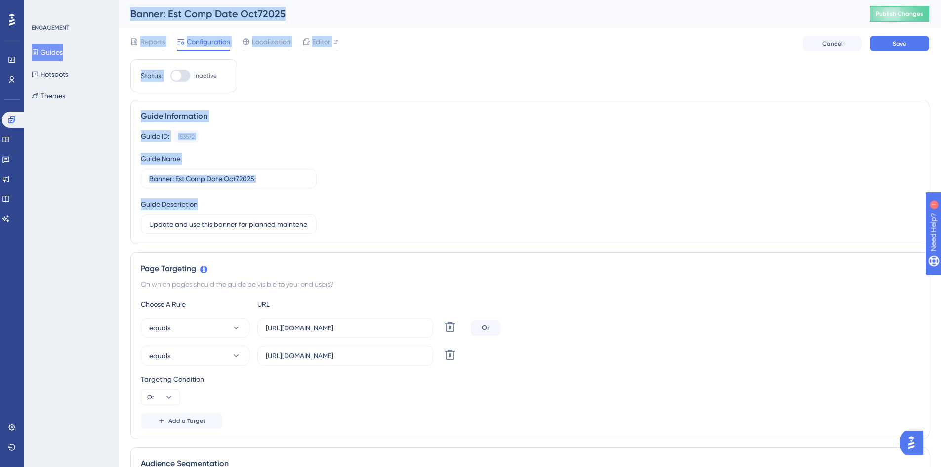
drag, startPoint x: 308, startPoint y: 221, endPoint x: 114, endPoint y: 228, distance: 194.8
click at [185, 216] on label "Update and use this banner for planned maintenence" at bounding box center [229, 224] width 176 height 20
click at [185, 218] on input "Update and use this banner for planned maintenence" at bounding box center [228, 223] width 159 height 11
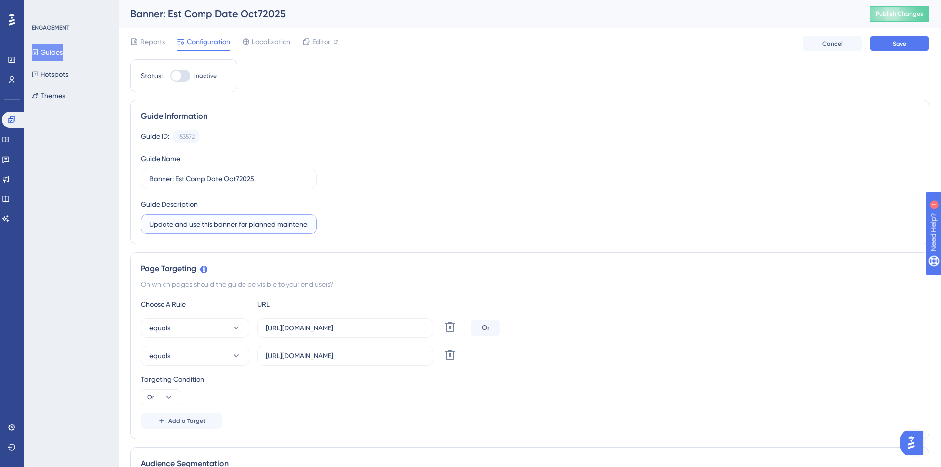
scroll to position [0, 11]
click at [196, 224] on input "Update and use this banner for planned maintenence" at bounding box center [228, 223] width 159 height 11
type input "U"
type input "Announcement banner"
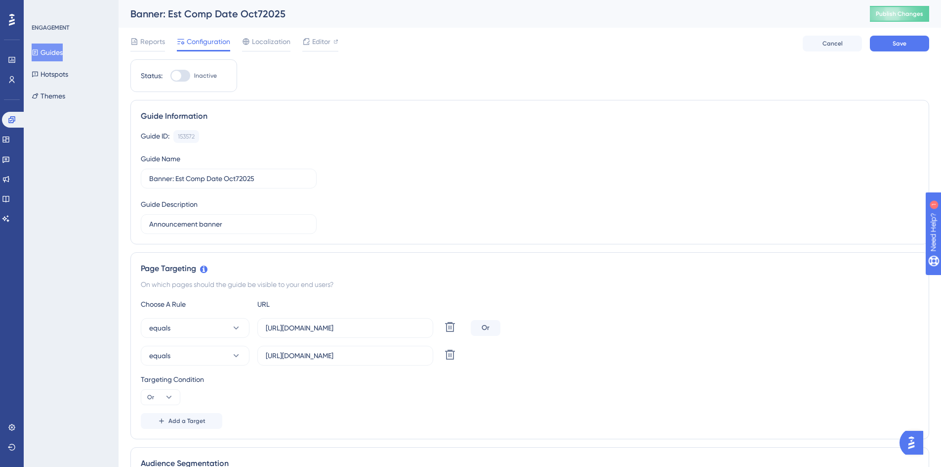
click at [351, 206] on div "Guide ID: 153572 Copy Guide Name Banner: Est Comp Date Oct72025 Guide Descripti…" at bounding box center [530, 182] width 778 height 104
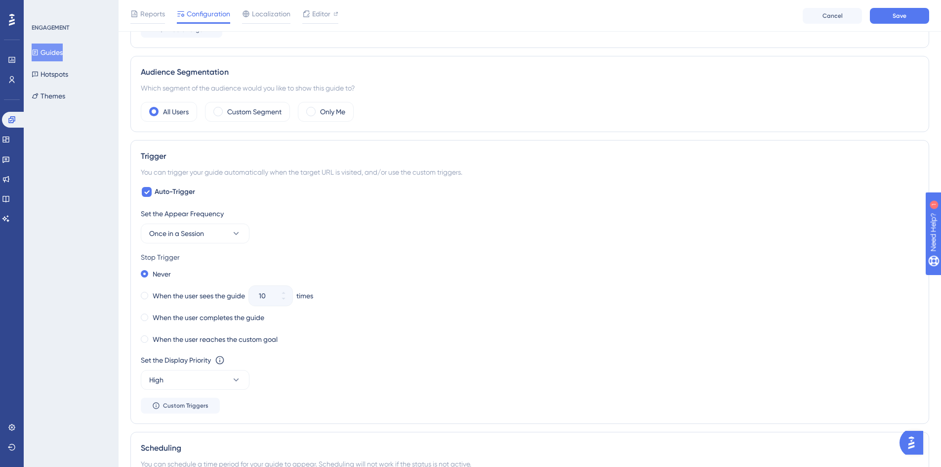
scroll to position [395, 0]
click at [242, 237] on button "Once in a Session" at bounding box center [195, 233] width 109 height 20
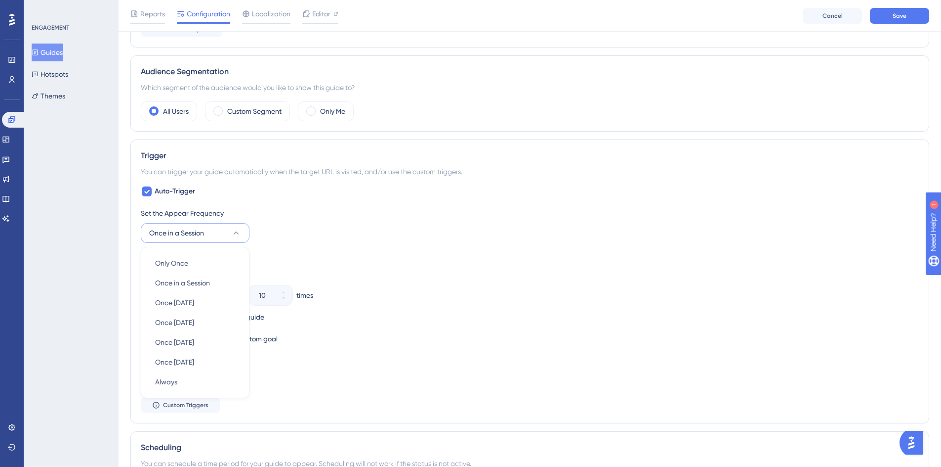
scroll to position [484, 0]
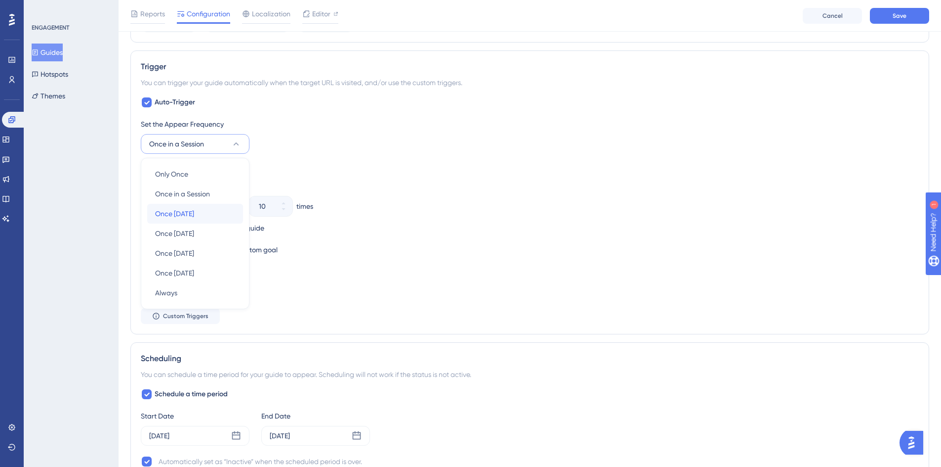
click at [182, 216] on span "Once [DATE]" at bounding box center [174, 214] width 39 height 12
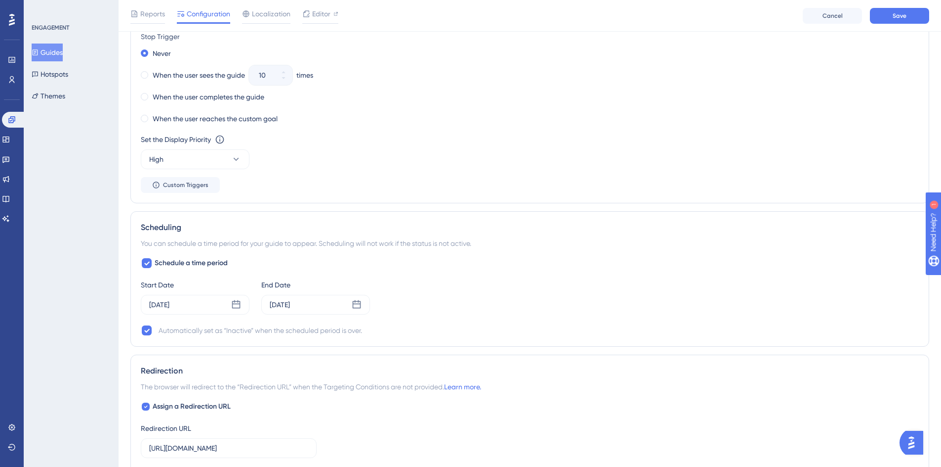
scroll to position [633, 0]
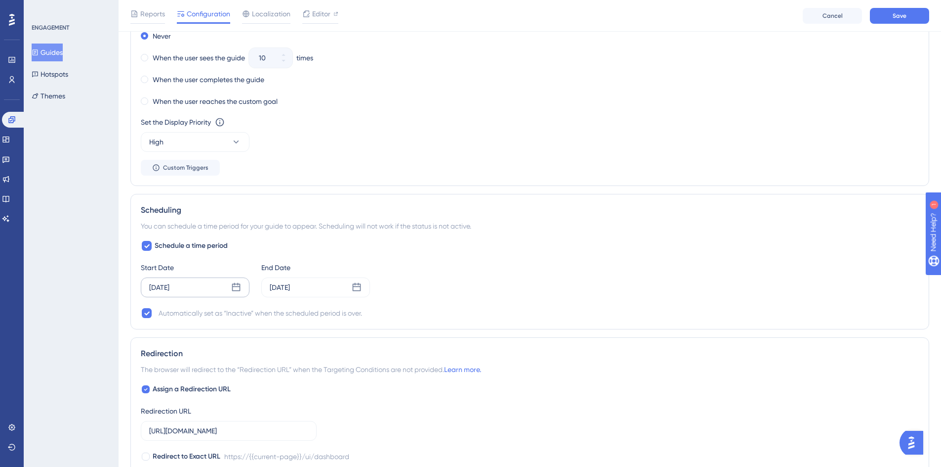
click at [232, 287] on icon at bounding box center [236, 287] width 8 height 8
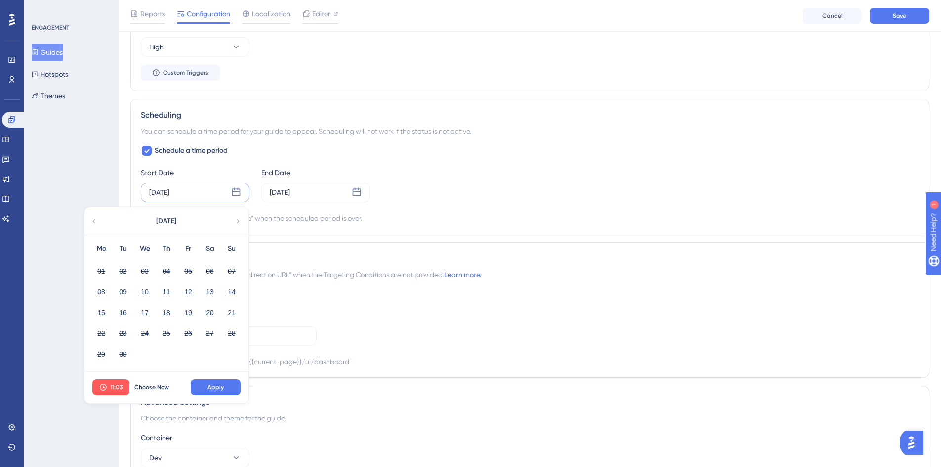
scroll to position [731, 0]
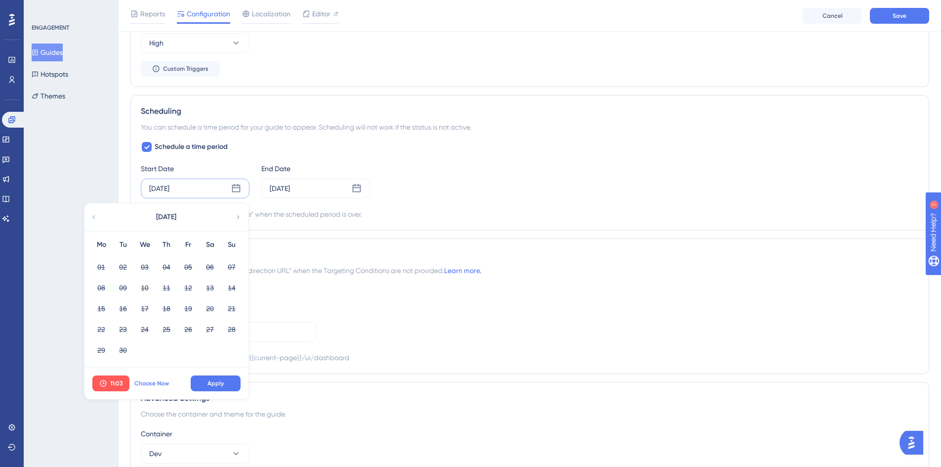
click at [151, 380] on span "Choose Now" at bounding box center [151, 383] width 35 height 8
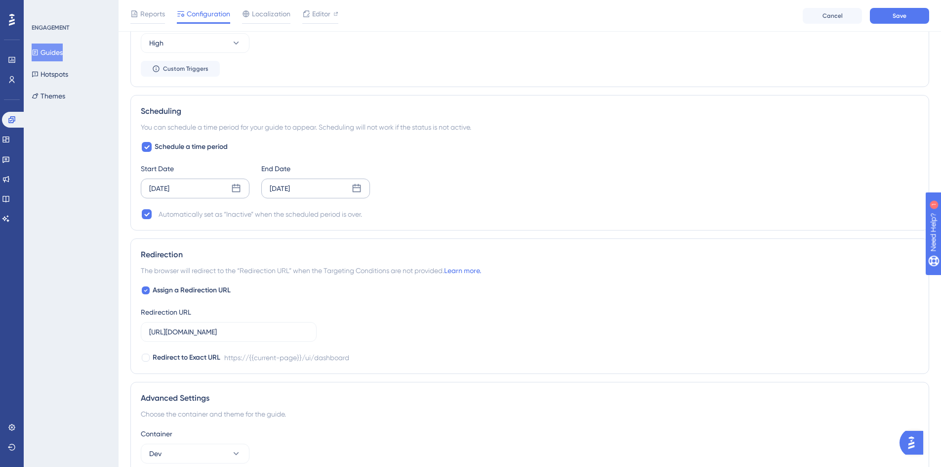
click at [355, 188] on icon at bounding box center [357, 188] width 8 height 8
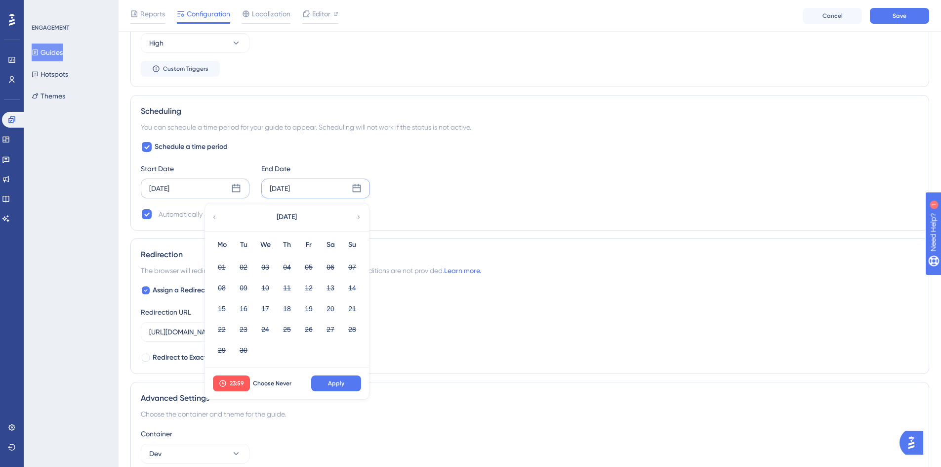
click at [358, 218] on icon at bounding box center [358, 217] width 7 height 9
click at [355, 218] on div "[DATE]" at bounding box center [286, 217] width 163 height 28
click at [356, 216] on icon at bounding box center [358, 217] width 7 height 9
click at [242, 291] on button "04" at bounding box center [243, 287] width 17 height 17
click at [328, 382] on span "Apply" at bounding box center [336, 383] width 16 height 8
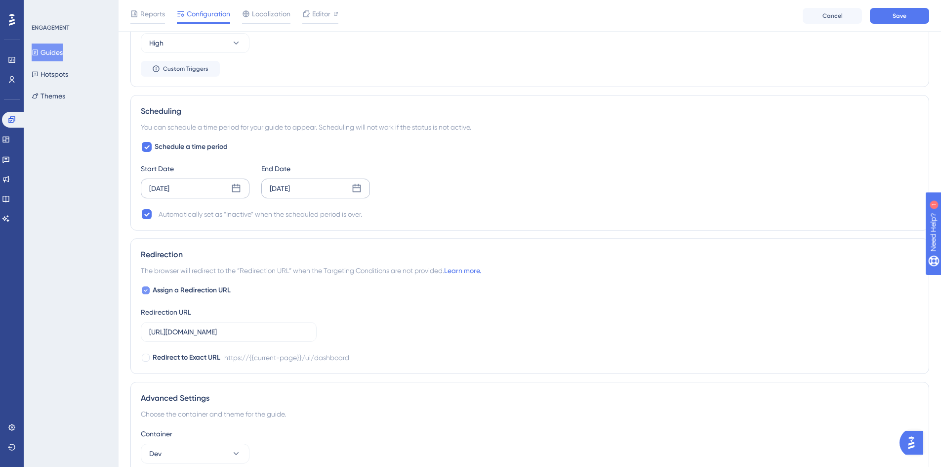
click at [146, 291] on icon at bounding box center [145, 290] width 3 height 2
checkbox input "false"
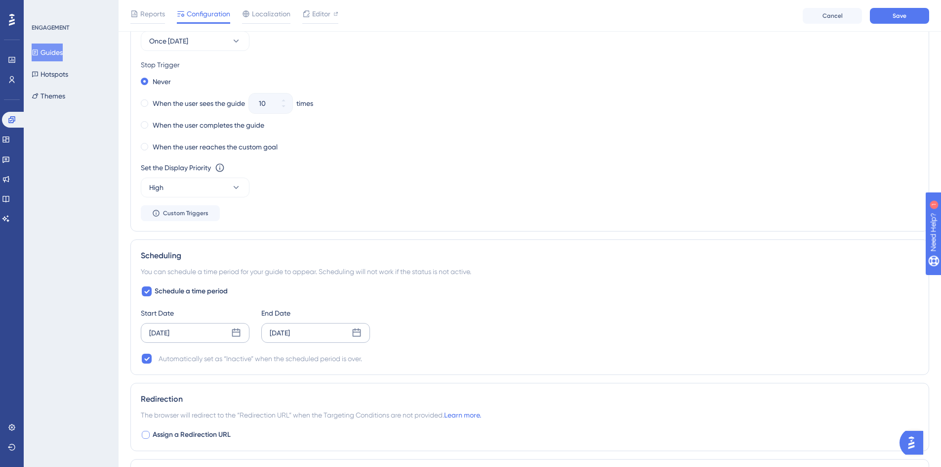
scroll to position [583, 0]
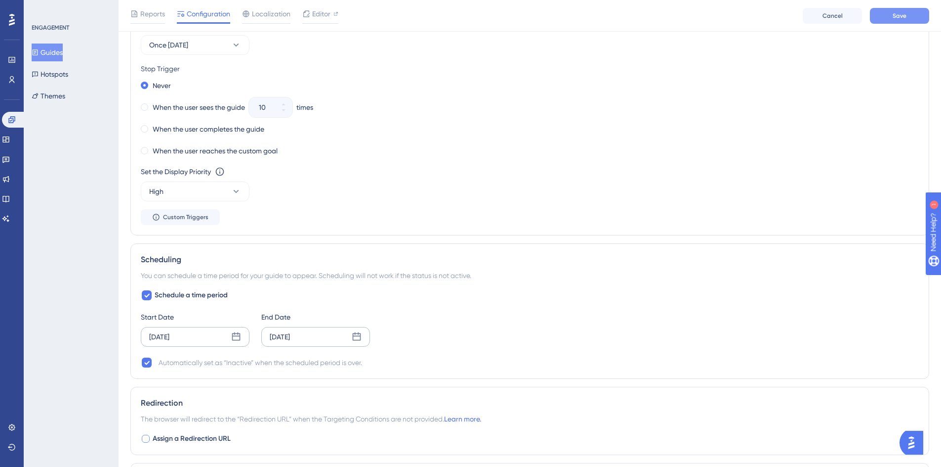
click at [911, 17] on button "Save" at bounding box center [899, 16] width 59 height 16
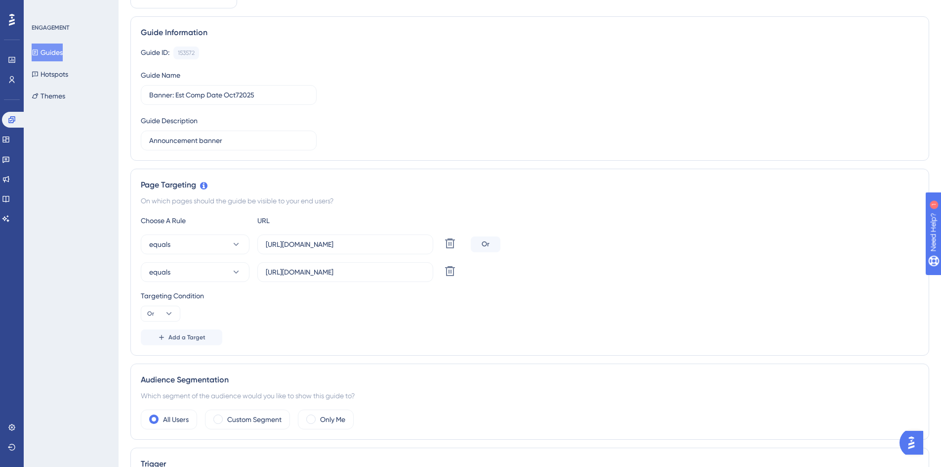
scroll to position [0, 0]
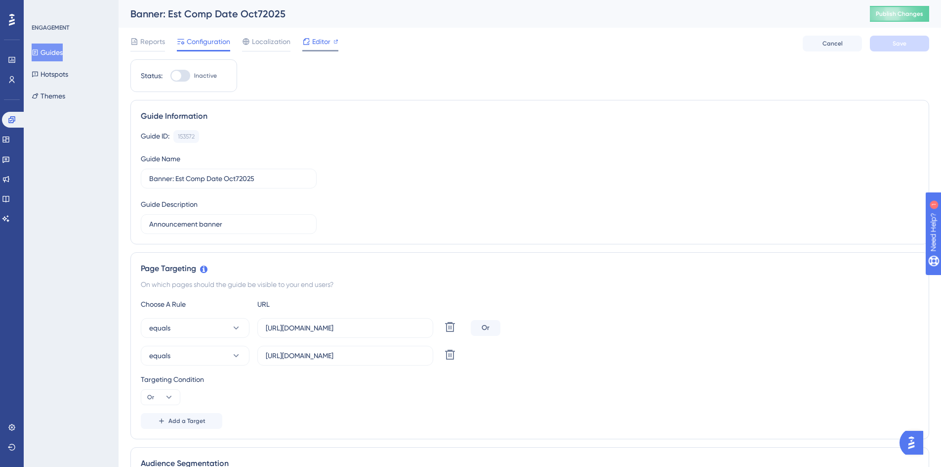
click at [311, 45] on div "Editor" at bounding box center [320, 42] width 36 height 12
click at [327, 46] on span "Editor" at bounding box center [321, 42] width 18 height 12
click at [51, 73] on button "Hotspots" at bounding box center [50, 74] width 37 height 18
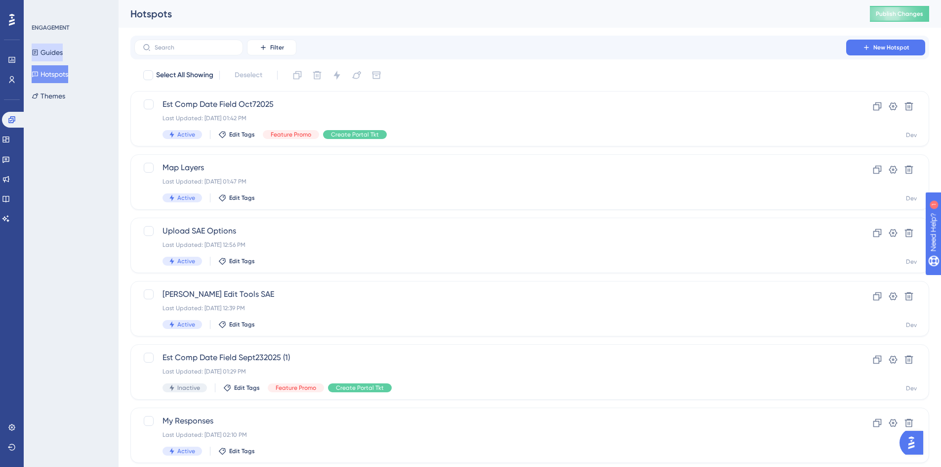
click at [51, 54] on button "Guides" at bounding box center [47, 52] width 31 height 18
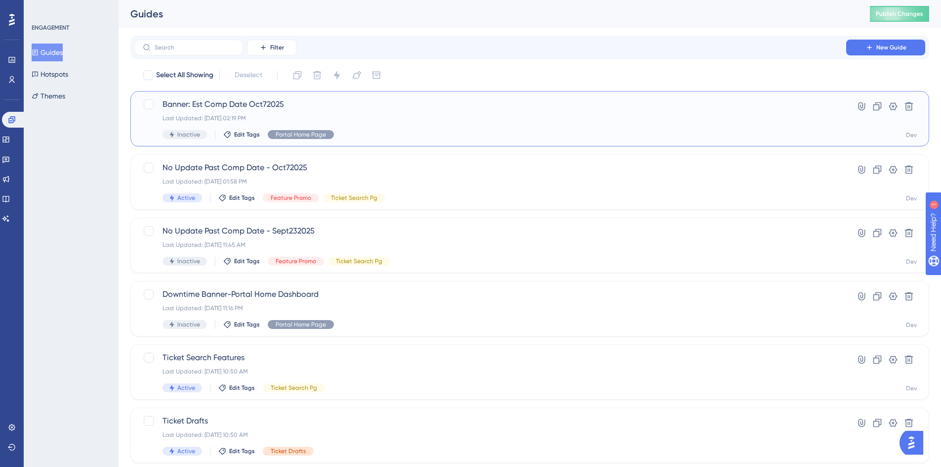
click at [215, 99] on span "Banner: Est Comp Date Oct72025" at bounding box center [491, 104] width 656 height 12
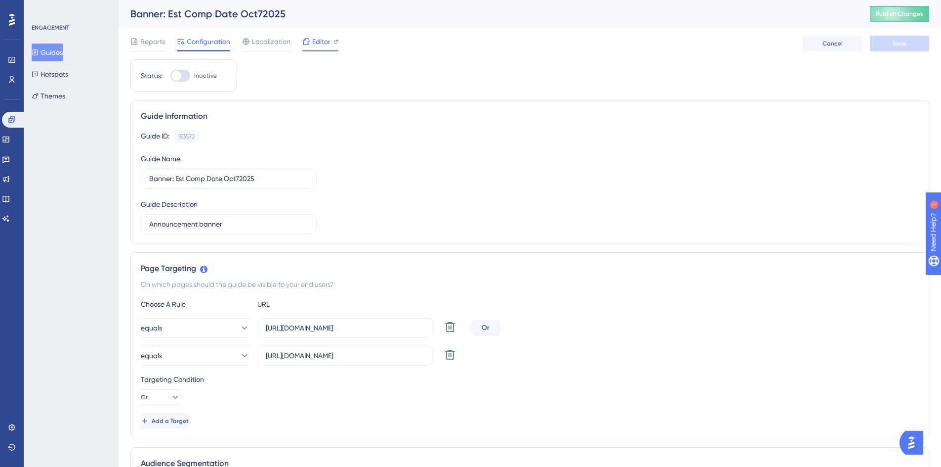
click at [317, 46] on span "Editor" at bounding box center [321, 42] width 18 height 12
click at [56, 56] on button "Guides" at bounding box center [47, 52] width 31 height 18
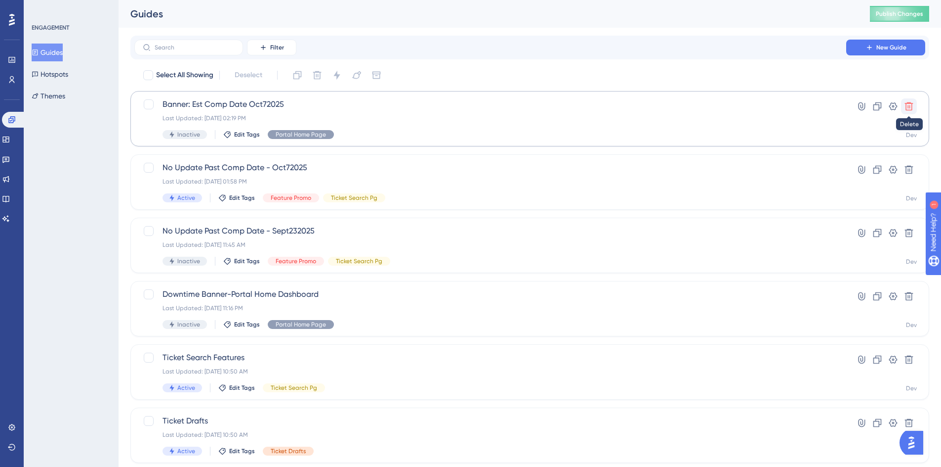
click at [912, 105] on icon at bounding box center [909, 106] width 8 height 8
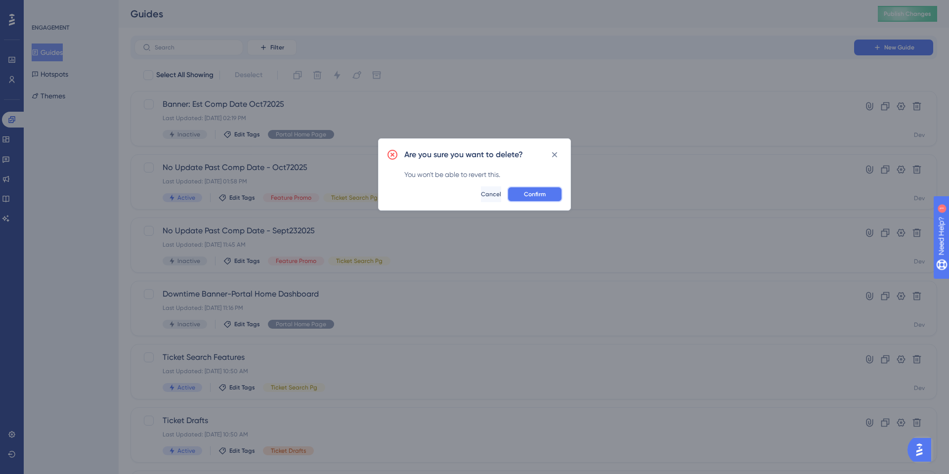
click at [538, 191] on span "Confirm" at bounding box center [535, 194] width 22 height 8
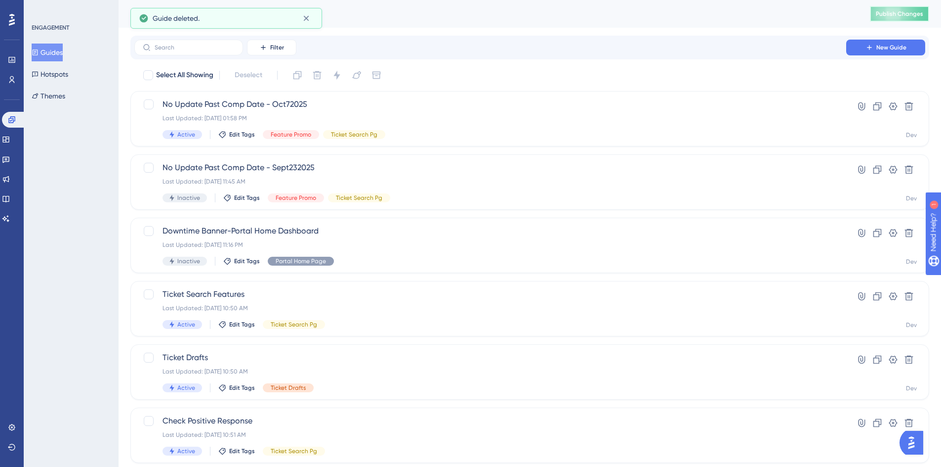
click at [895, 12] on span "Publish Changes" at bounding box center [899, 14] width 47 height 8
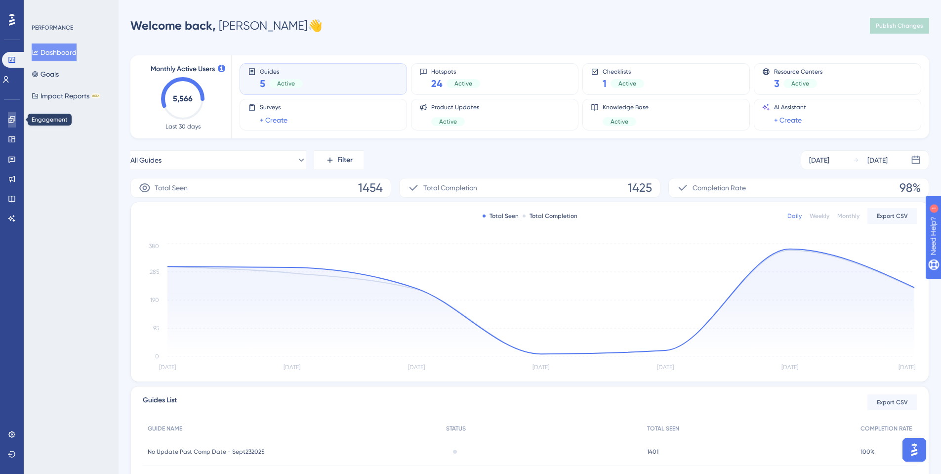
click at [12, 124] on link at bounding box center [12, 120] width 8 height 16
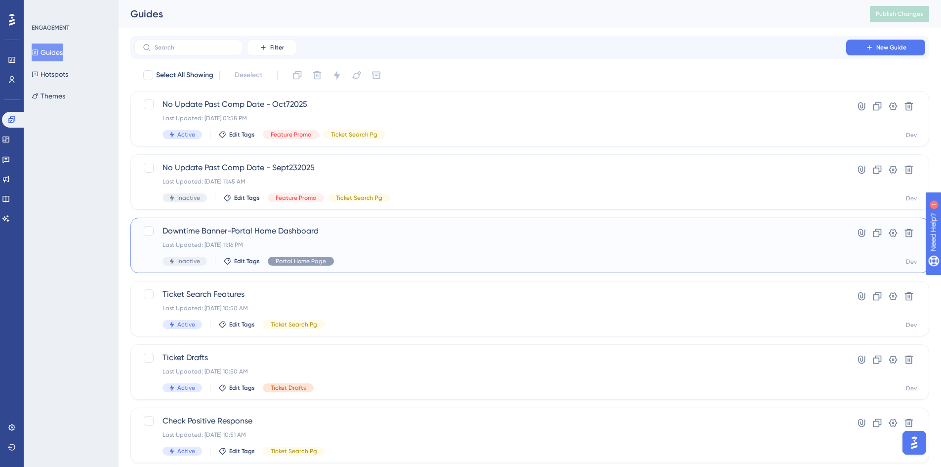
click at [217, 234] on span "Downtime Banner-Portal Home Dashboard" at bounding box center [491, 231] width 656 height 12
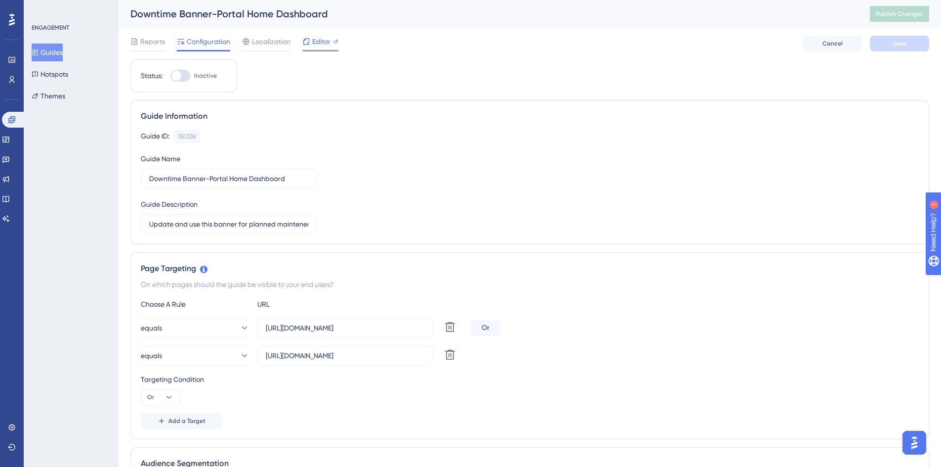
click at [305, 46] on div at bounding box center [306, 42] width 8 height 12
click at [62, 59] on button "Guides" at bounding box center [47, 52] width 31 height 18
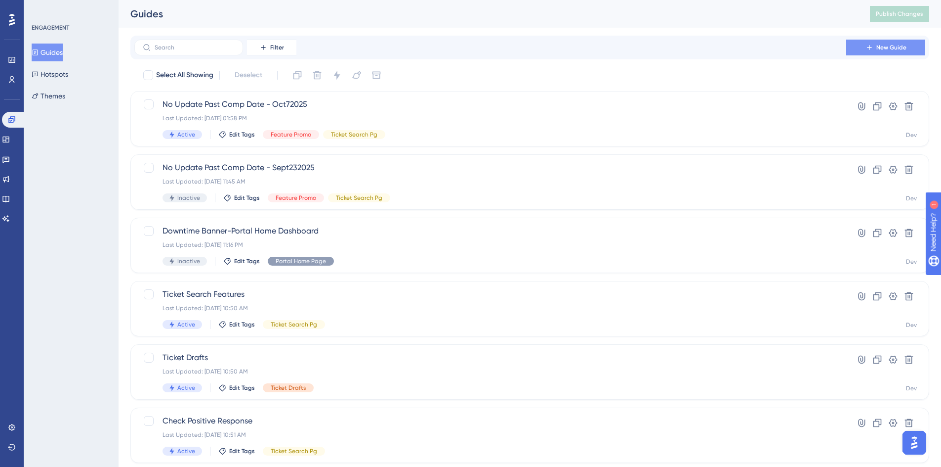
click at [868, 54] on button "New Guide" at bounding box center [886, 48] width 79 height 16
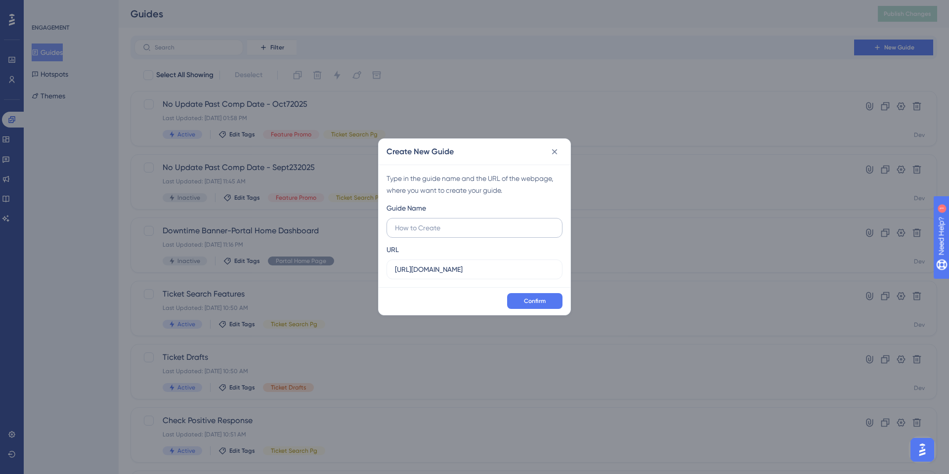
click at [422, 224] on input "text" at bounding box center [474, 227] width 159 height 11
drag, startPoint x: 496, startPoint y: 265, endPoint x: 219, endPoint y: 258, distance: 276.8
click at [219, 258] on div "Create New Guide Type in the guide name and the URL of the webpage, where you w…" at bounding box center [474, 237] width 949 height 474
paste input "[URL][DOMAIN_NAME]"
type input "[URL][DOMAIN_NAME]"
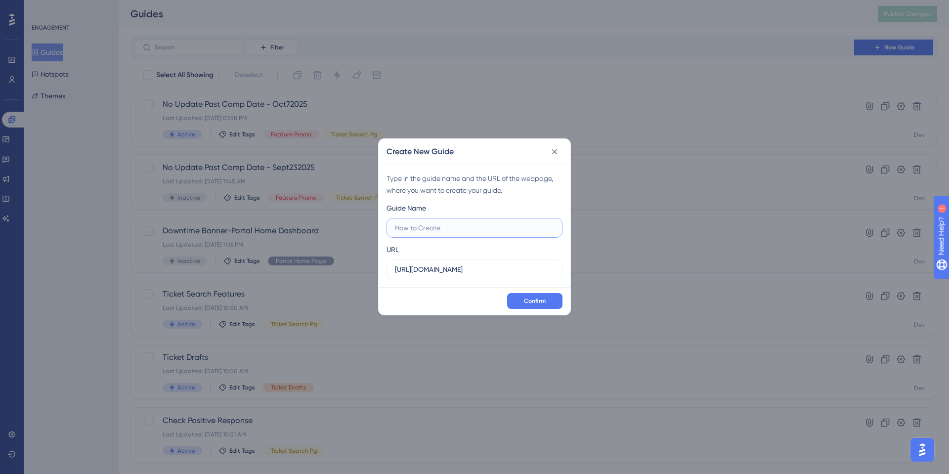
click at [429, 231] on input "text" at bounding box center [474, 227] width 159 height 11
click at [476, 228] on input "Banner: Est Comp Date 1072025" at bounding box center [474, 227] width 159 height 11
type input "Banner: Est Comp Date 10072025"
click at [526, 305] on button "Confirm" at bounding box center [534, 301] width 55 height 16
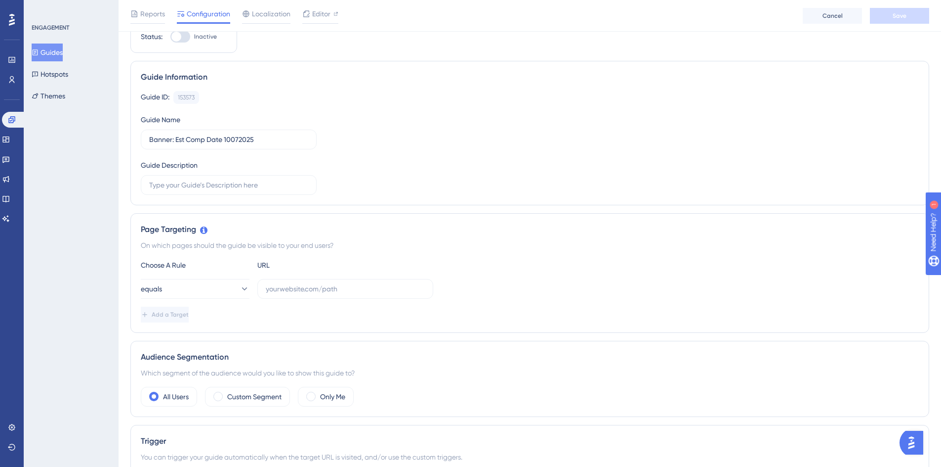
scroll to position [49, 0]
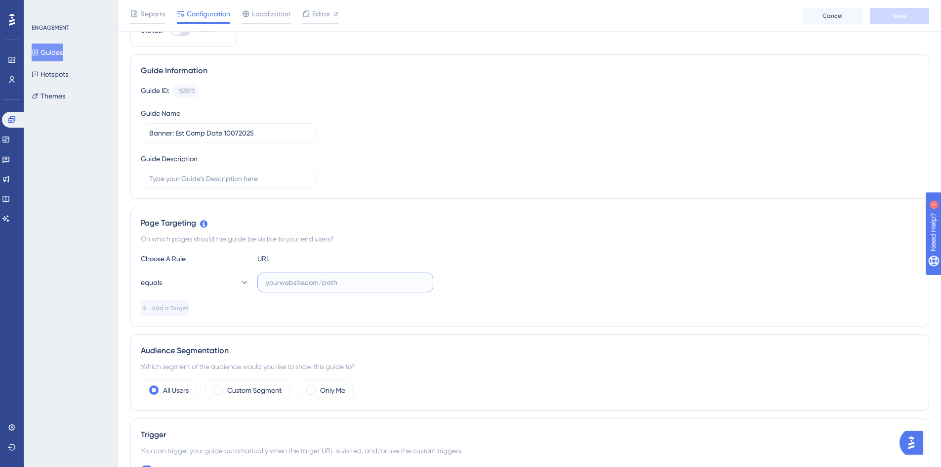
click at [270, 283] on input "text" at bounding box center [345, 282] width 159 height 11
paste input "[URL][DOMAIN_NAME]"
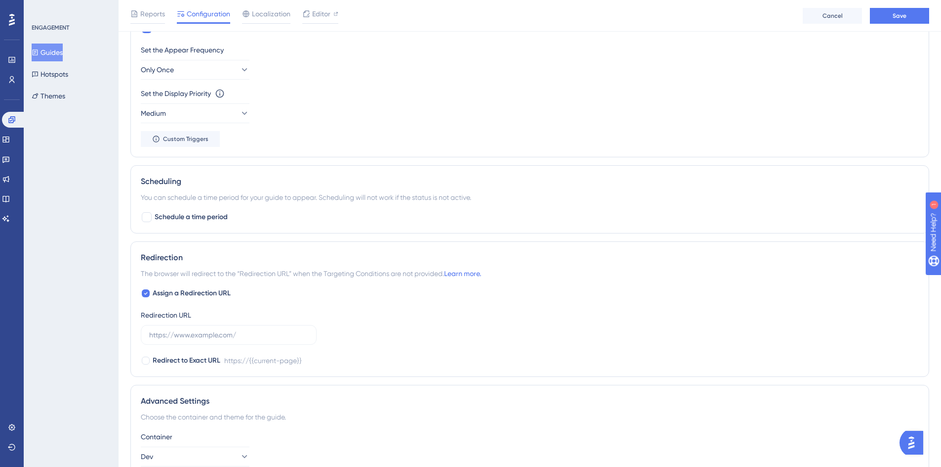
scroll to position [494, 0]
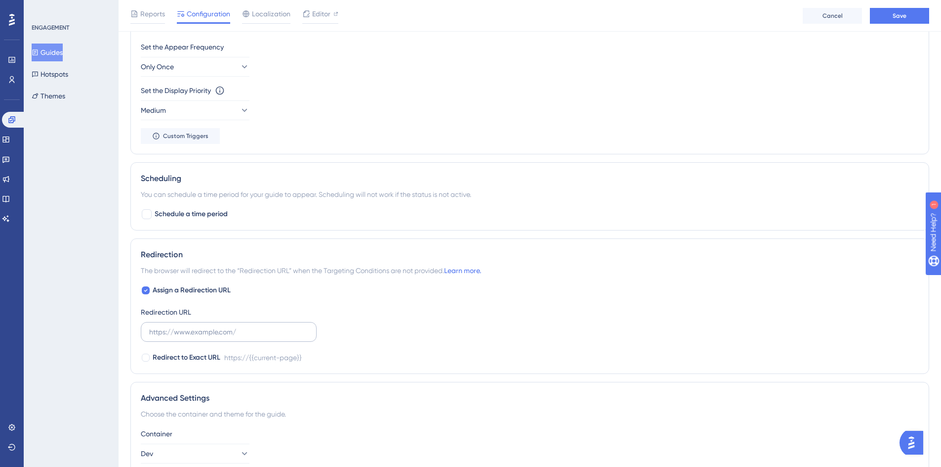
type input "[URL][DOMAIN_NAME]"
click at [255, 332] on input "text" at bounding box center [228, 331] width 159 height 11
paste input "[URL][DOMAIN_NAME]"
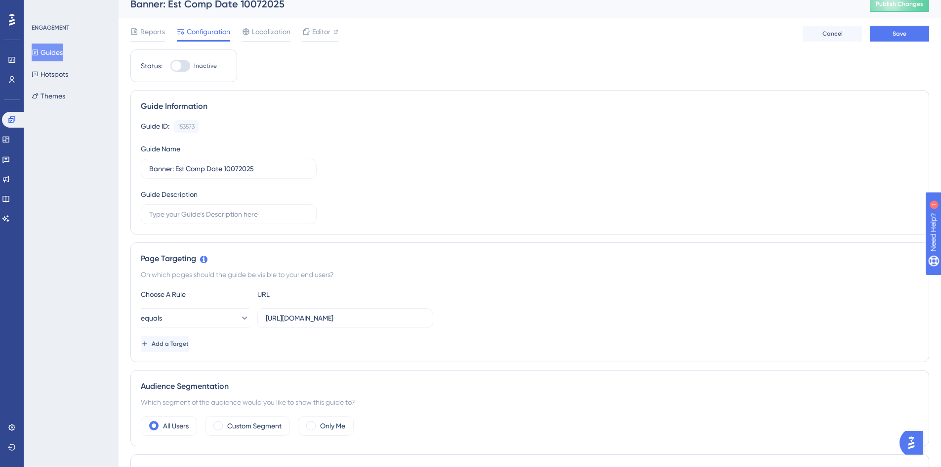
scroll to position [0, 0]
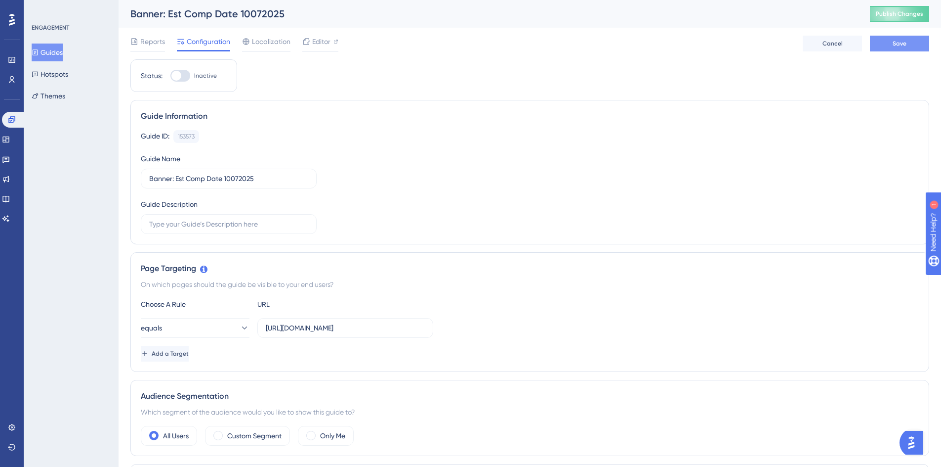
type input "[URL][DOMAIN_NAME]"
click at [880, 46] on button "Save" at bounding box center [899, 44] width 59 height 16
click at [62, 55] on button "Guides" at bounding box center [47, 52] width 31 height 18
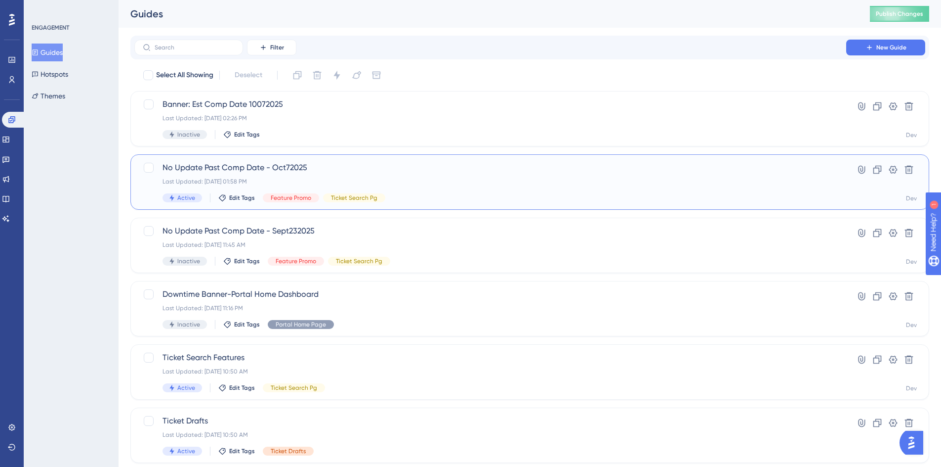
click at [192, 164] on span "No Update Past Comp Date - Oct72025" at bounding box center [491, 168] width 656 height 12
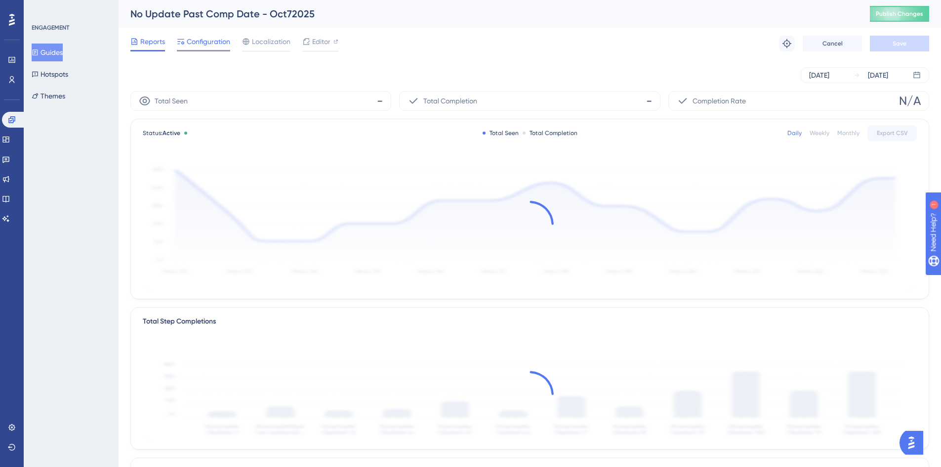
click at [216, 42] on span "Configuration" at bounding box center [208, 42] width 43 height 12
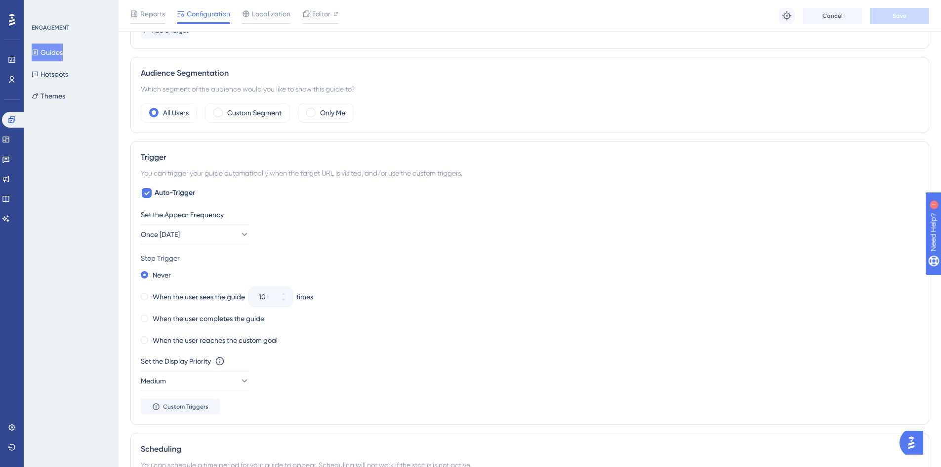
scroll to position [311, 0]
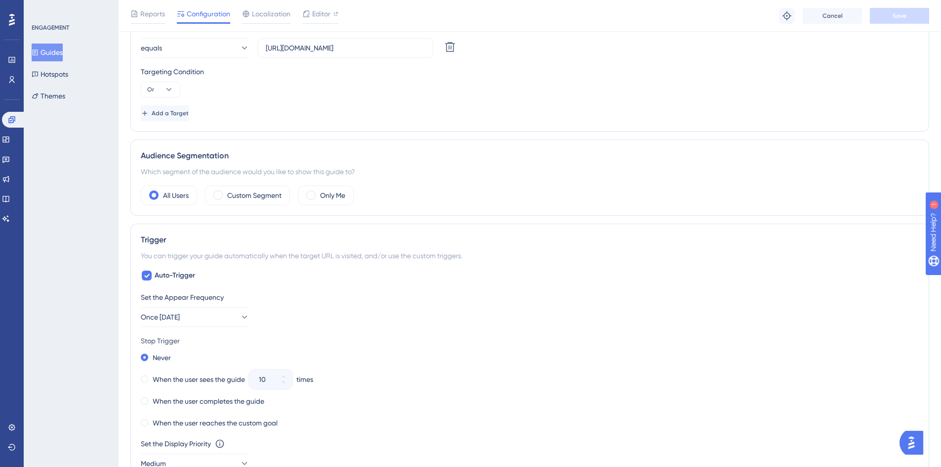
click at [63, 52] on button "Guides" at bounding box center [47, 52] width 31 height 18
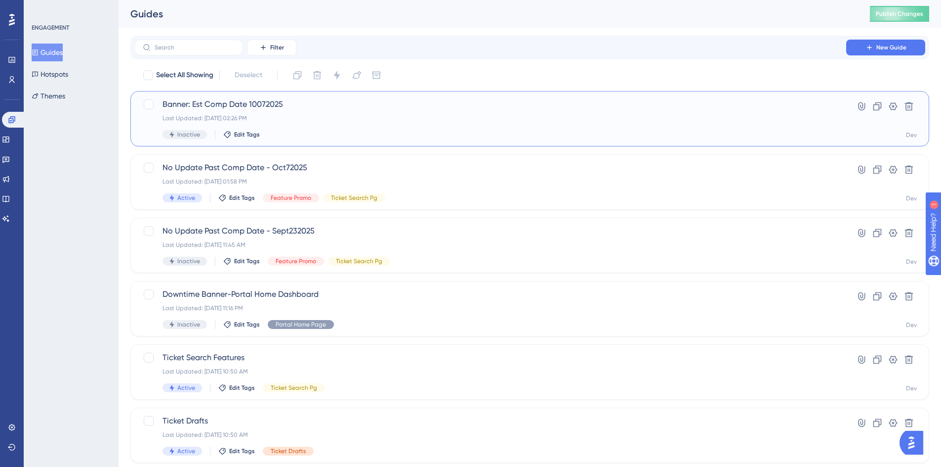
click at [181, 102] on span "Banner: Est Comp Date 10072025" at bounding box center [491, 104] width 656 height 12
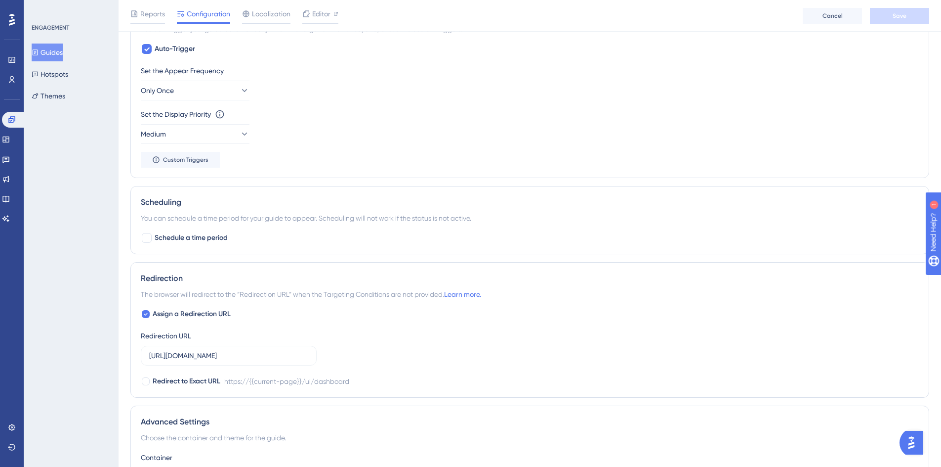
scroll to position [544, 0]
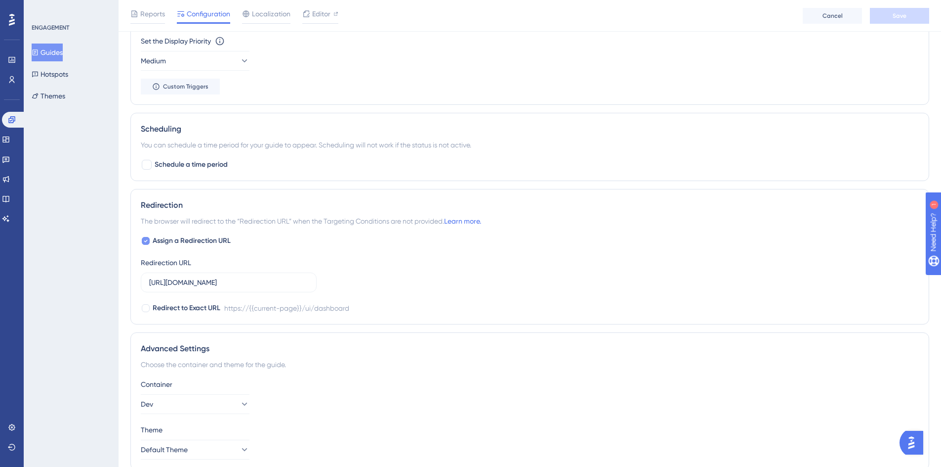
click at [146, 239] on icon at bounding box center [146, 241] width 4 height 8
checkbox input "false"
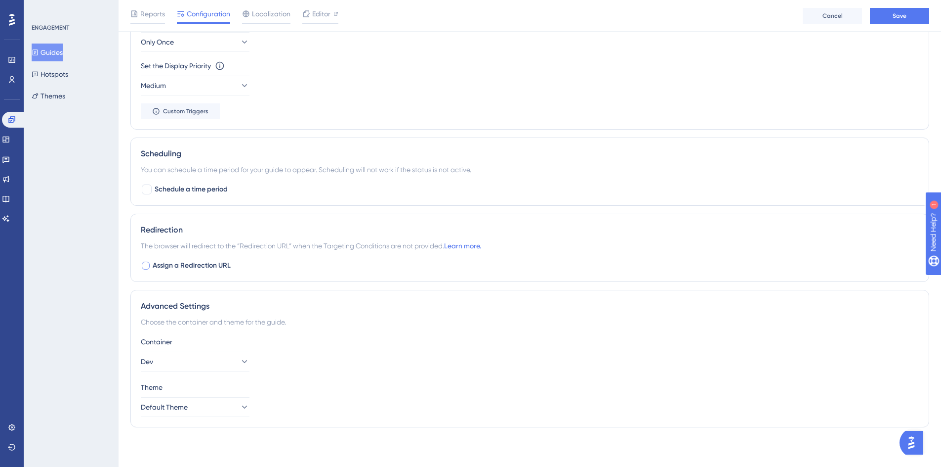
scroll to position [519, 0]
click at [893, 9] on button "Save" at bounding box center [899, 16] width 59 height 16
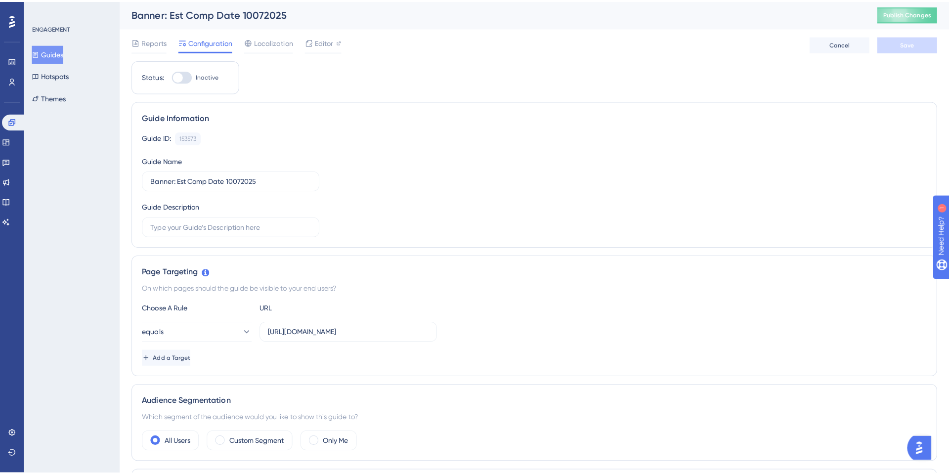
scroll to position [0, 0]
click at [915, 12] on span "Publish Changes" at bounding box center [899, 14] width 47 height 8
click at [320, 46] on span "Editor" at bounding box center [321, 42] width 18 height 12
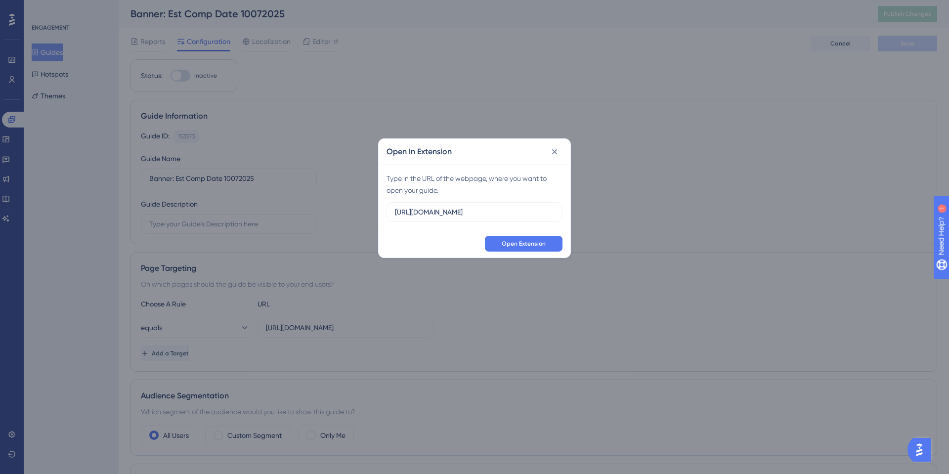
drag, startPoint x: 504, startPoint y: 215, endPoint x: 118, endPoint y: 193, distance: 387.1
click at [118, 193] on div "Open In Extension Type in the URL of the webpage, where you want to open your g…" at bounding box center [474, 237] width 949 height 474
type input "[URL][DOMAIN_NAME]"
click at [520, 246] on span "Open Extension" at bounding box center [524, 244] width 44 height 8
click at [555, 153] on icon at bounding box center [555, 152] width 10 height 10
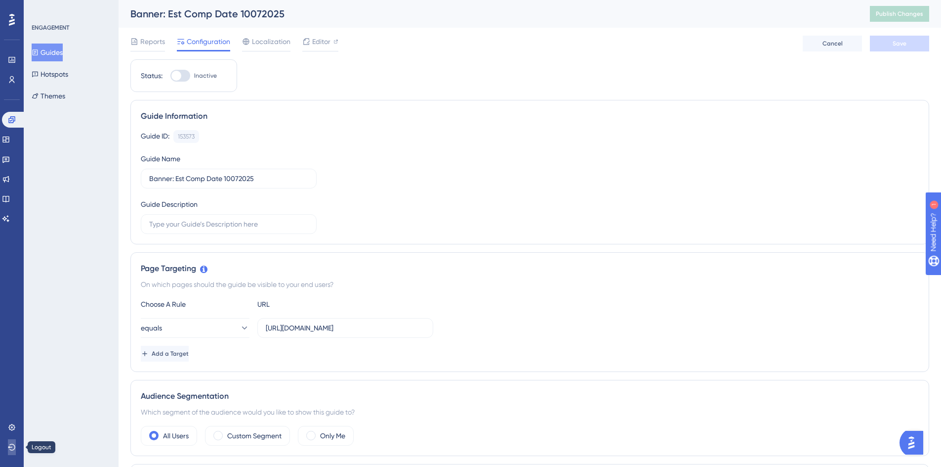
click at [11, 451] on button at bounding box center [12, 447] width 8 height 16
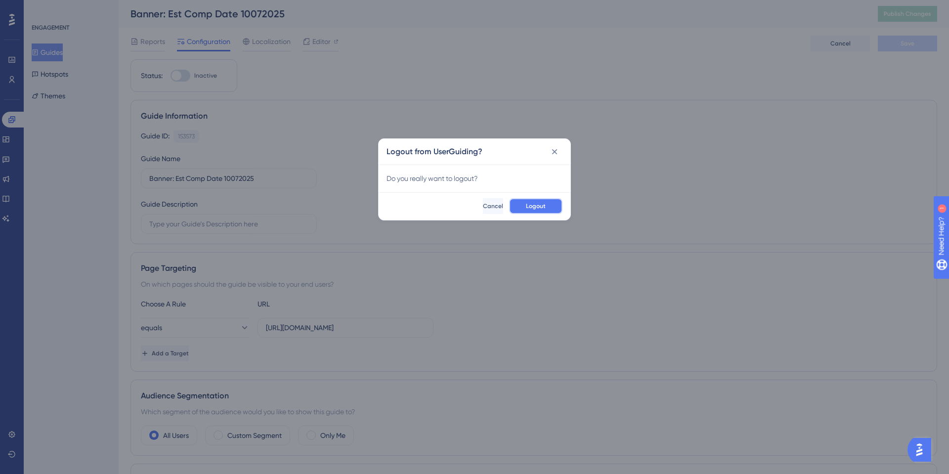
click at [534, 210] on span "Logout" at bounding box center [536, 206] width 20 height 8
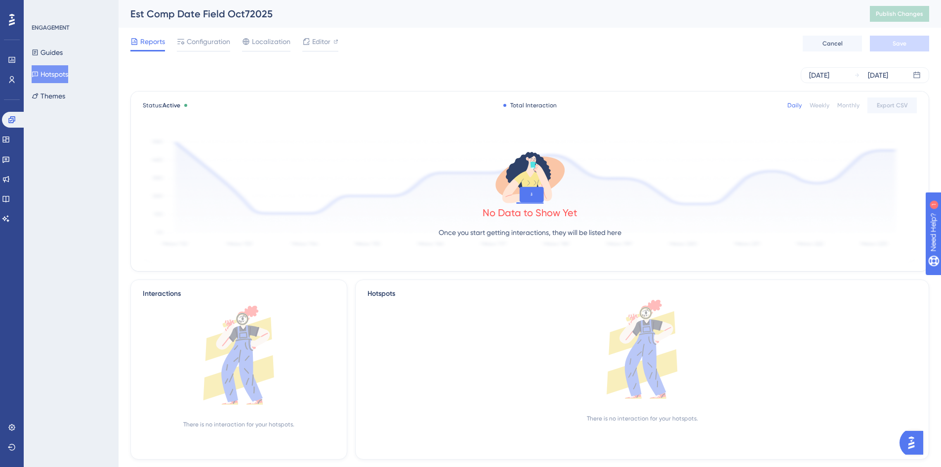
click at [57, 71] on button "Hotspots" at bounding box center [50, 74] width 37 height 18
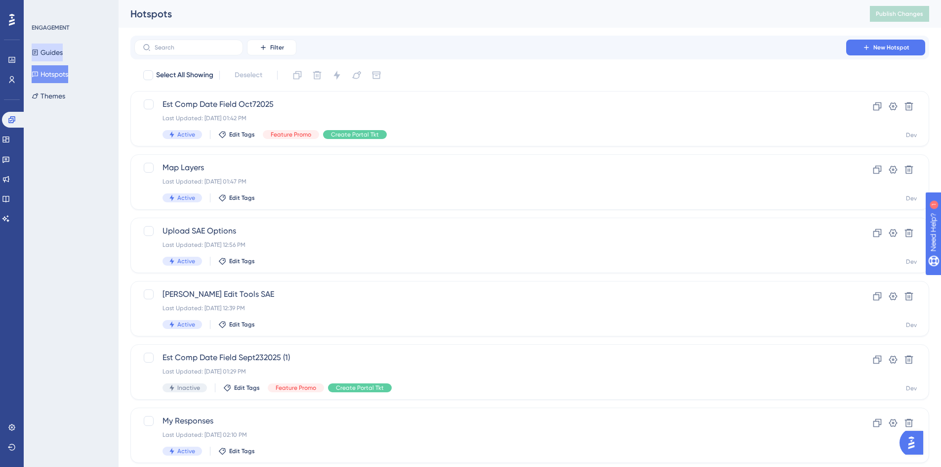
click at [53, 54] on button "Guides" at bounding box center [47, 52] width 31 height 18
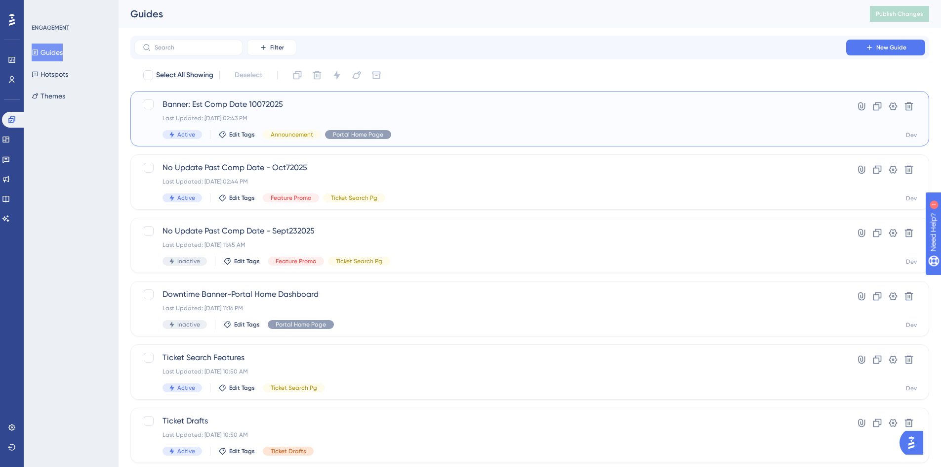
click at [196, 101] on span "Banner: Est Comp Date 10072025" at bounding box center [491, 104] width 656 height 12
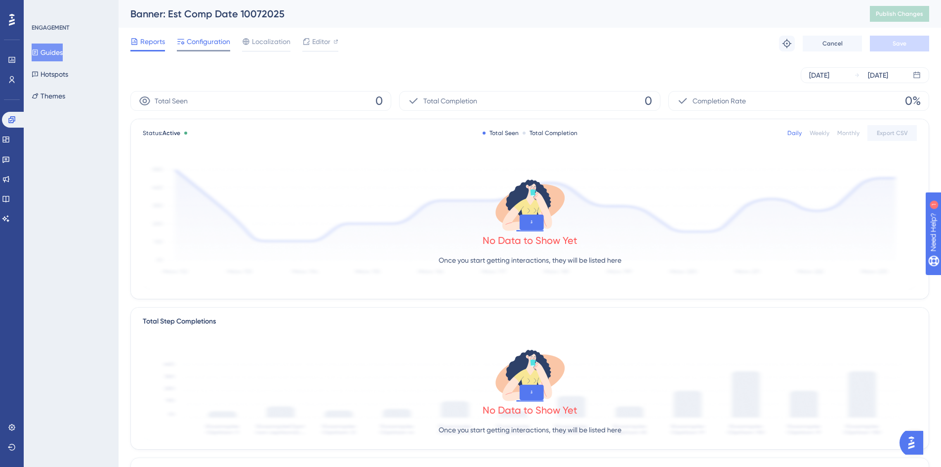
click at [180, 45] on div at bounding box center [181, 42] width 8 height 12
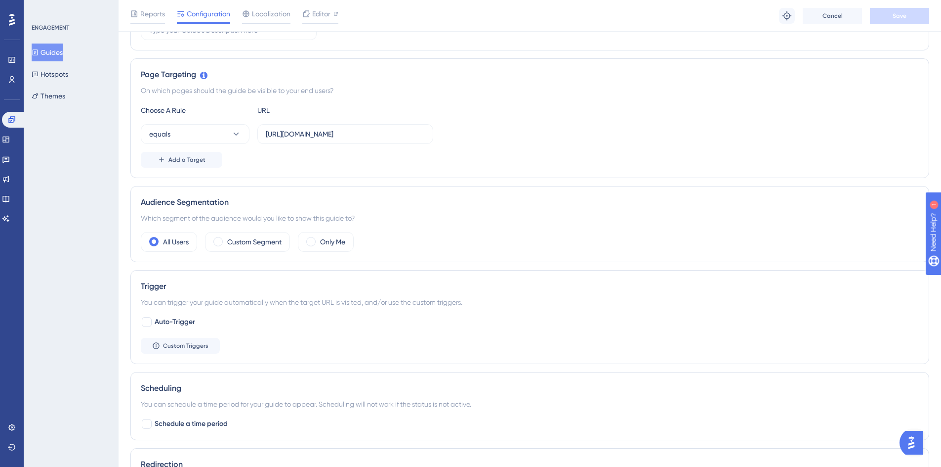
scroll to position [297, 0]
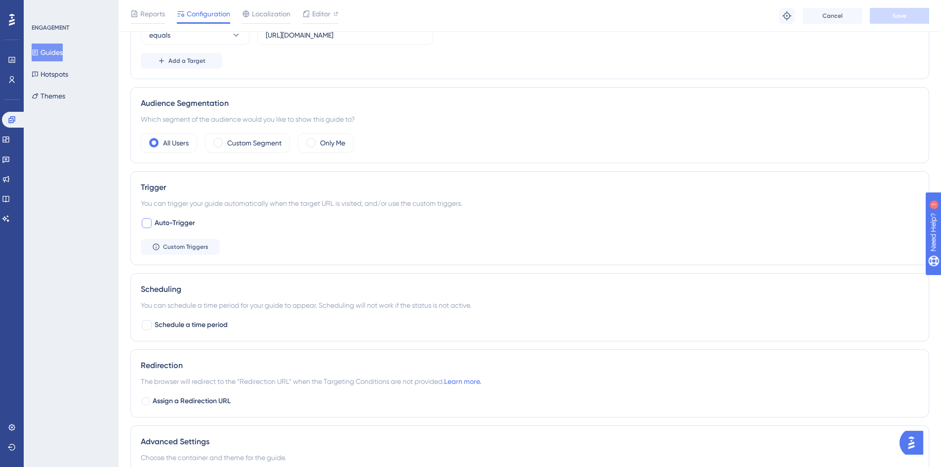
click at [150, 222] on div at bounding box center [147, 223] width 10 height 10
checkbox input "true"
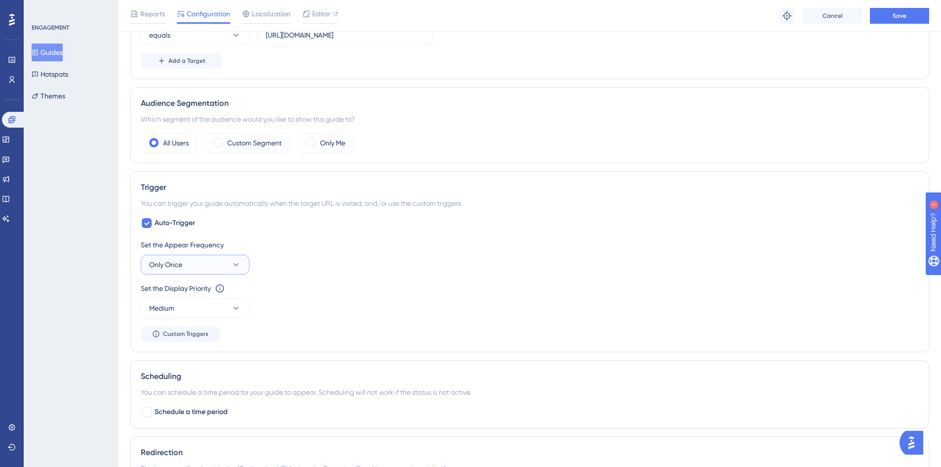
click at [235, 263] on icon at bounding box center [236, 264] width 5 height 3
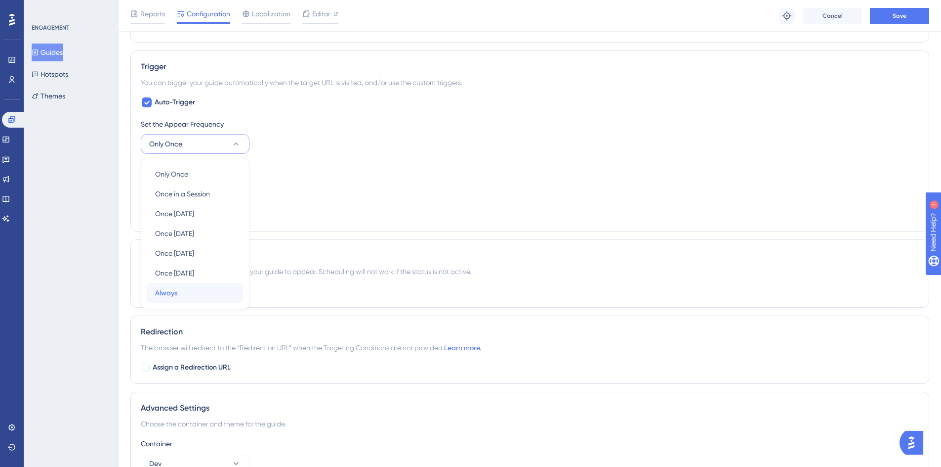
click at [179, 296] on div "Always Always" at bounding box center [195, 293] width 80 height 20
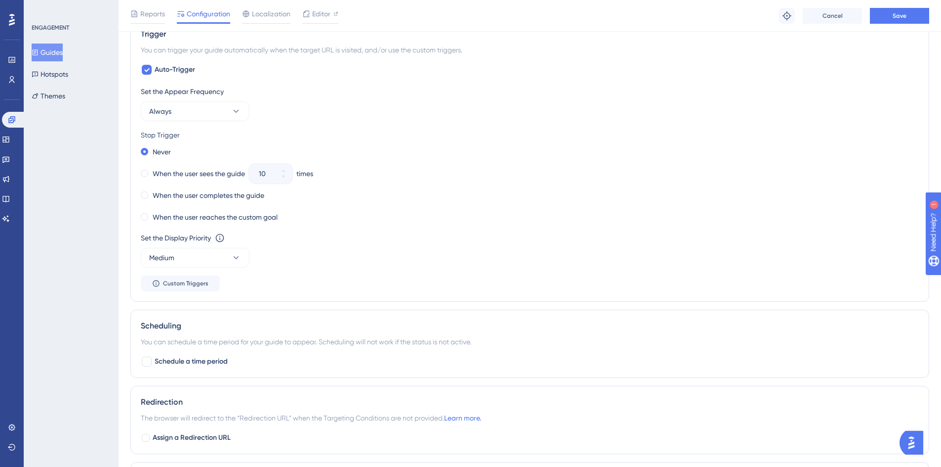
scroll to position [516, 0]
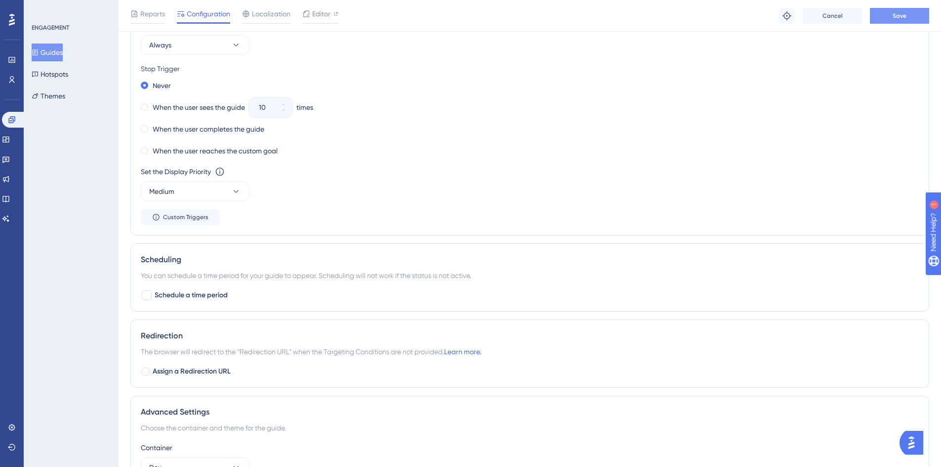
click at [886, 16] on button "Save" at bounding box center [899, 16] width 59 height 16
click at [144, 297] on div at bounding box center [147, 295] width 10 height 10
checkbox input "true"
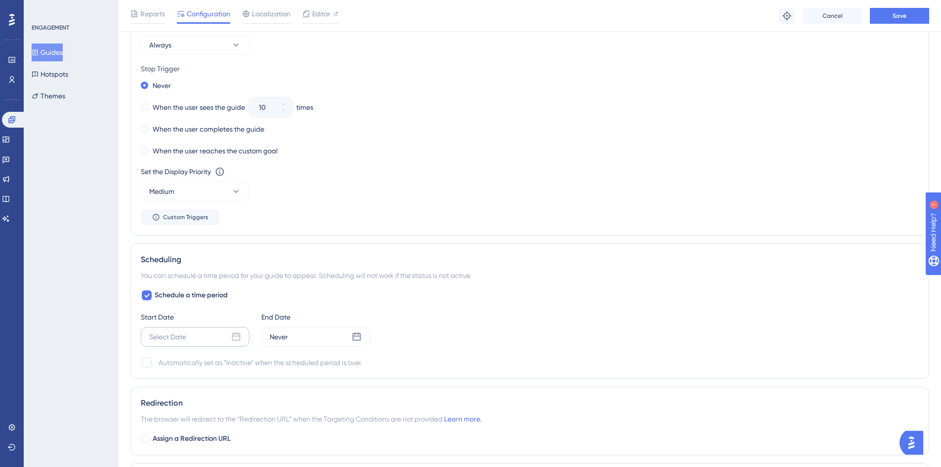
click at [234, 337] on icon at bounding box center [236, 337] width 10 height 10
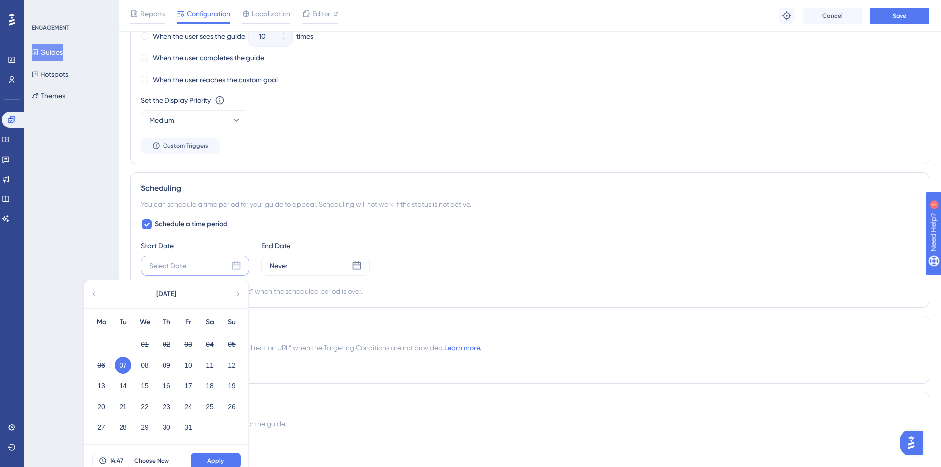
scroll to position [664, 0]
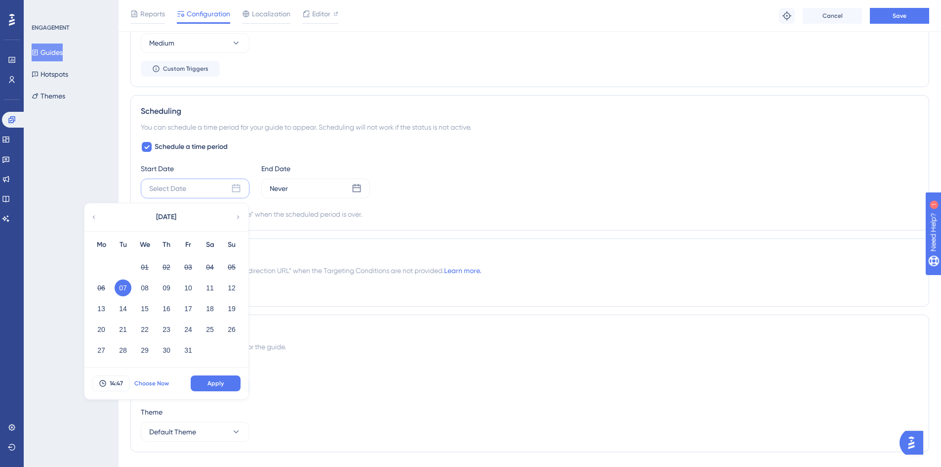
click at [163, 380] on span "Choose Now" at bounding box center [151, 383] width 35 height 8
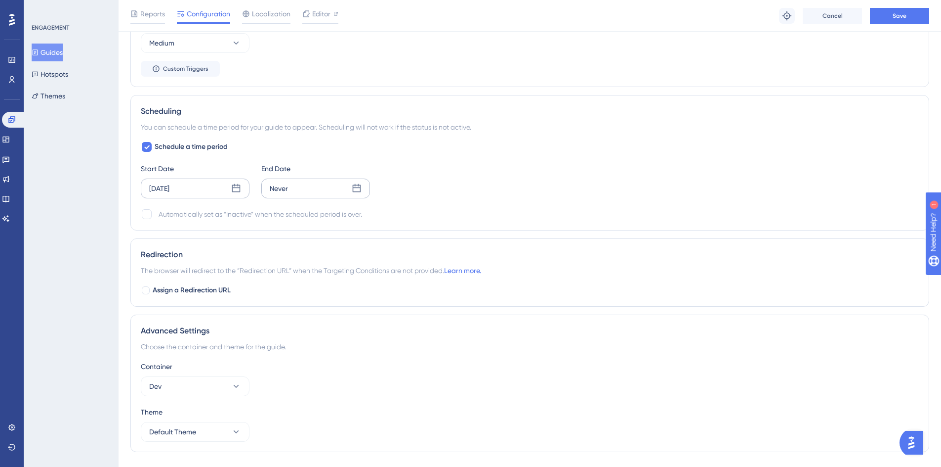
click at [307, 192] on div "Never" at bounding box center [315, 188] width 109 height 20
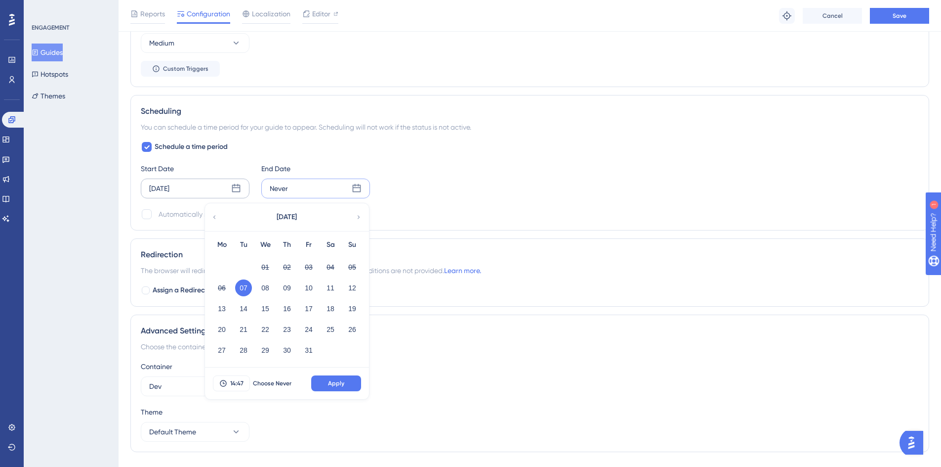
click at [355, 216] on icon at bounding box center [358, 217] width 7 height 9
click at [246, 290] on button "04" at bounding box center [243, 287] width 17 height 17
click at [331, 382] on span "Apply" at bounding box center [336, 383] width 16 height 8
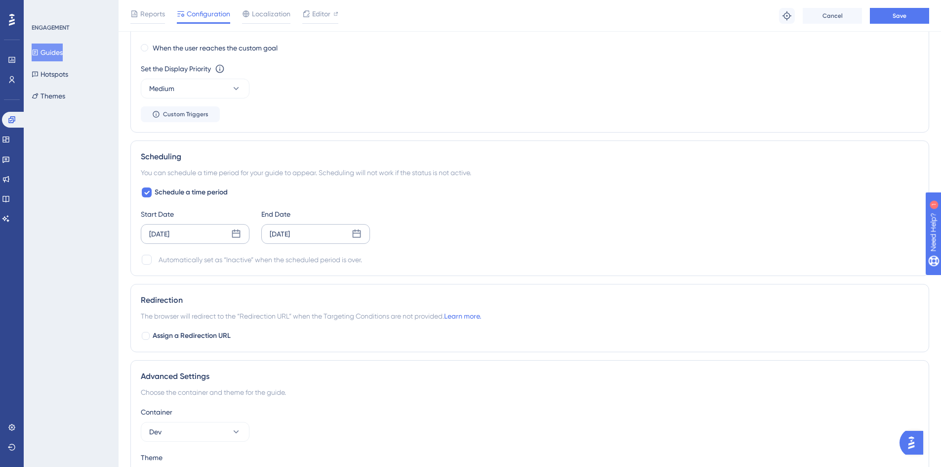
scroll to position [565, 0]
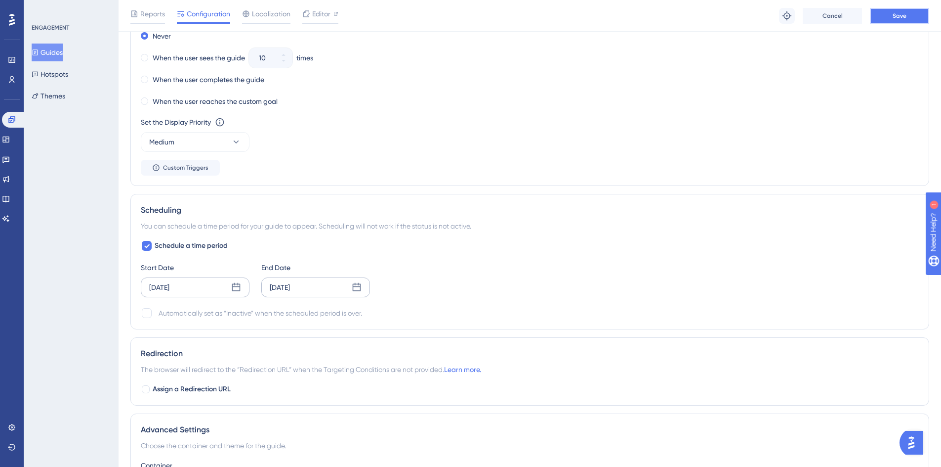
click at [909, 19] on button "Save" at bounding box center [899, 16] width 59 height 16
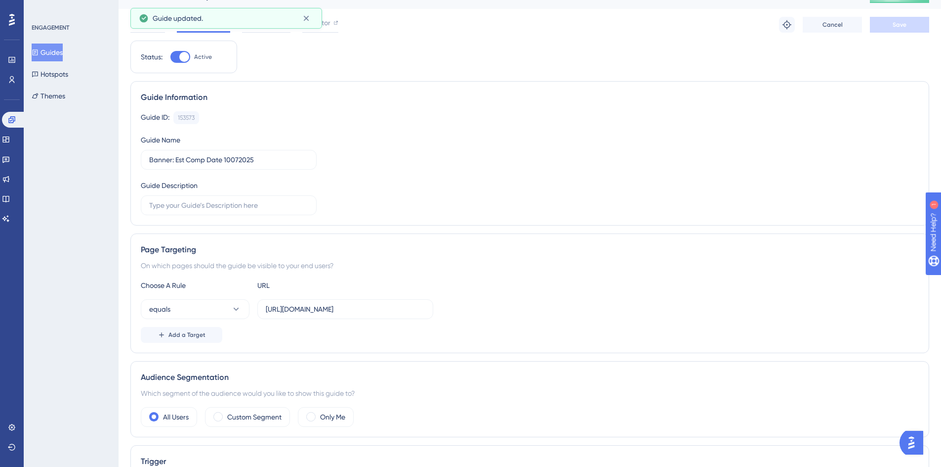
scroll to position [0, 0]
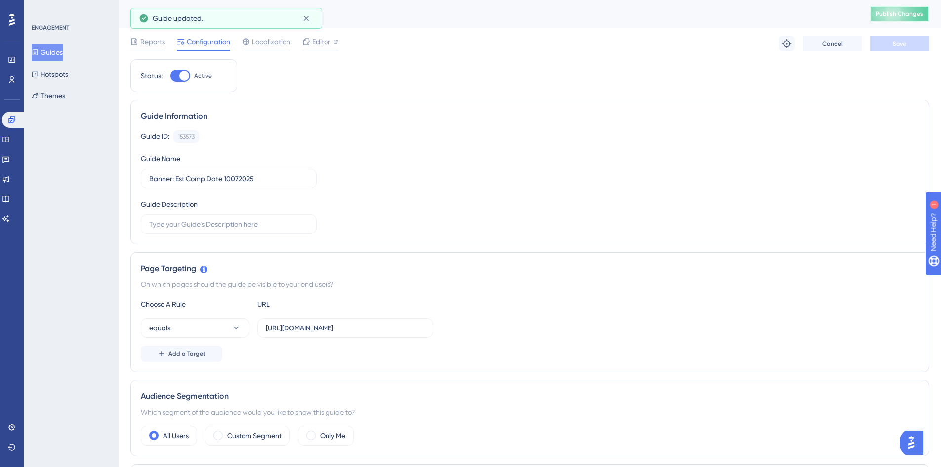
click at [907, 14] on span "Publish Changes" at bounding box center [899, 14] width 47 height 8
click at [172, 348] on button "Add a Target" at bounding box center [182, 353] width 82 height 16
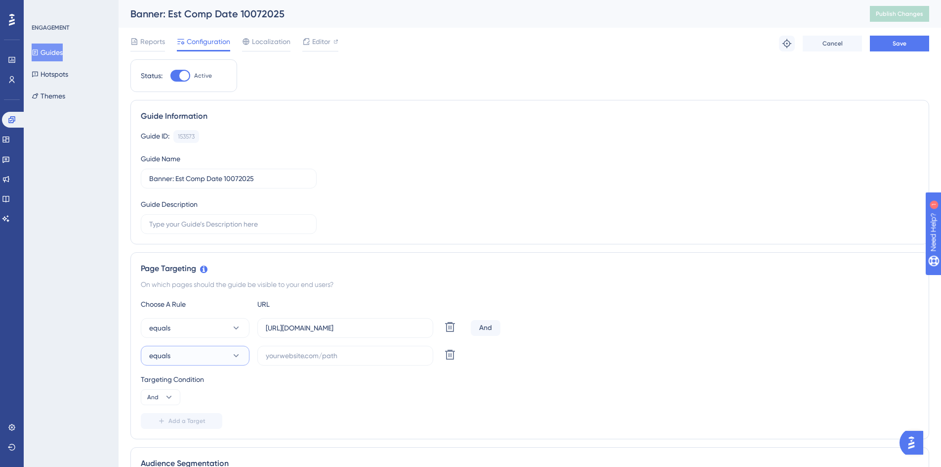
click at [167, 352] on span "equals" at bounding box center [159, 355] width 21 height 12
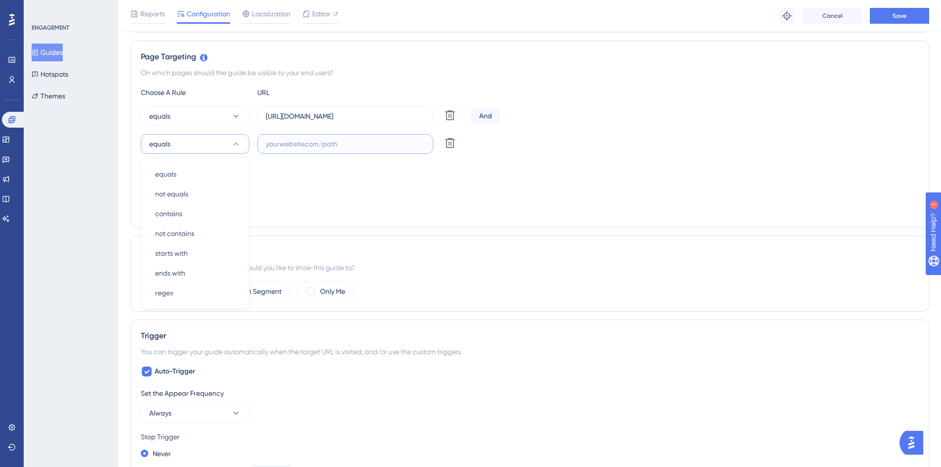
click at [275, 139] on input "text" at bounding box center [345, 143] width 159 height 11
paste input "[URL][DOMAIN_NAME]"
click at [319, 143] on input "[URL][DOMAIN_NAME]" at bounding box center [345, 143] width 159 height 11
type input "[URL][DOMAIN_NAME]"
click at [143, 184] on button "And" at bounding box center [161, 185] width 40 height 16
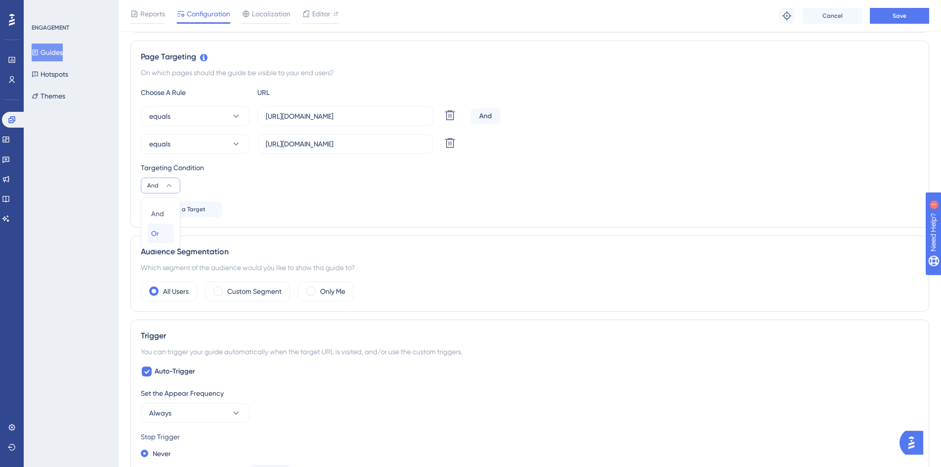
click at [154, 230] on span "Or" at bounding box center [155, 233] width 8 height 12
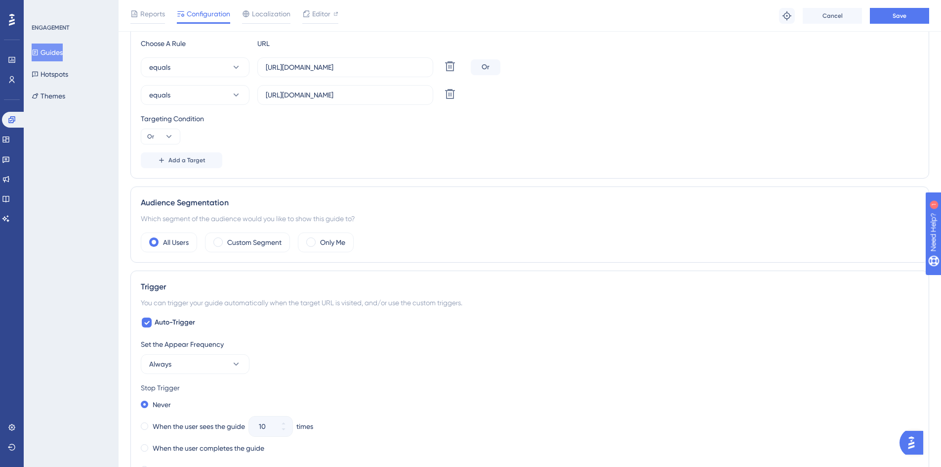
scroll to position [364, 0]
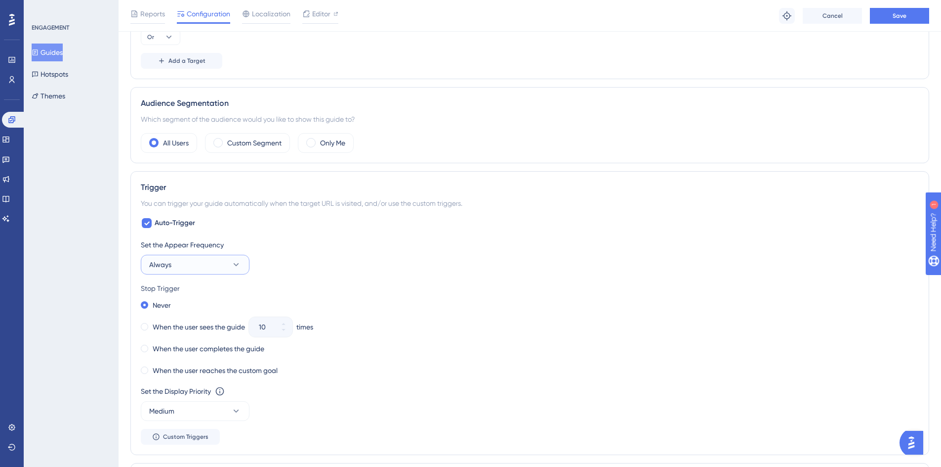
click at [187, 261] on button "Always" at bounding box center [195, 265] width 109 height 20
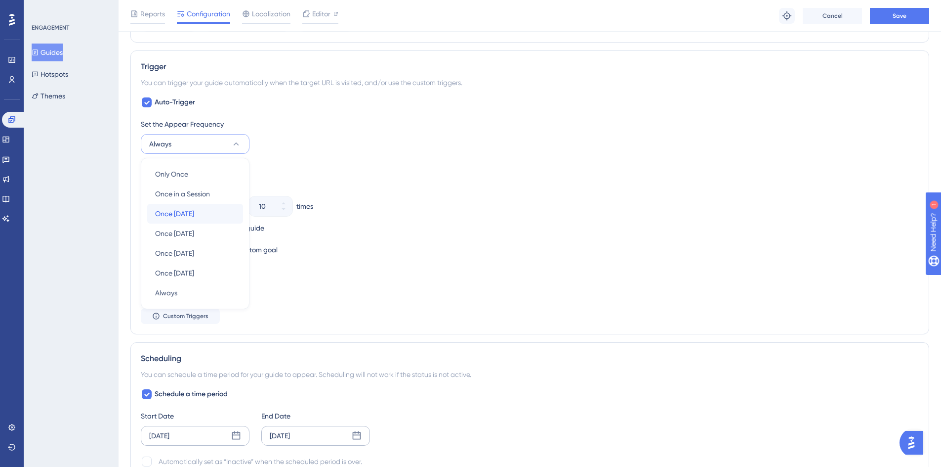
click at [188, 216] on span "Once [DATE]" at bounding box center [174, 214] width 39 height 12
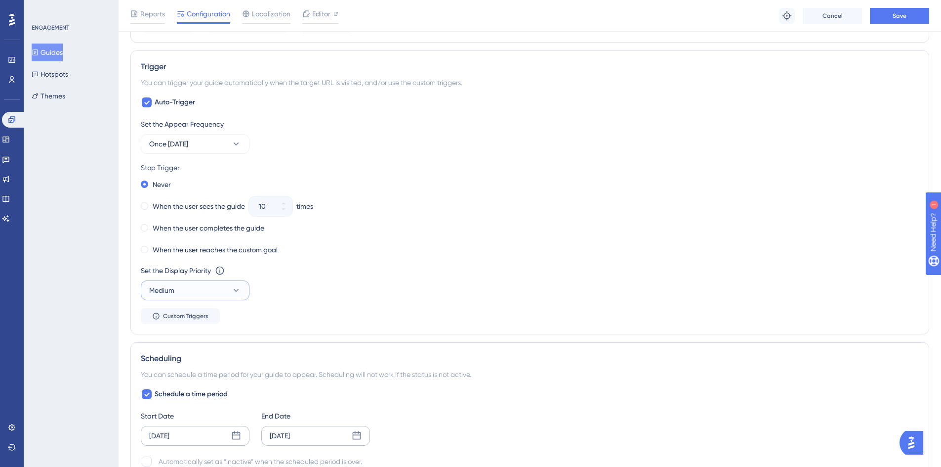
click at [206, 294] on button "Medium" at bounding box center [195, 290] width 109 height 20
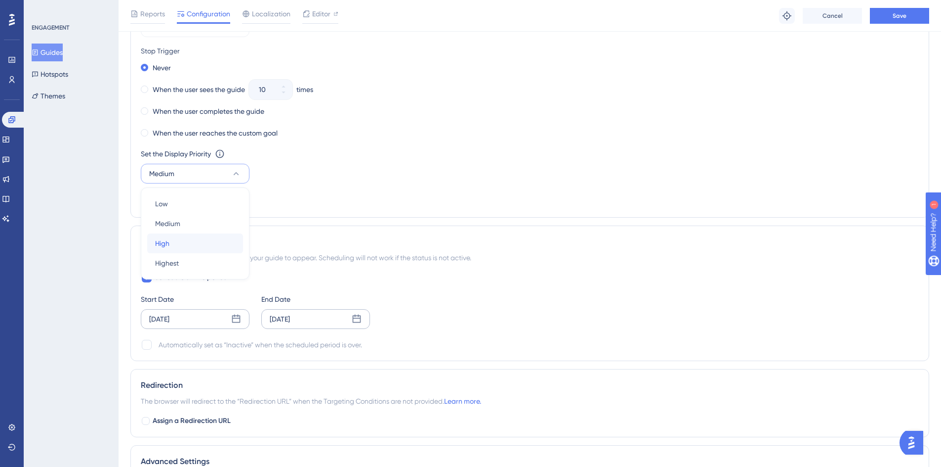
click at [188, 245] on div "High High" at bounding box center [195, 243] width 80 height 20
click at [144, 344] on div at bounding box center [147, 345] width 10 height 10
checkbox input "true"
click at [903, 19] on span "Save" at bounding box center [900, 16] width 14 height 8
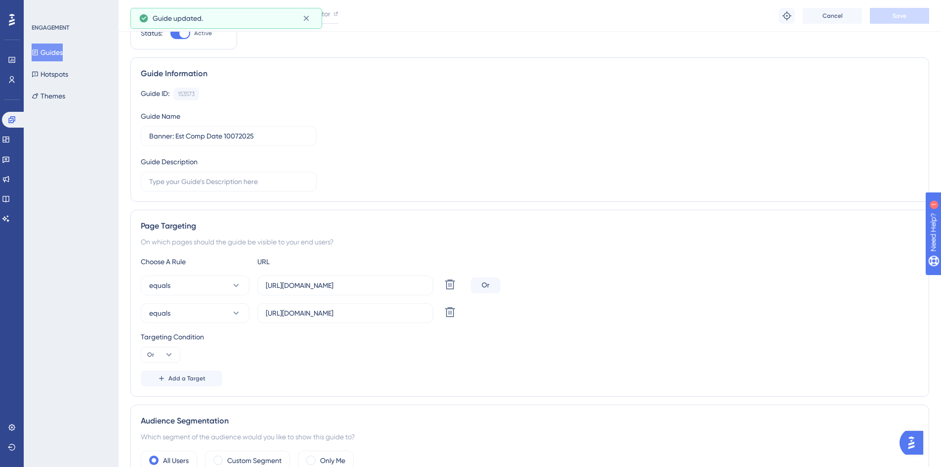
scroll to position [0, 0]
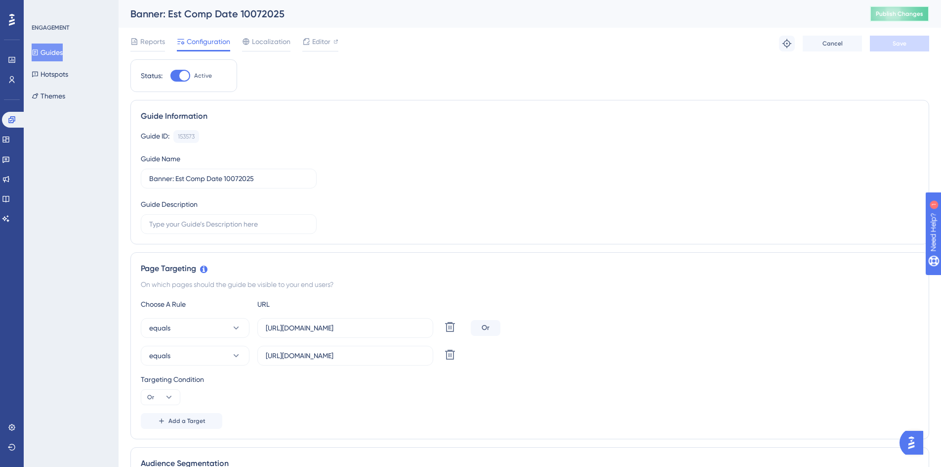
click at [900, 13] on span "Publish Changes" at bounding box center [899, 14] width 47 height 8
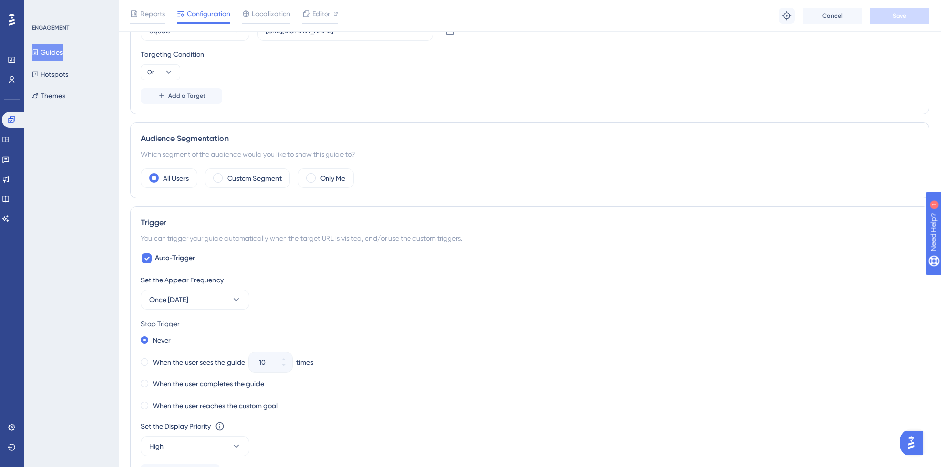
scroll to position [395, 0]
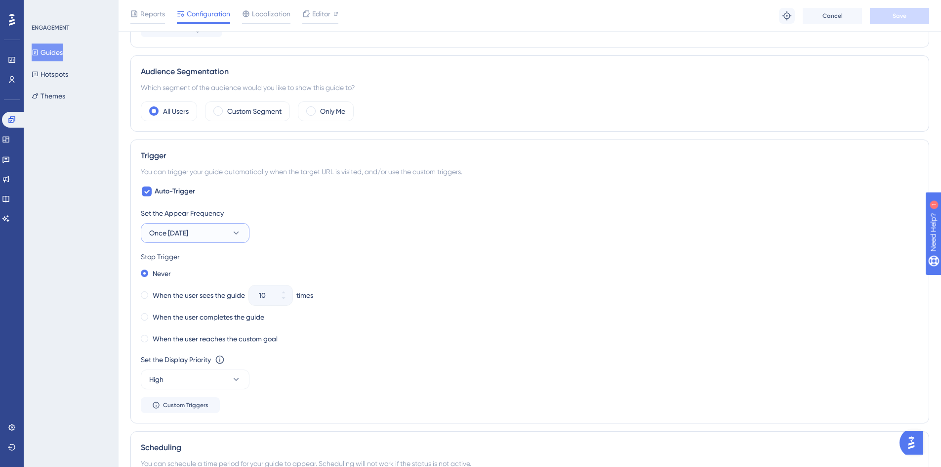
click at [238, 239] on button "Once [DATE]" at bounding box center [195, 233] width 109 height 20
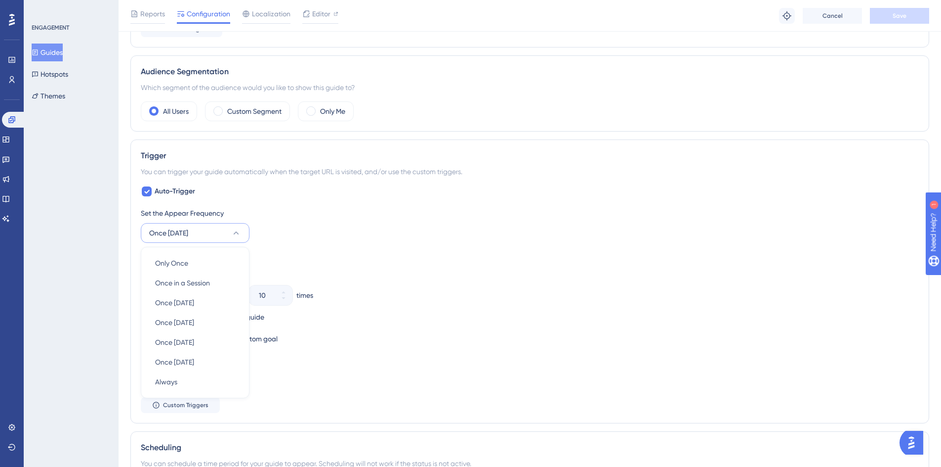
scroll to position [484, 0]
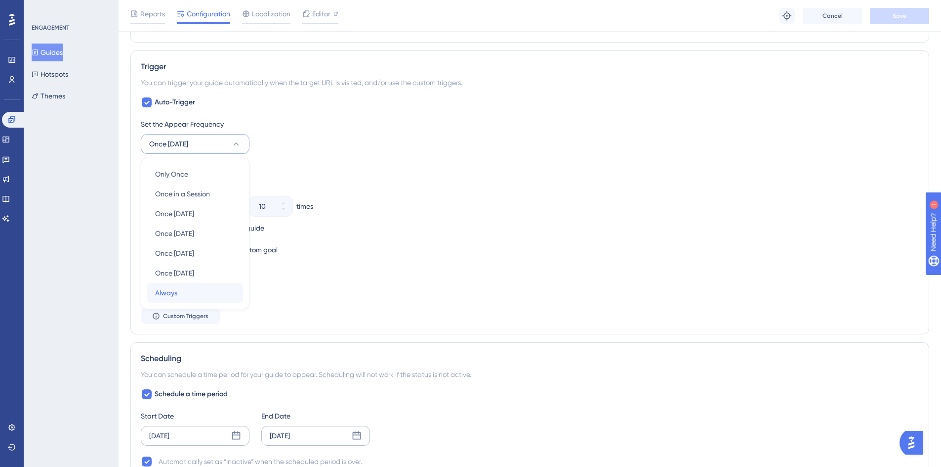
click at [173, 287] on span "Always" at bounding box center [166, 293] width 22 height 12
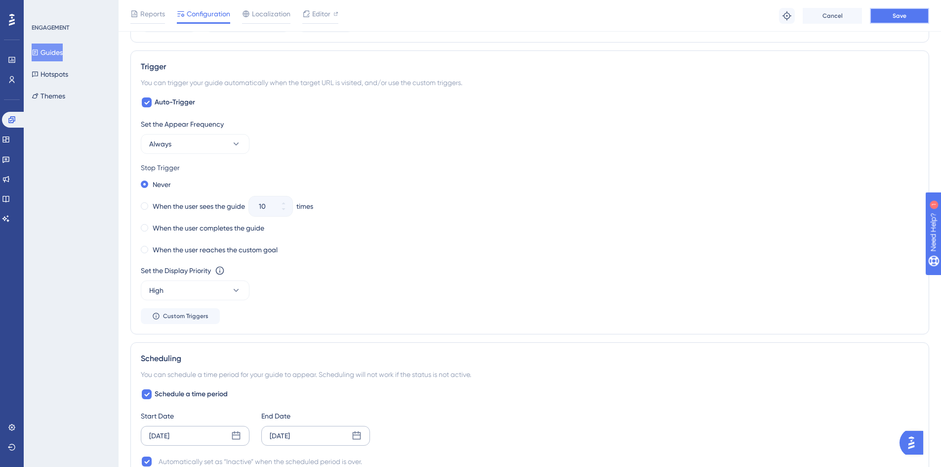
click at [898, 12] on span "Save" at bounding box center [900, 16] width 14 height 8
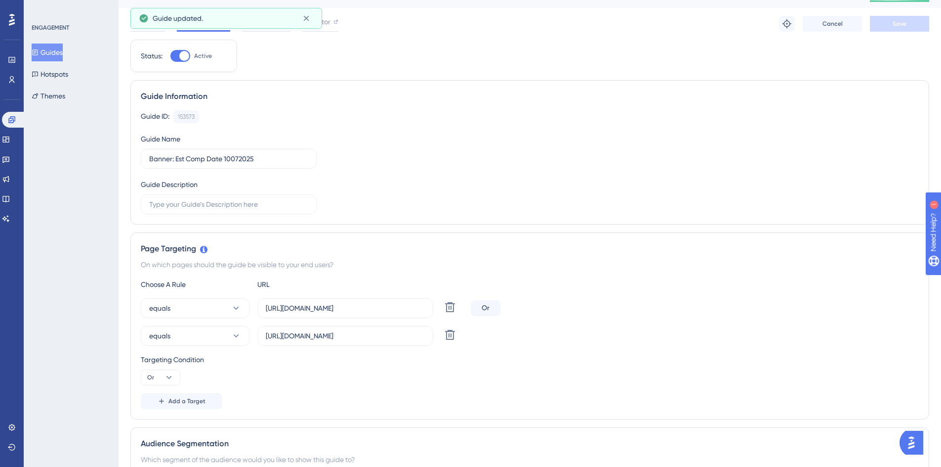
scroll to position [0, 0]
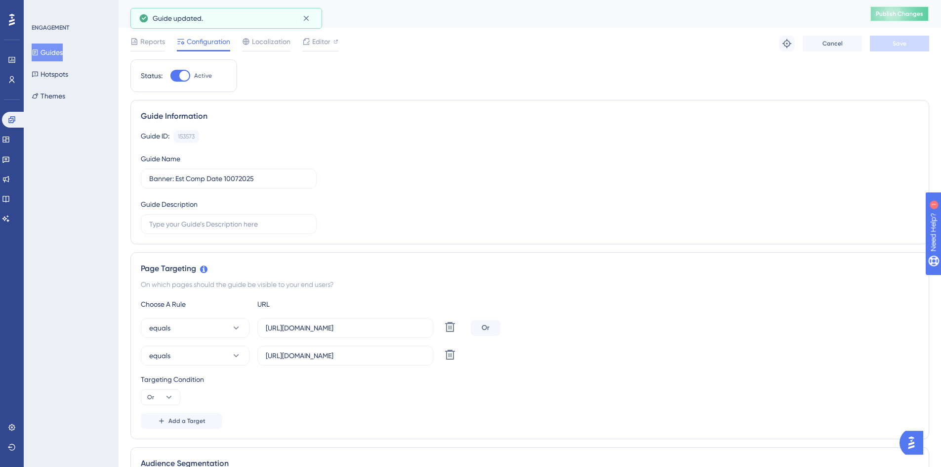
click at [894, 15] on span "Publish Changes" at bounding box center [899, 14] width 47 height 8
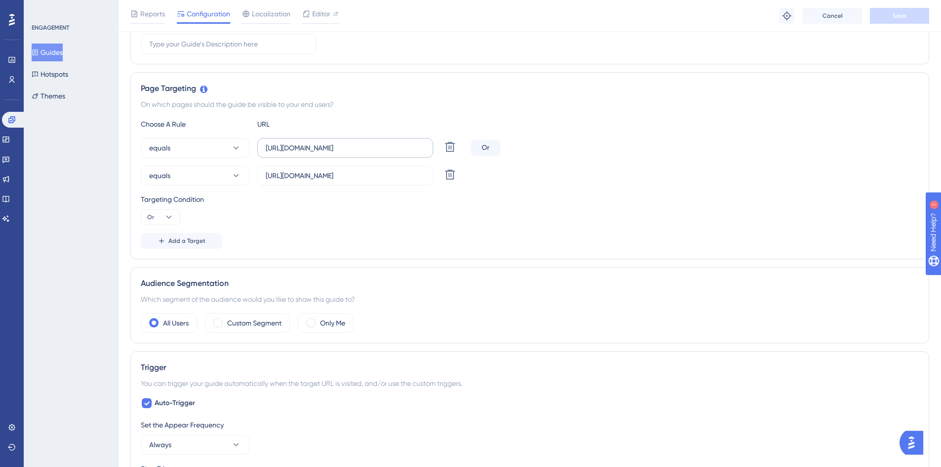
scroll to position [297, 0]
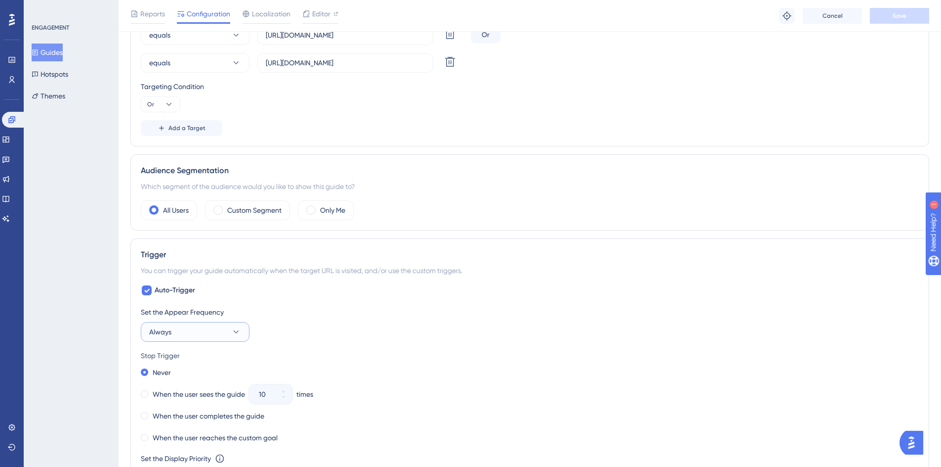
click at [173, 330] on button "Always" at bounding box center [195, 332] width 109 height 20
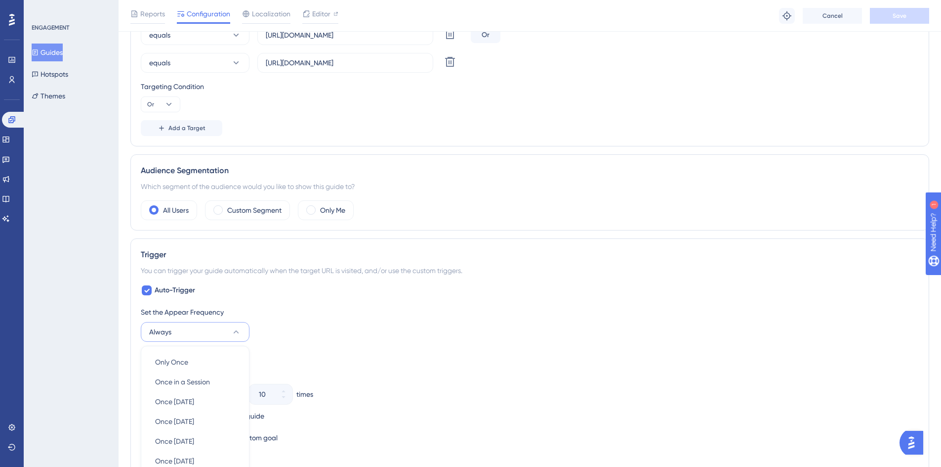
scroll to position [484, 0]
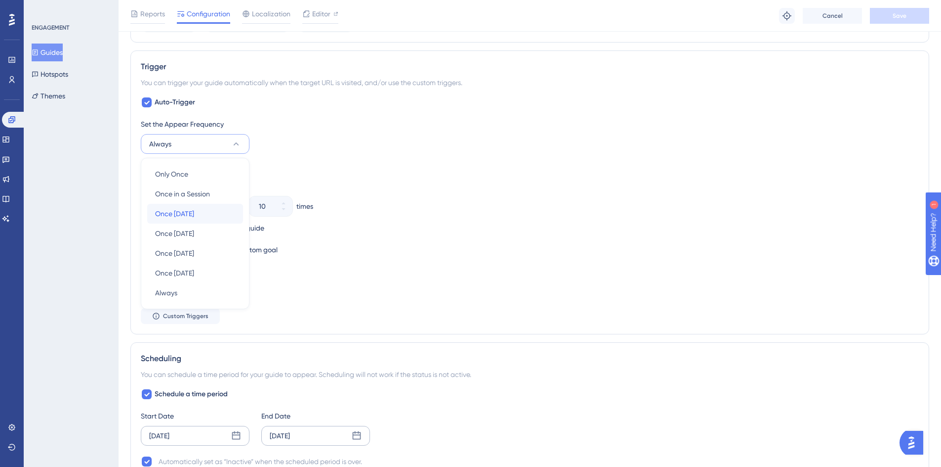
click at [171, 214] on span "Once [DATE]" at bounding box center [174, 214] width 39 height 12
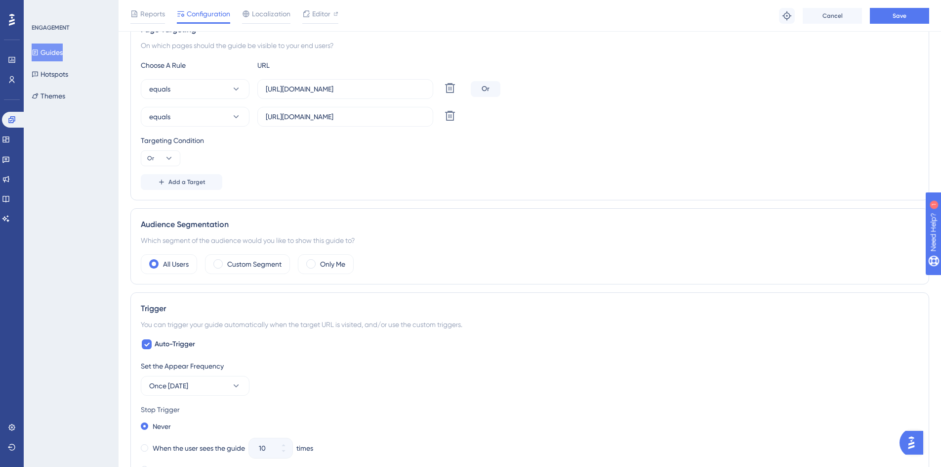
scroll to position [237, 0]
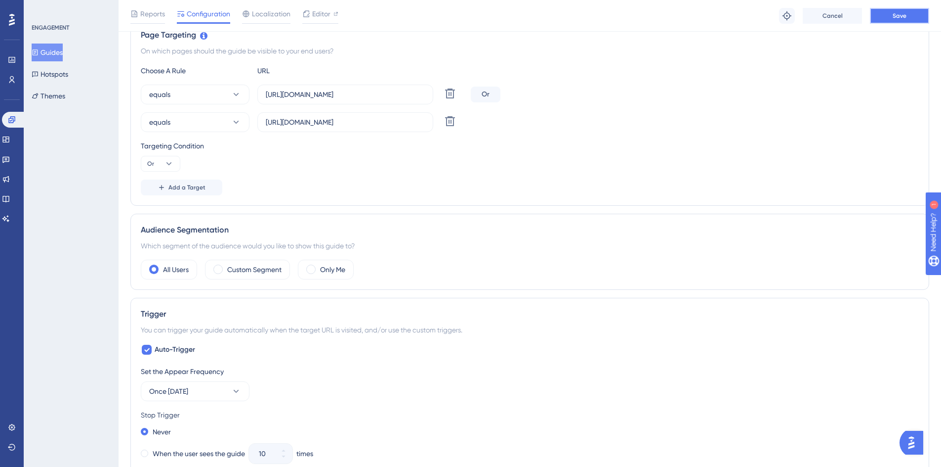
click at [892, 16] on button "Save" at bounding box center [899, 16] width 59 height 16
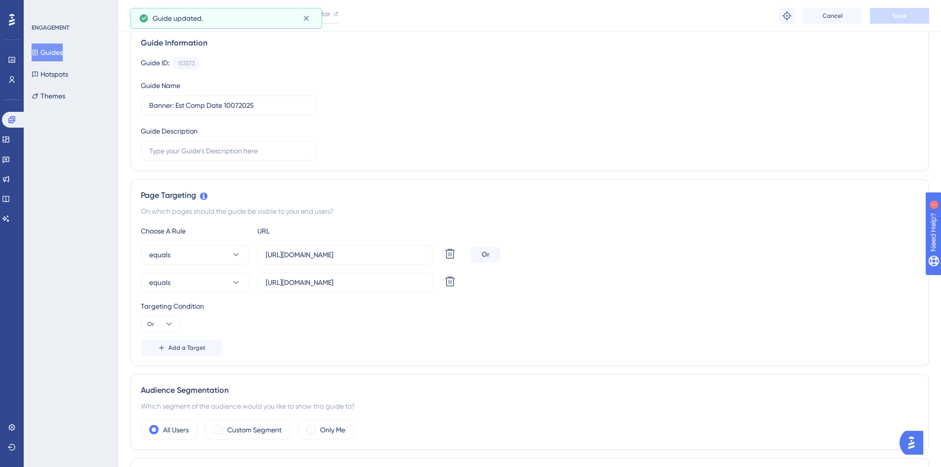
scroll to position [0, 0]
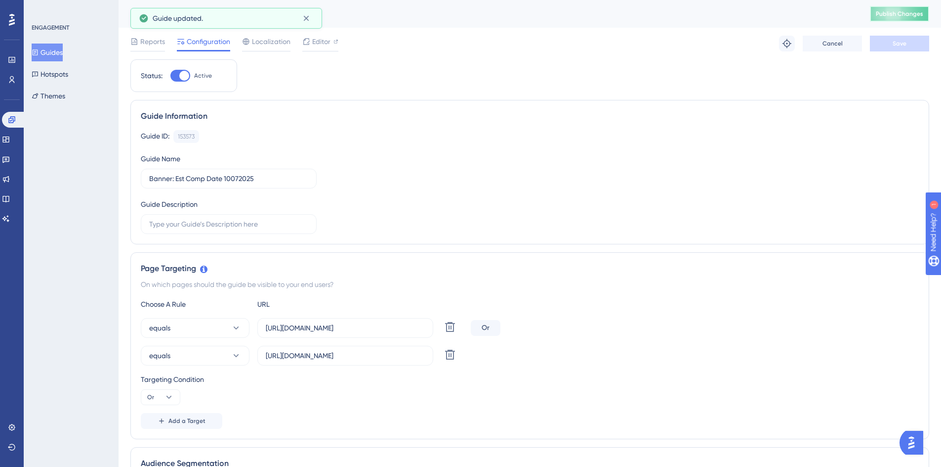
click at [898, 19] on button "Publish Changes" at bounding box center [899, 14] width 59 height 16
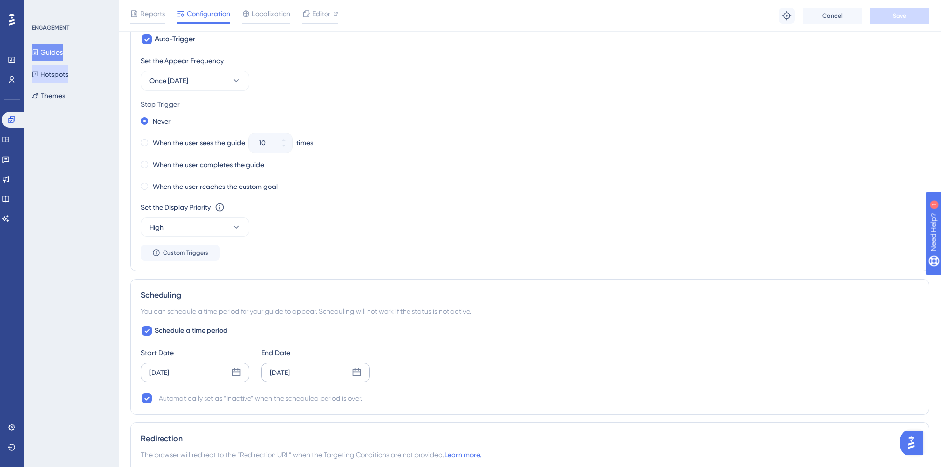
scroll to position [544, 0]
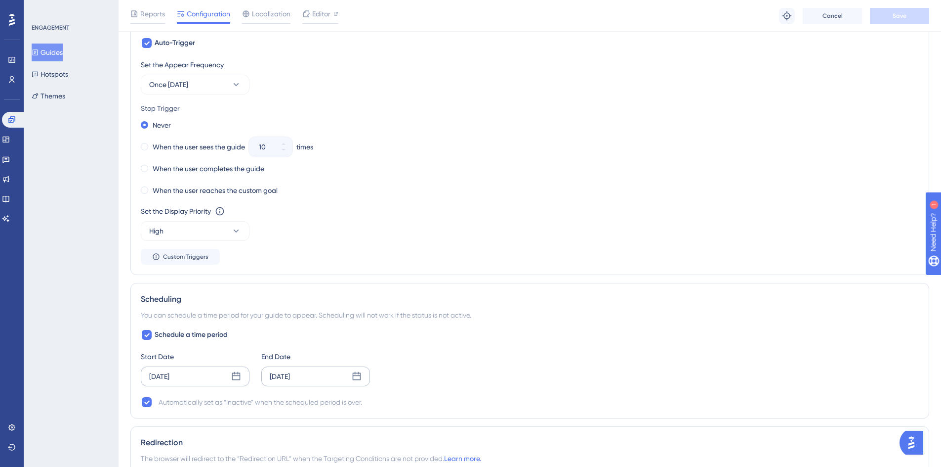
click at [59, 53] on button "Guides" at bounding box center [47, 52] width 31 height 18
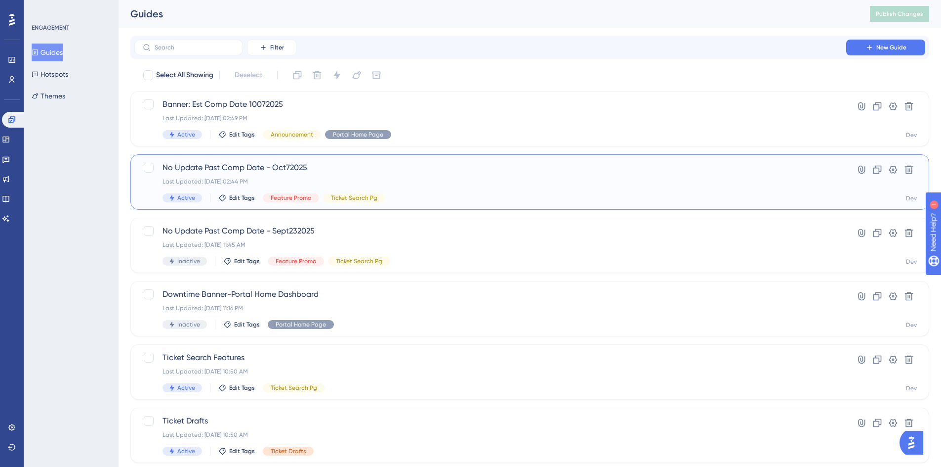
click at [176, 162] on span "No Update Past Comp Date - Oct72025" at bounding box center [491, 168] width 656 height 12
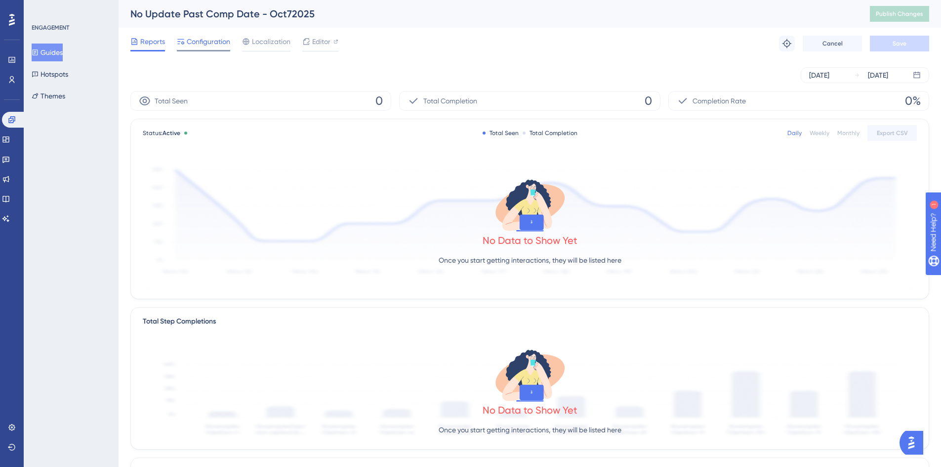
click at [208, 45] on span "Configuration" at bounding box center [208, 42] width 43 height 12
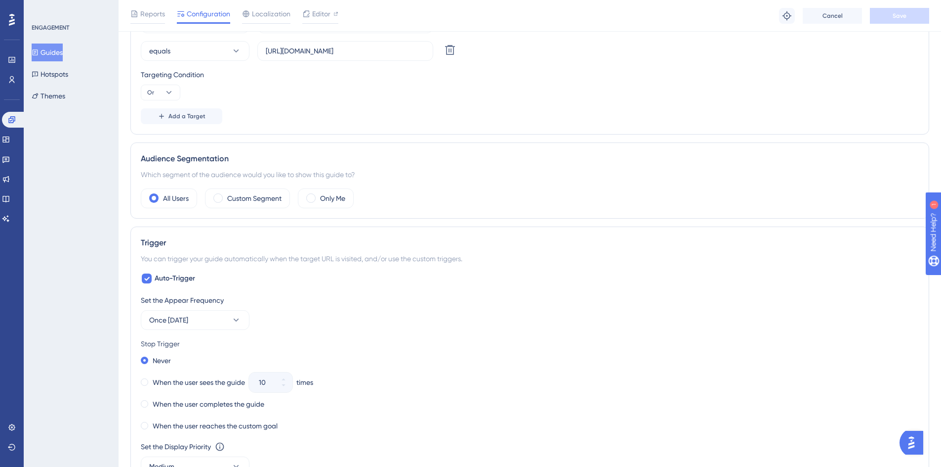
scroll to position [247, 0]
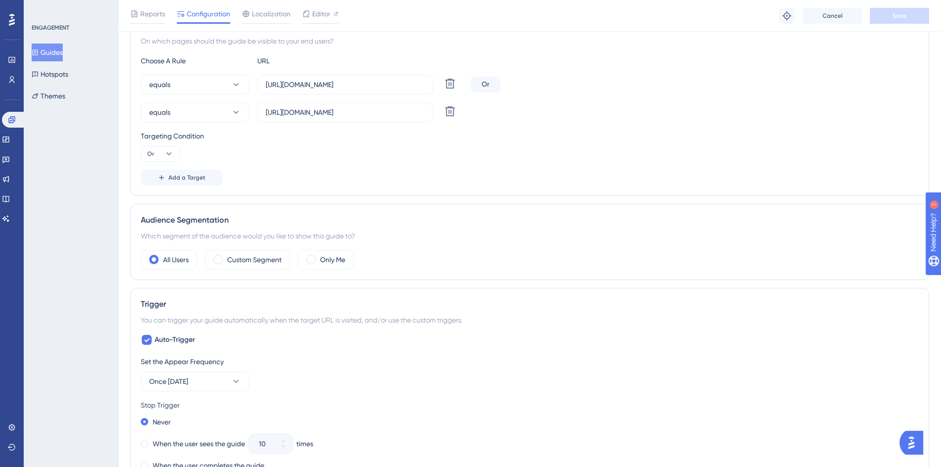
click at [61, 53] on button "Guides" at bounding box center [47, 52] width 31 height 18
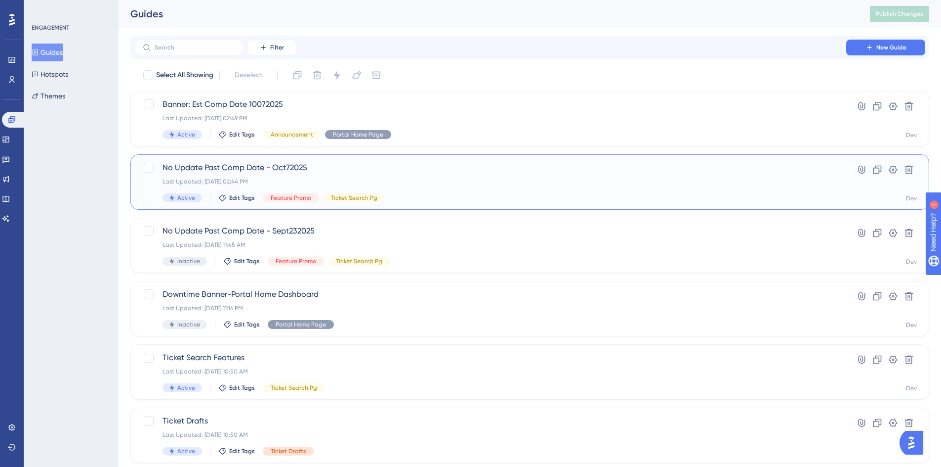
click at [290, 167] on span "No Update Past Comp Date - Oct72025" at bounding box center [491, 168] width 656 height 12
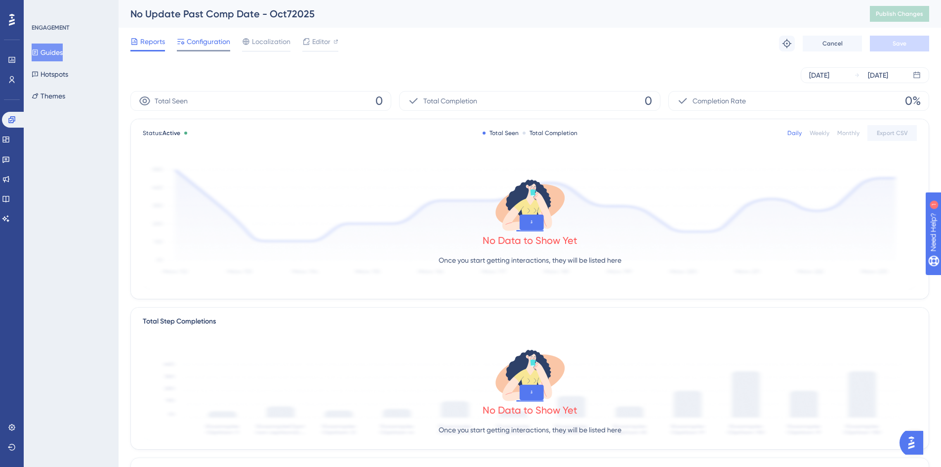
click at [222, 45] on span "Configuration" at bounding box center [208, 42] width 43 height 12
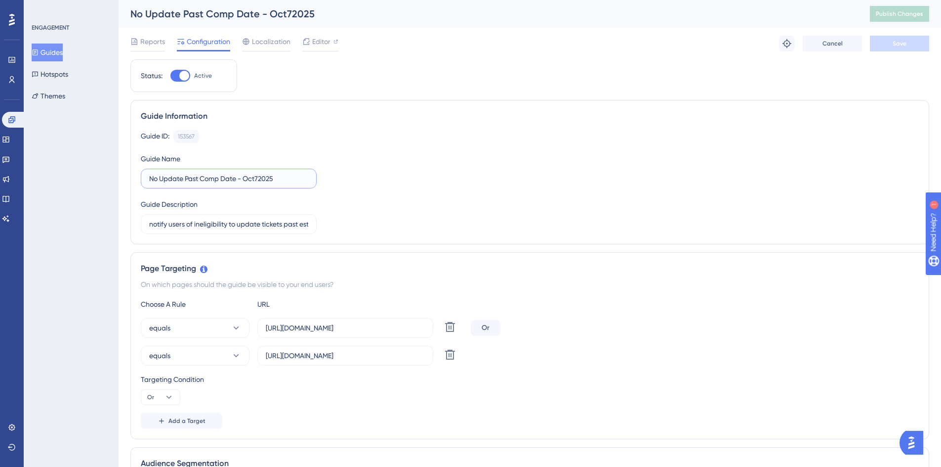
drag, startPoint x: 246, startPoint y: 178, endPoint x: 283, endPoint y: 178, distance: 37.6
click at [283, 178] on input "No Update Past Comp Date - Oct72025" at bounding box center [228, 178] width 159 height 11
type input "No Update Past Comp Date - 10072025"
click at [896, 45] on span "Save" at bounding box center [900, 44] width 14 height 8
click at [895, 16] on span "Publish Changes" at bounding box center [899, 14] width 47 height 8
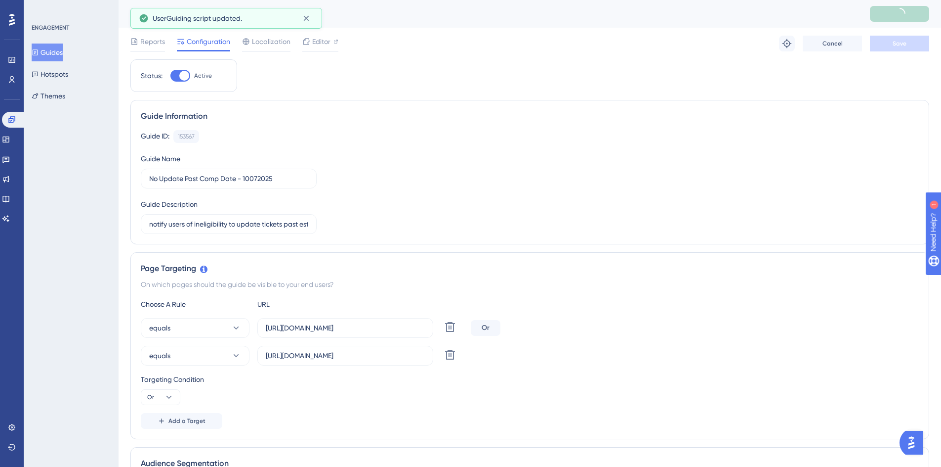
click at [49, 54] on button "Guides" at bounding box center [47, 52] width 31 height 18
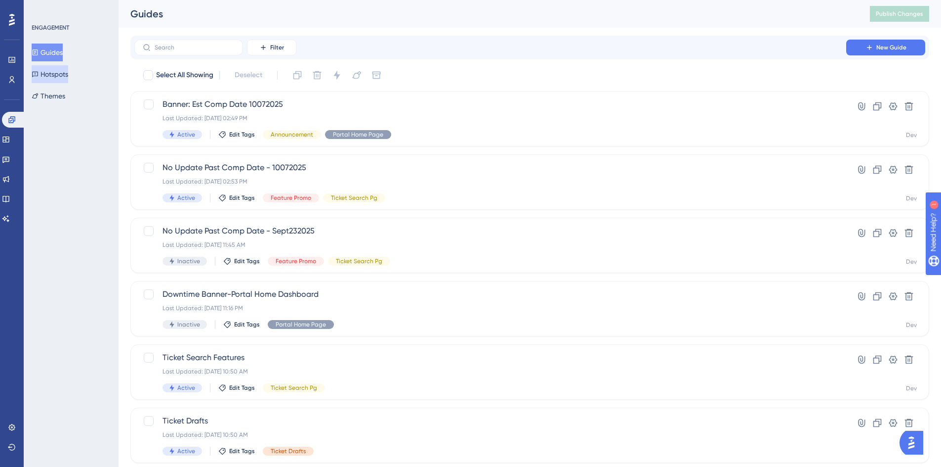
click at [53, 71] on button "Hotspots" at bounding box center [50, 74] width 37 height 18
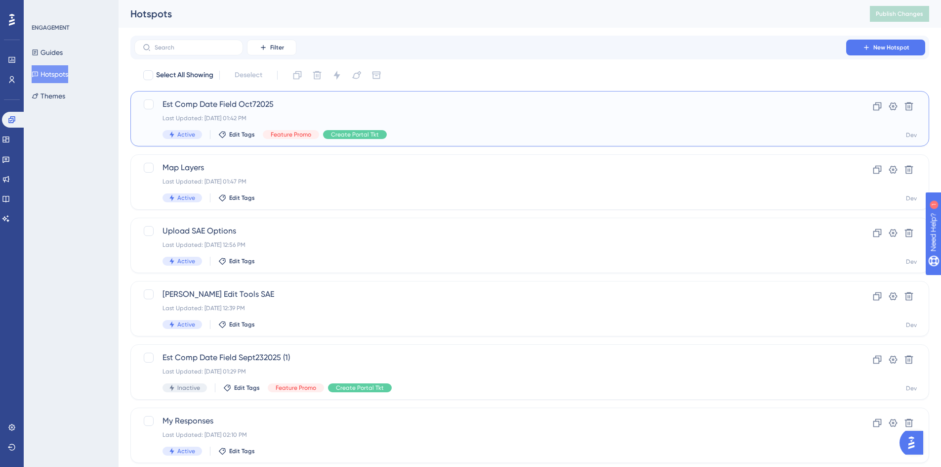
click at [266, 105] on span "Est Comp Date Field Oct72025" at bounding box center [491, 104] width 656 height 12
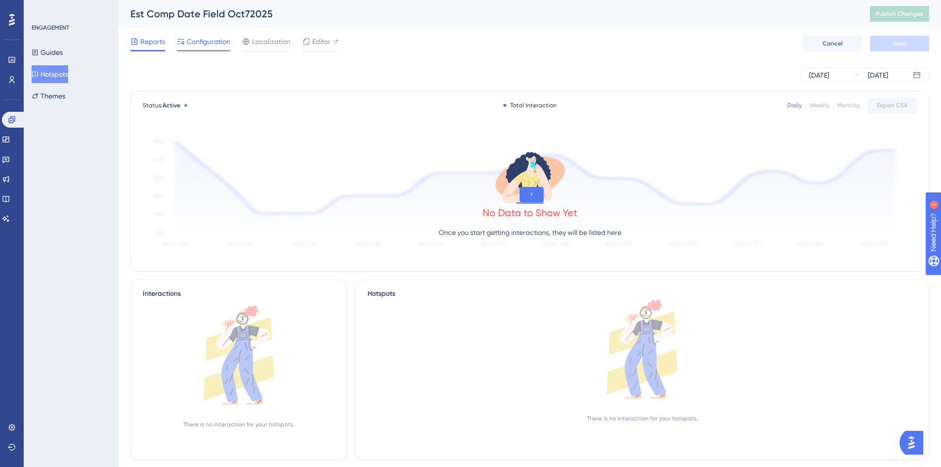
click at [203, 45] on span "Configuration" at bounding box center [208, 42] width 43 height 12
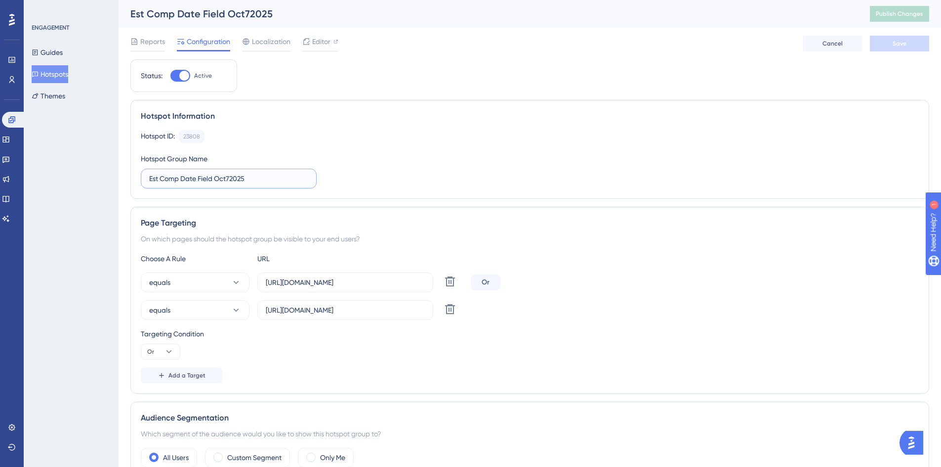
click at [250, 177] on input "Est Comp Date Field Oct72025" at bounding box center [228, 178] width 159 height 11
drag, startPoint x: 250, startPoint y: 177, endPoint x: 214, endPoint y: 174, distance: 35.2
click at [214, 174] on input "Est Comp Date Field Oct72025" at bounding box center [228, 178] width 159 height 11
type input "Est Comp Date Field 10072025"
click at [906, 46] on span "Save" at bounding box center [900, 44] width 14 height 8
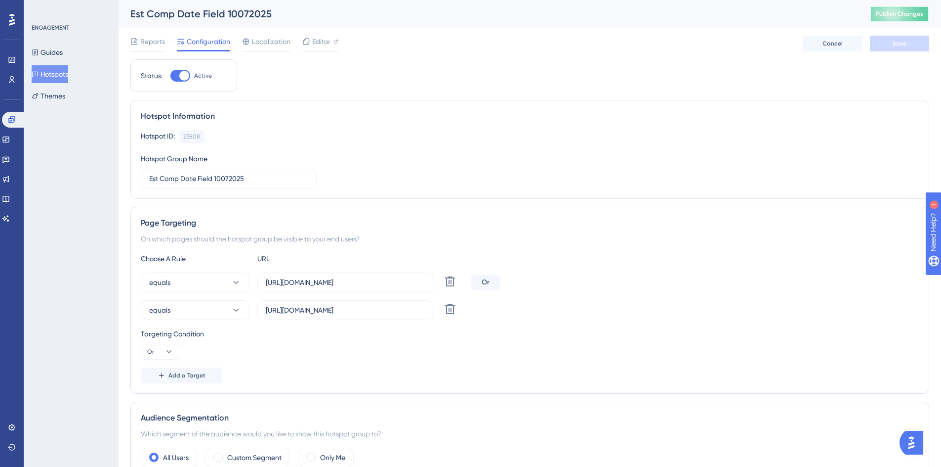
click at [917, 11] on span "Publish Changes" at bounding box center [899, 14] width 47 height 8
click at [47, 74] on button "Hotspots" at bounding box center [50, 74] width 37 height 18
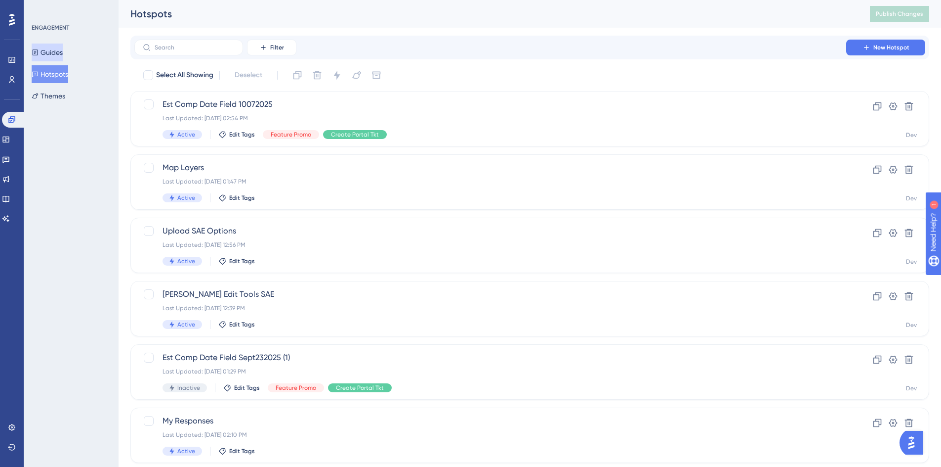
click at [38, 52] on icon at bounding box center [35, 52] width 5 height 6
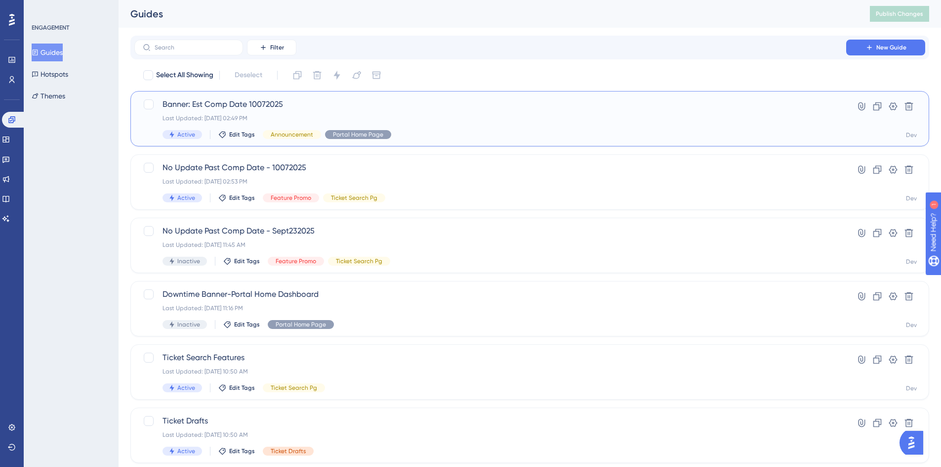
click at [169, 107] on span "Banner: Est Comp Date 10072025" at bounding box center [491, 104] width 656 height 12
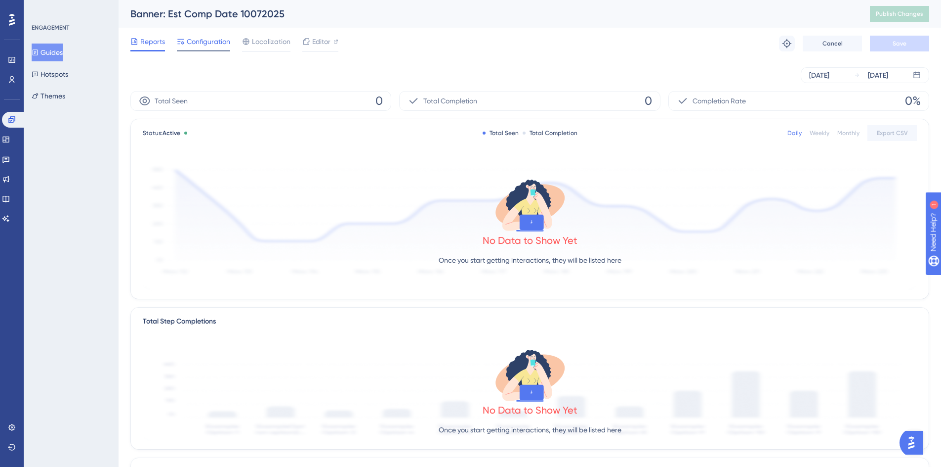
click at [200, 42] on span "Configuration" at bounding box center [208, 42] width 43 height 12
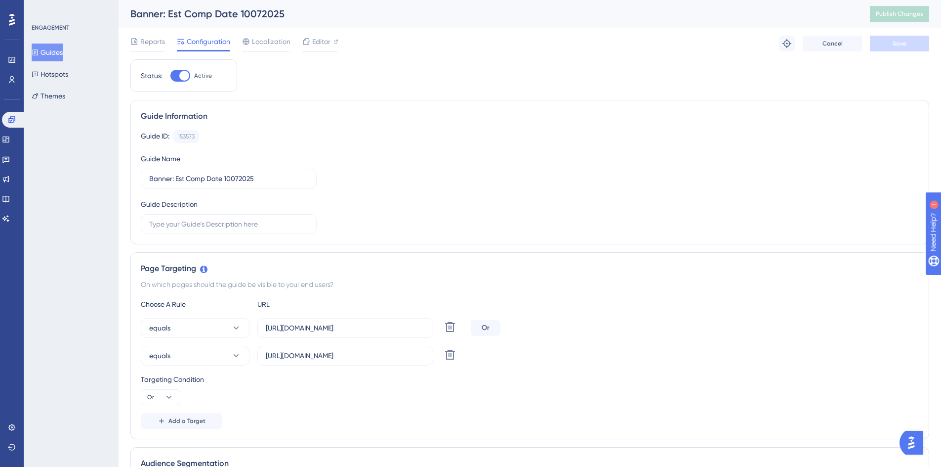
click at [58, 54] on button "Guides" at bounding box center [47, 52] width 31 height 18
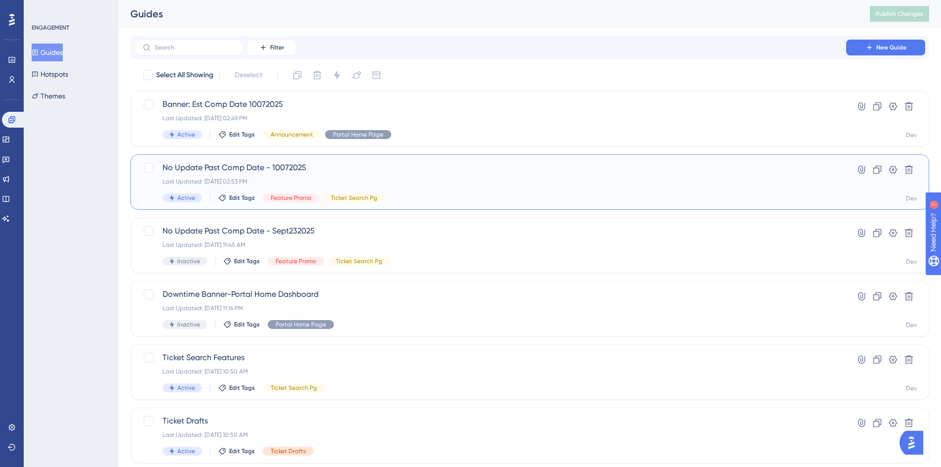
click at [203, 163] on span "No Update Past Comp Date - 10072025" at bounding box center [491, 168] width 656 height 12
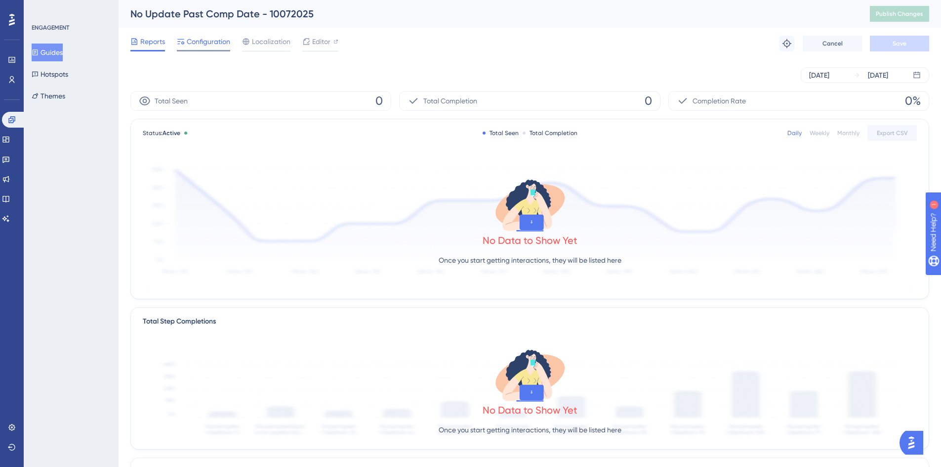
click at [203, 45] on span "Configuration" at bounding box center [208, 42] width 43 height 12
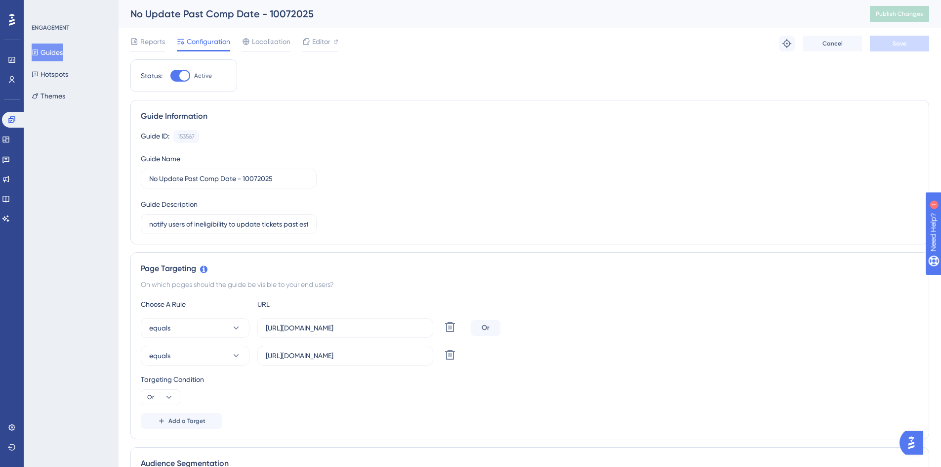
click at [53, 52] on button "Guides" at bounding box center [47, 52] width 31 height 18
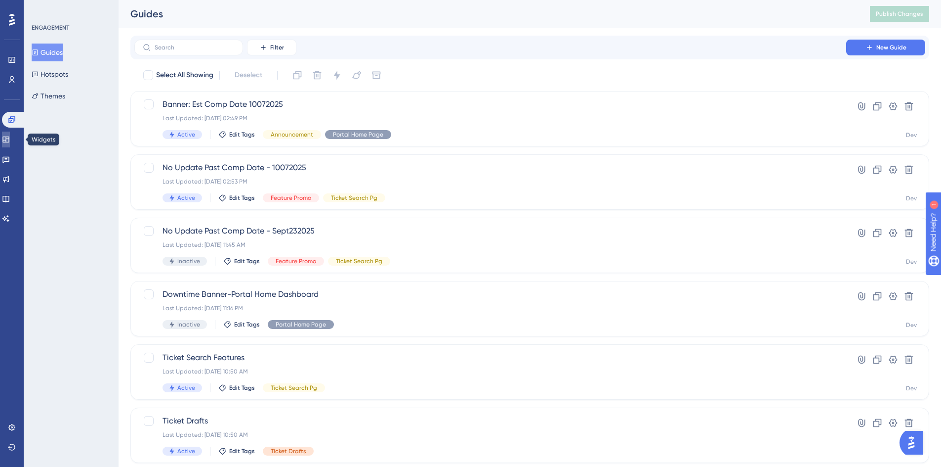
click at [10, 137] on icon at bounding box center [6, 139] width 8 height 8
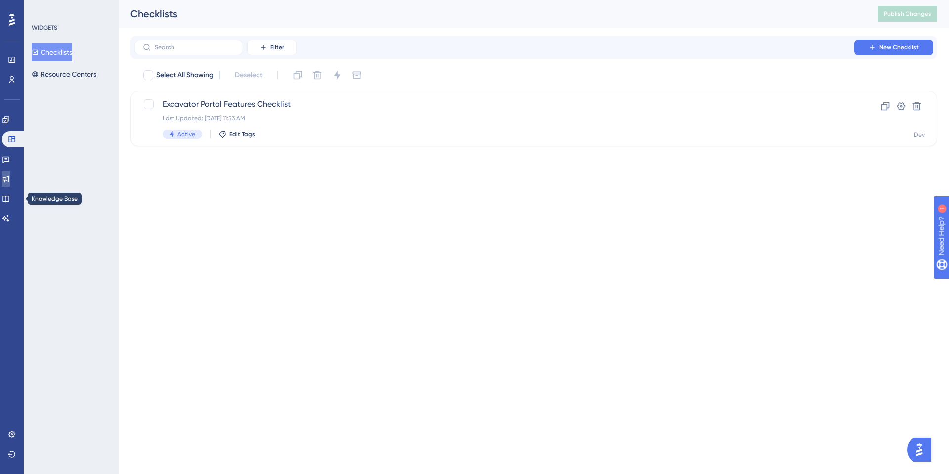
click at [10, 182] on icon at bounding box center [6, 179] width 8 height 8
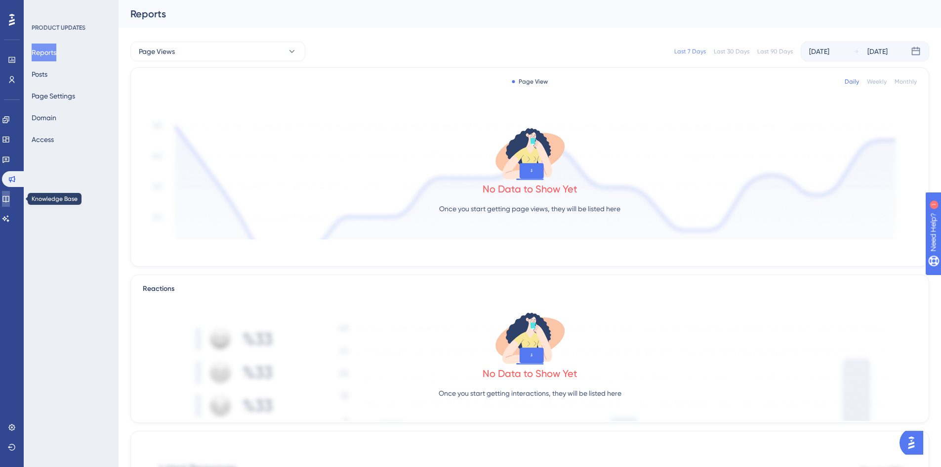
click at [10, 197] on link at bounding box center [6, 199] width 8 height 16
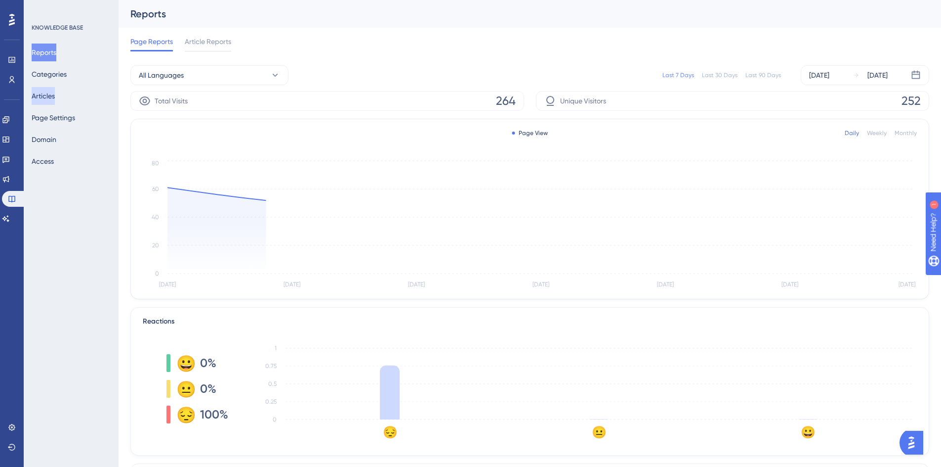
click at [45, 91] on button "Articles" at bounding box center [43, 96] width 23 height 18
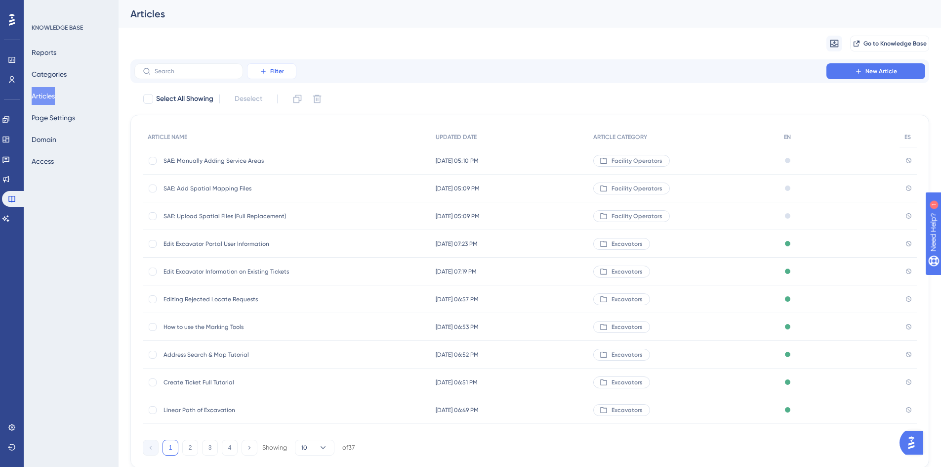
click at [282, 76] on button "Filter" at bounding box center [271, 71] width 49 height 16
click at [280, 164] on span "Category" at bounding box center [276, 159] width 30 height 12
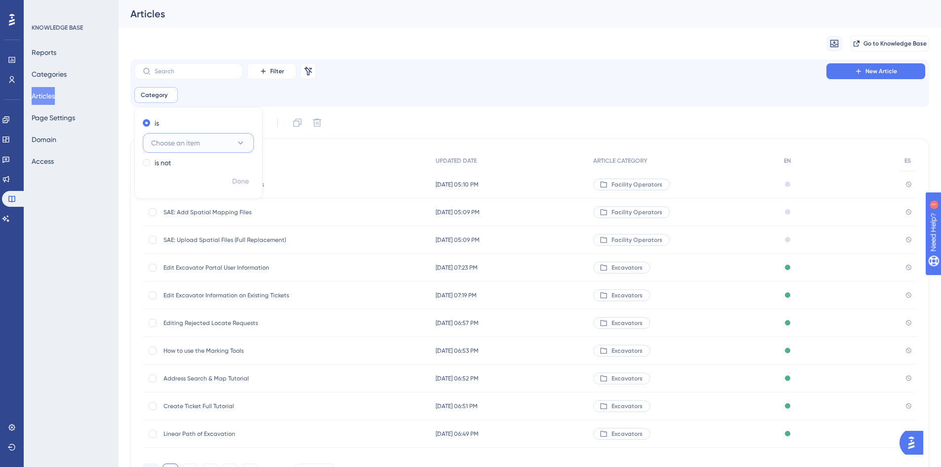
click at [167, 144] on span "Choose an item" at bounding box center [175, 143] width 49 height 12
click at [171, 231] on span "Excavators" at bounding box center [174, 232] width 35 height 12
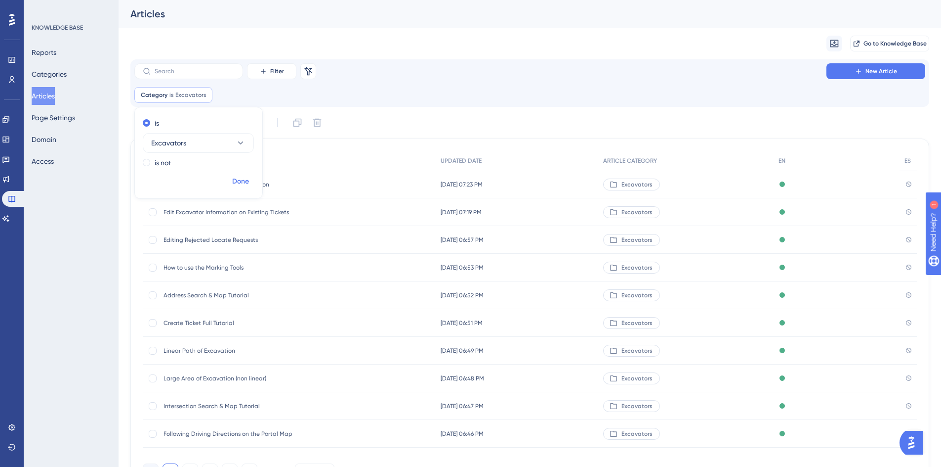
click at [244, 178] on span "Done" at bounding box center [240, 181] width 17 height 12
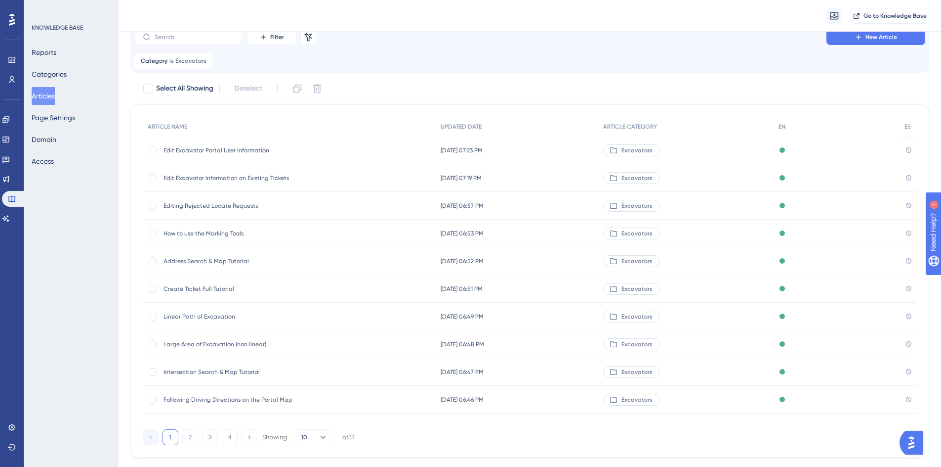
scroll to position [49, 0]
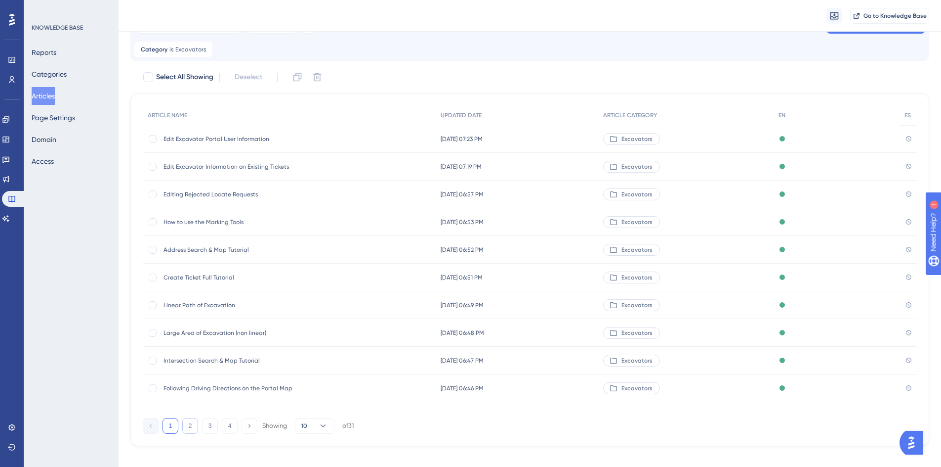
click at [194, 423] on button "2" at bounding box center [190, 426] width 16 height 16
click at [217, 168] on span "Ticket Search Features Tutorial" at bounding box center [243, 167] width 158 height 8
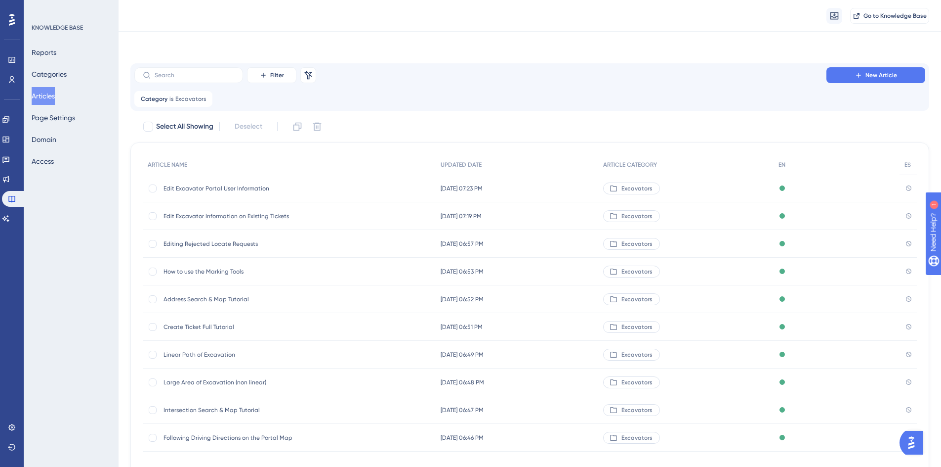
scroll to position [49, 0]
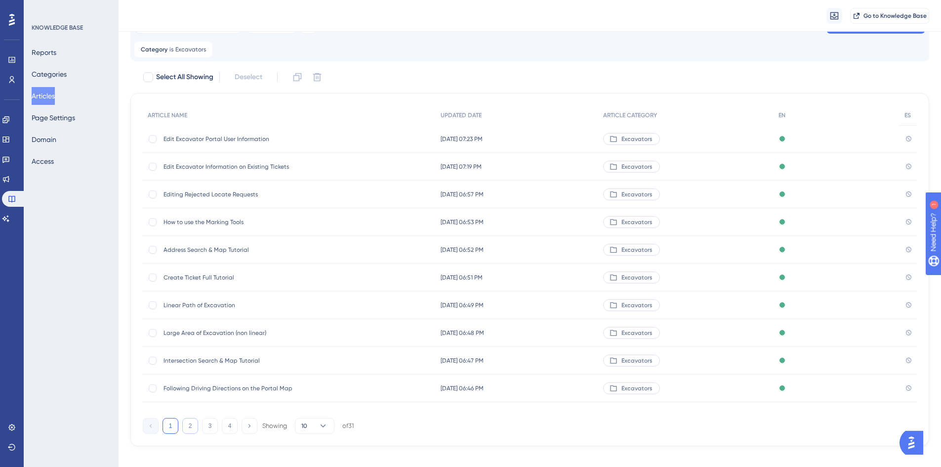
click at [185, 421] on button "2" at bounding box center [190, 426] width 16 height 16
click at [225, 191] on span "Troubleshoot Common Ticket Search Issues" at bounding box center [243, 194] width 158 height 8
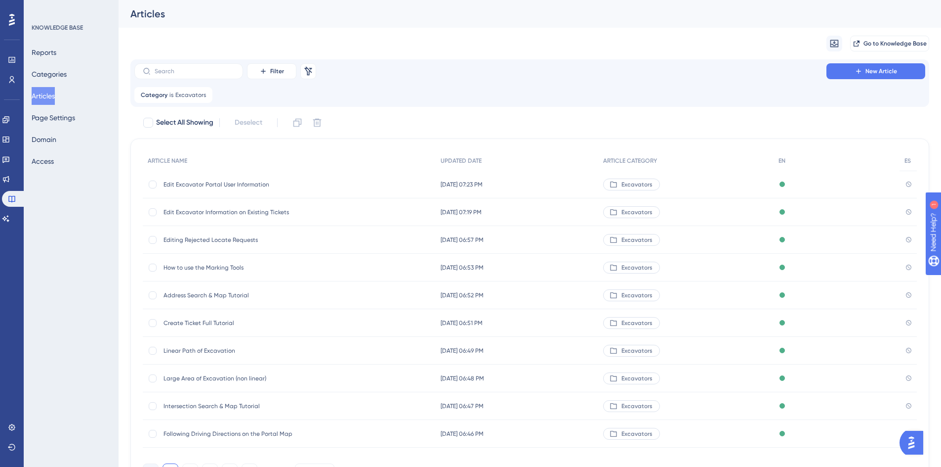
scroll to position [49, 0]
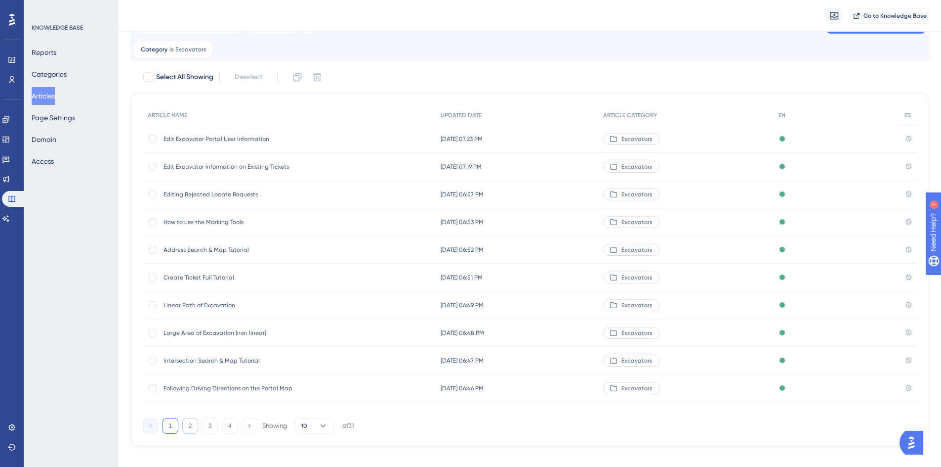
click at [192, 429] on button "2" at bounding box center [190, 426] width 16 height 16
click at [205, 424] on button "3" at bounding box center [210, 426] width 16 height 16
click at [198, 165] on span "How to Submit a Re-Mark or Extend Ticket" at bounding box center [243, 167] width 158 height 8
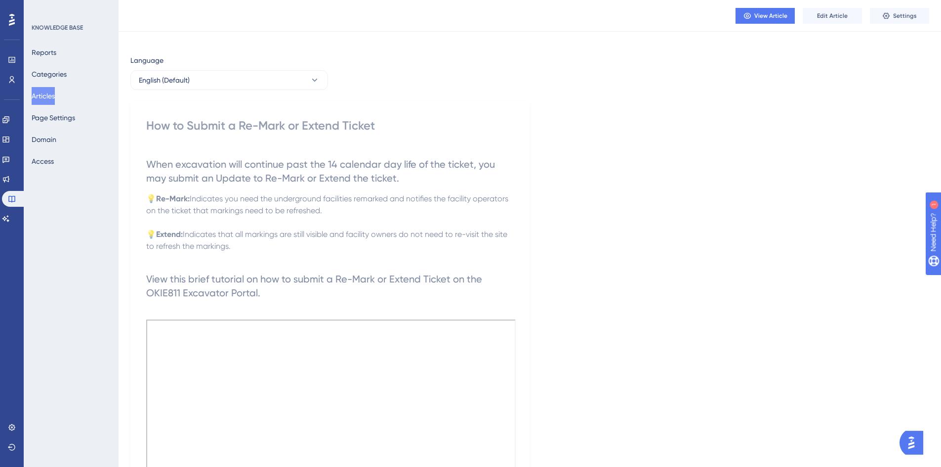
scroll to position [6, 0]
